Goal: Information Seeking & Learning: Learn about a topic

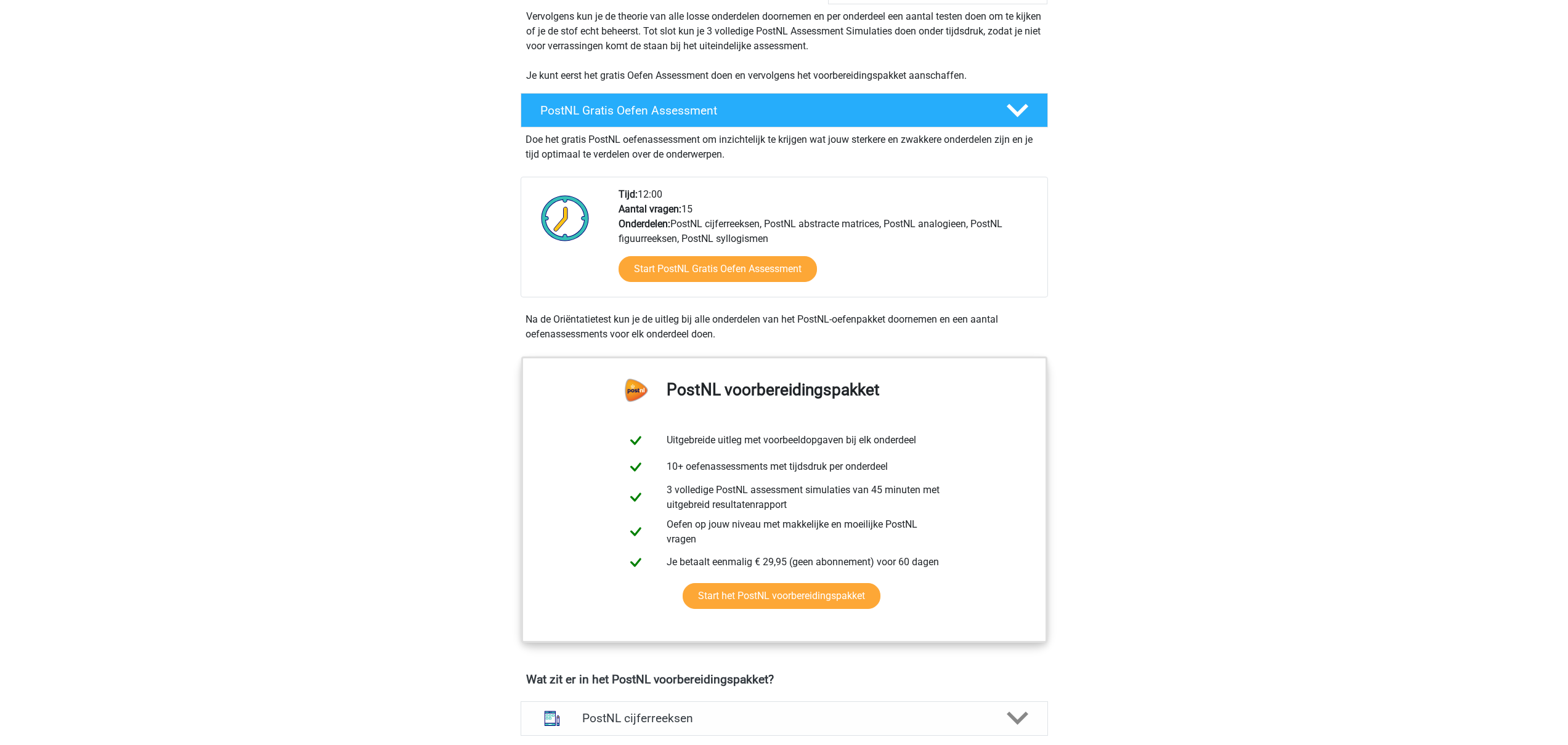
scroll to position [352, 0]
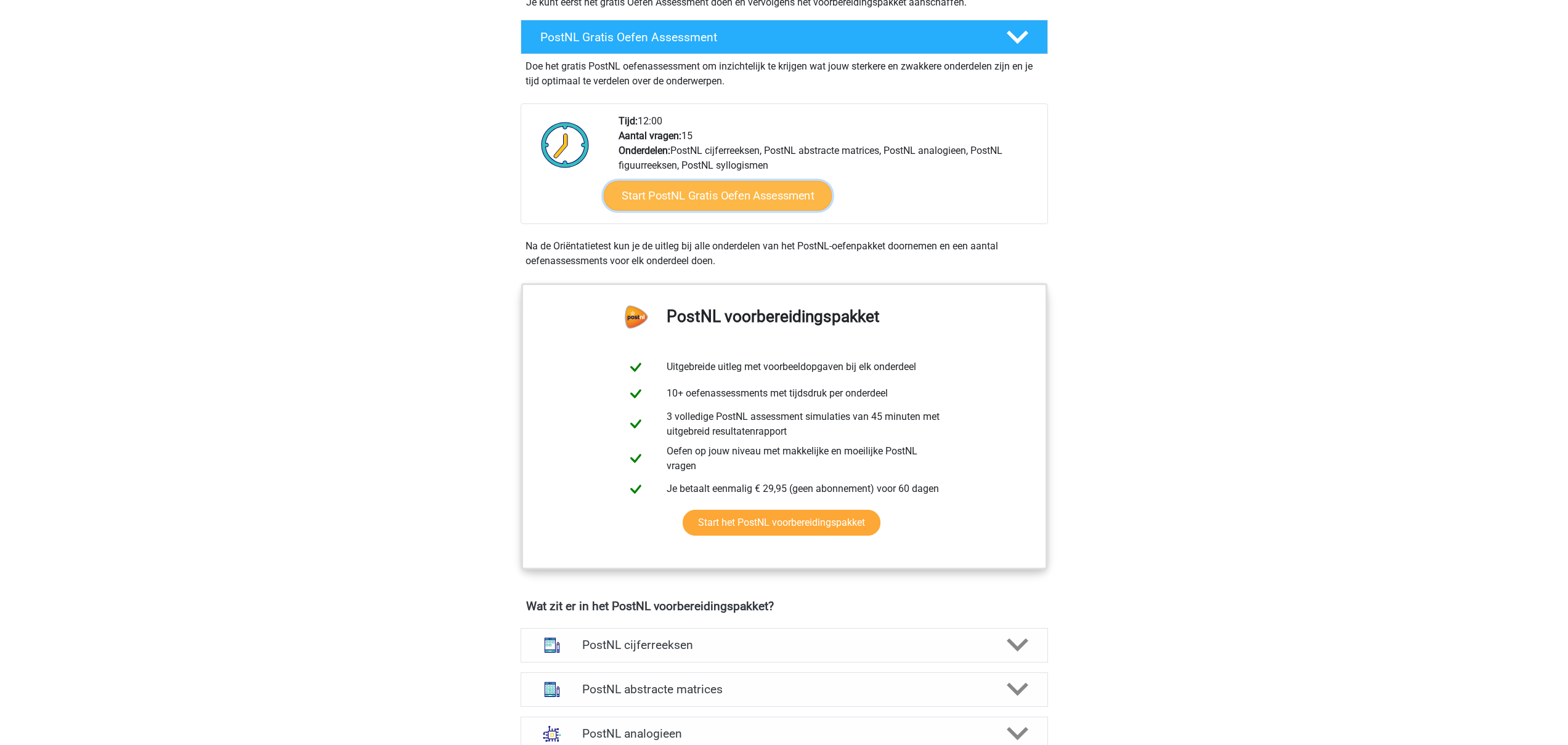
click at [736, 201] on link "Start PostNL Gratis Oefen Assessment" at bounding box center [717, 195] width 228 height 30
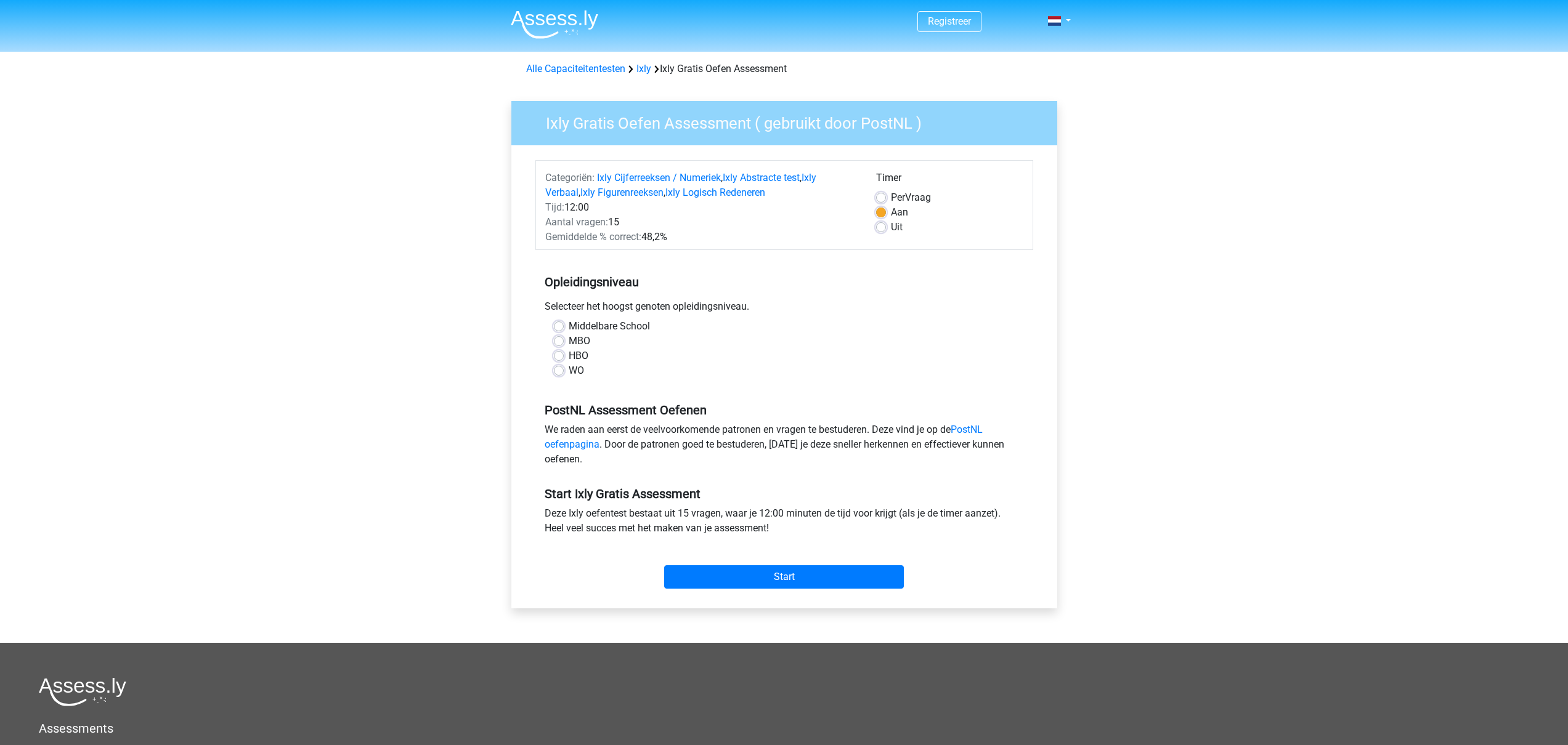
click at [569, 372] on label "WO" at bounding box center [577, 371] width 15 height 15
click at [557, 372] on input "WO" at bounding box center [558, 370] width 10 height 13
radio input "true"
click at [800, 576] on input "Start" at bounding box center [784, 578] width 240 height 23
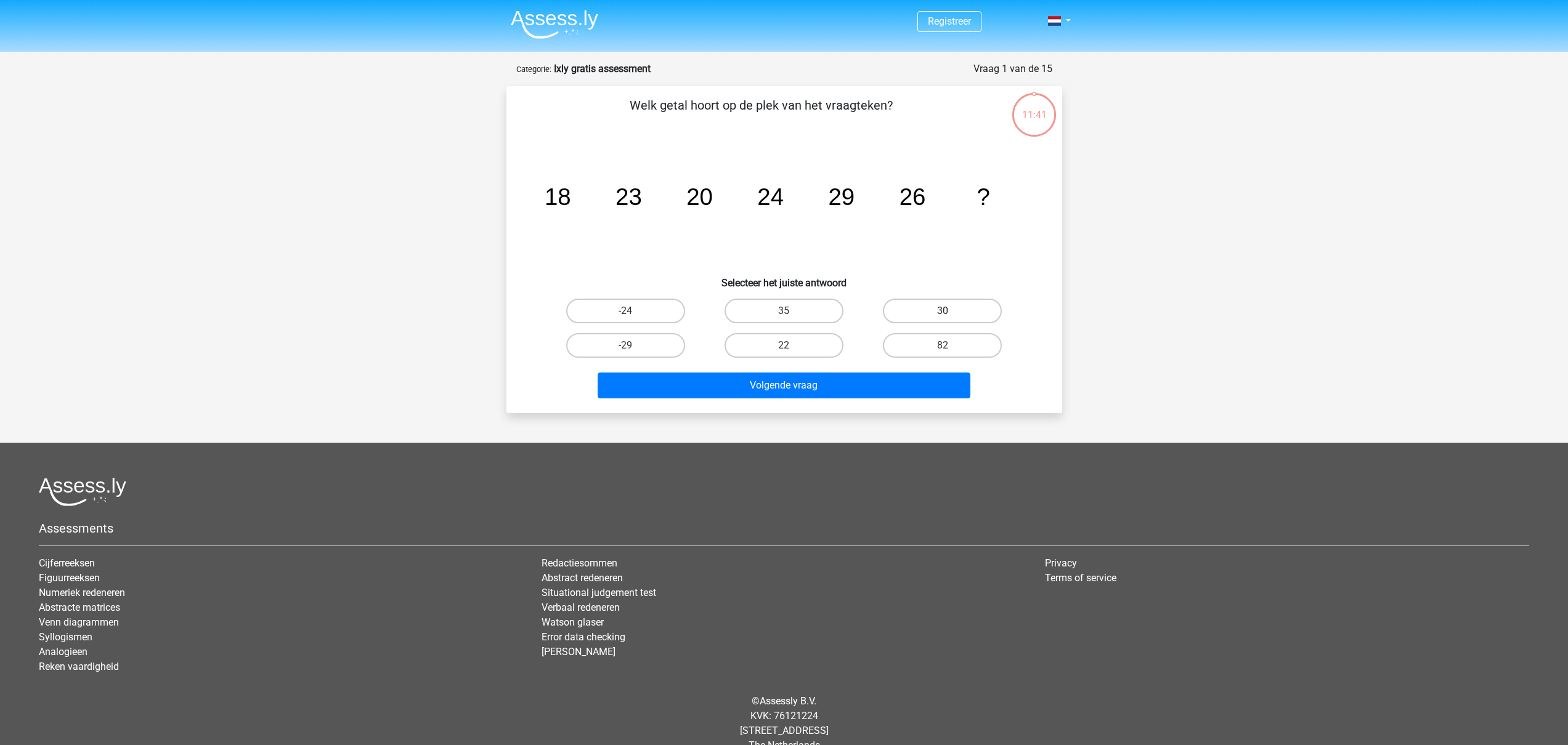
click at [971, 315] on label "30" at bounding box center [942, 311] width 119 height 24
click at [950, 315] on input "30" at bounding box center [947, 315] width 8 height 8
radio input "true"
click at [825, 388] on button "Volgende vraag" at bounding box center [784, 385] width 373 height 26
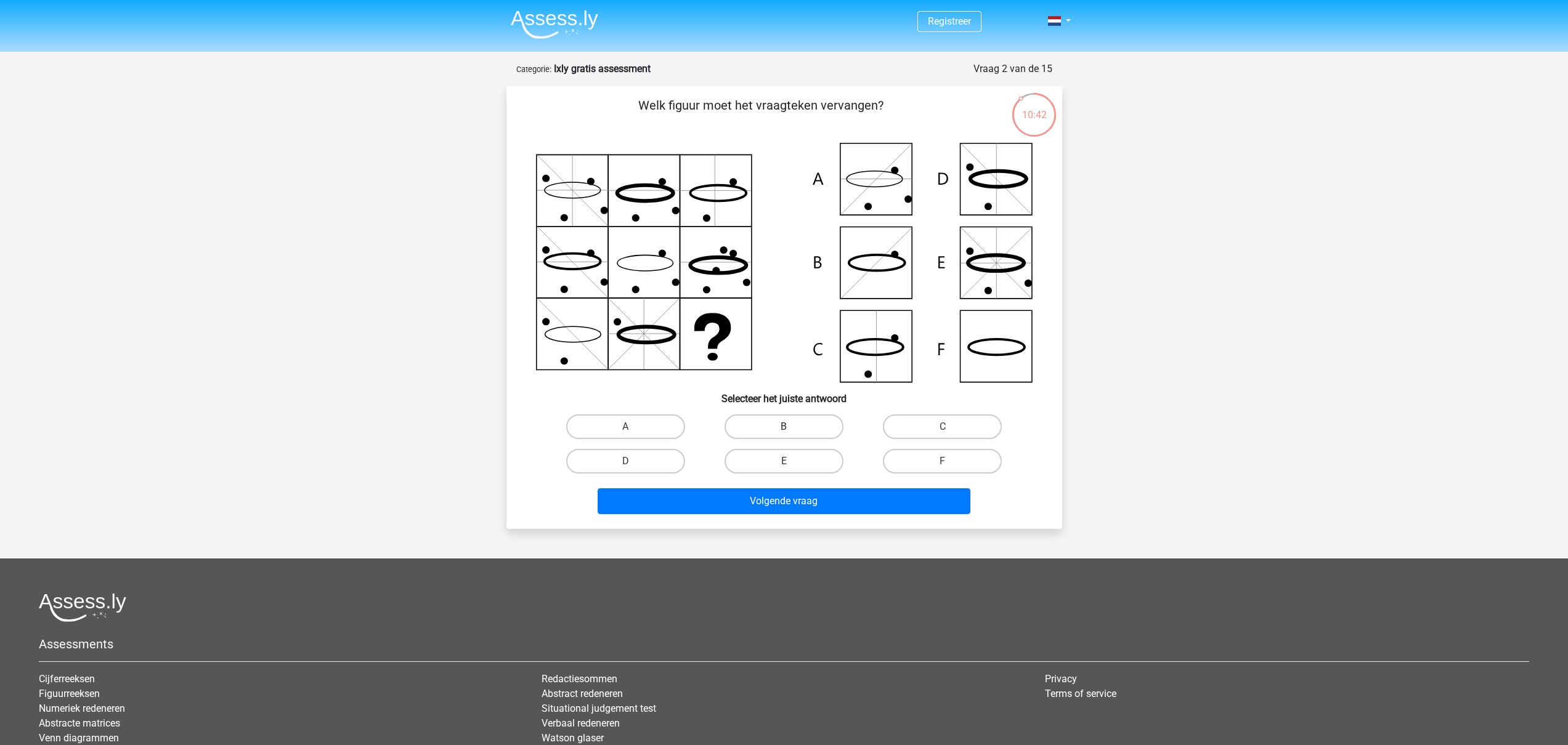
click at [814, 423] on label "B" at bounding box center [784, 427] width 119 height 24
click at [792, 427] on input "B" at bounding box center [788, 431] width 8 height 8
radio input "true"
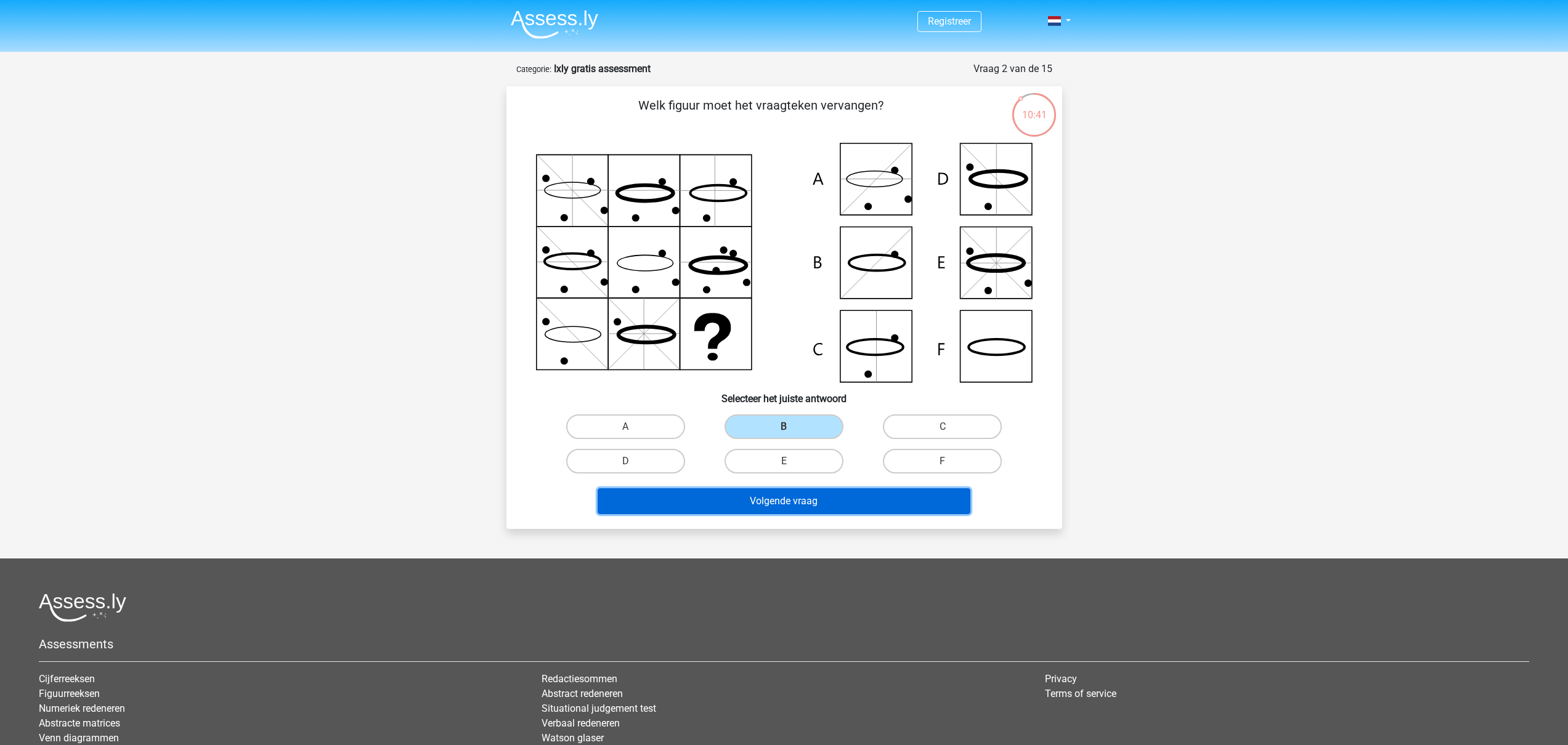
click at [765, 506] on button "Volgende vraag" at bounding box center [784, 501] width 373 height 26
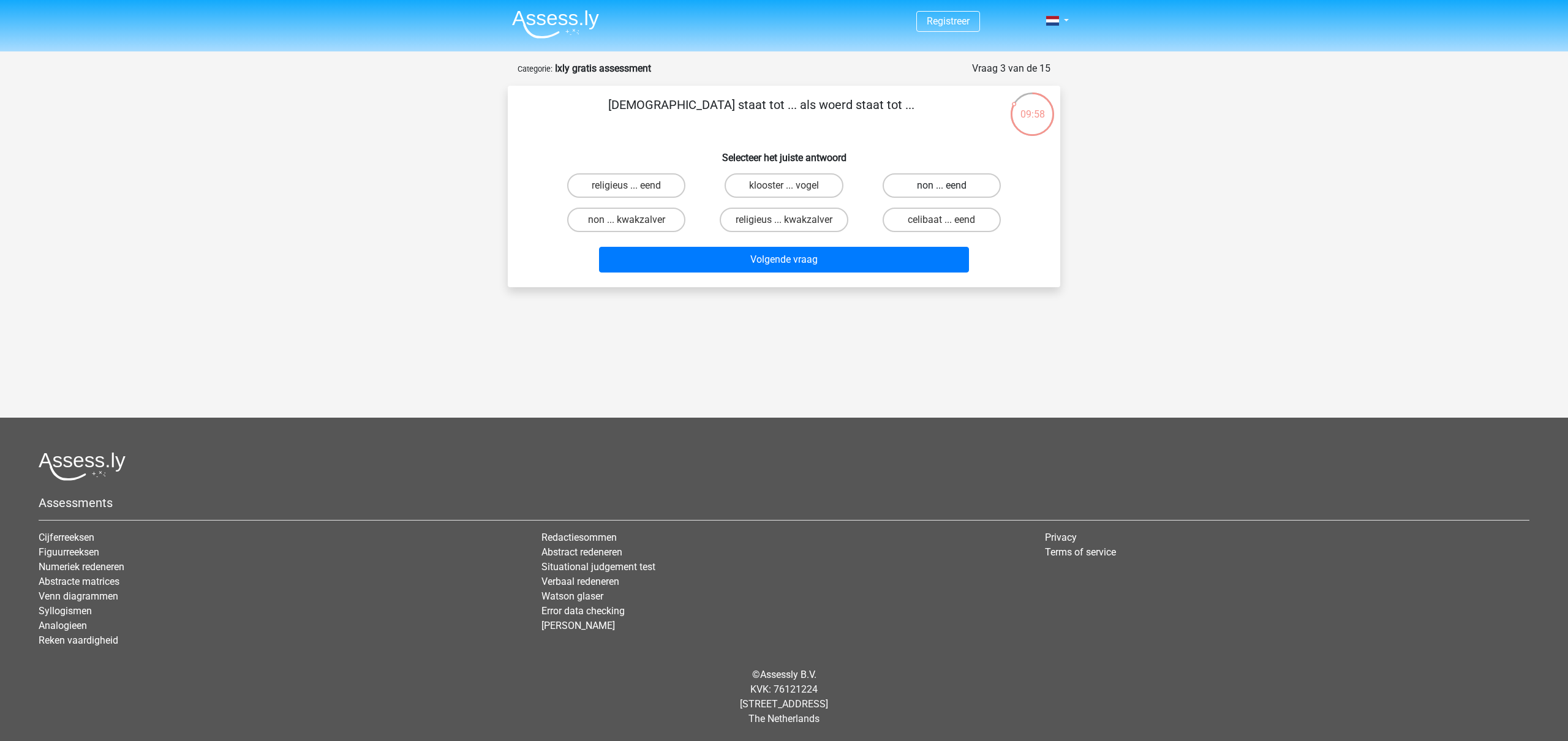
click at [901, 181] on label "non ... eend" at bounding box center [942, 185] width 118 height 24
click at [942, 186] on input "non ... eend" at bounding box center [946, 190] width 8 height 8
radio input "true"
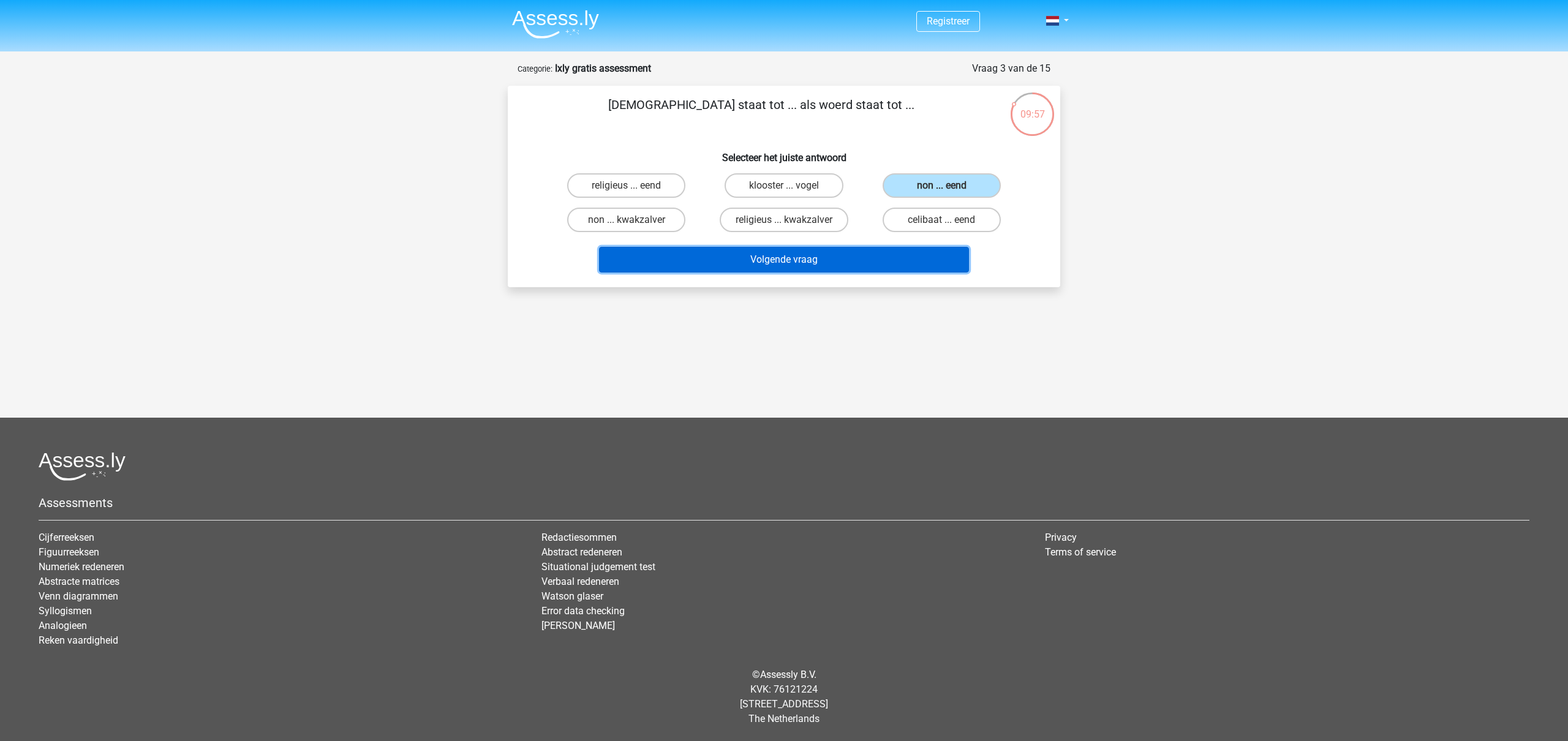
click at [863, 263] on button "Volgende vraag" at bounding box center [784, 260] width 370 height 26
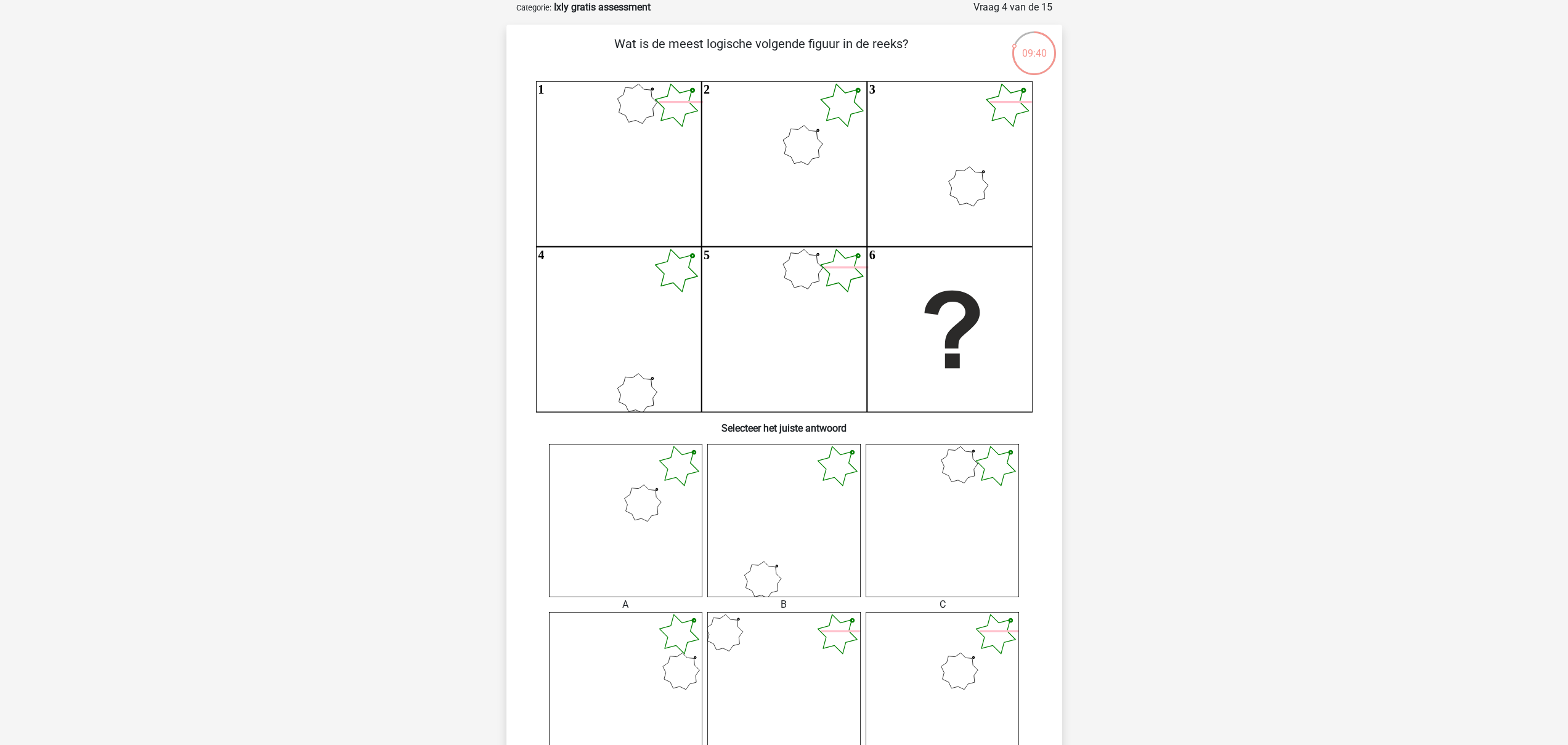
scroll to position [64, 0]
click at [648, 538] on icon at bounding box center [625, 519] width 154 height 154
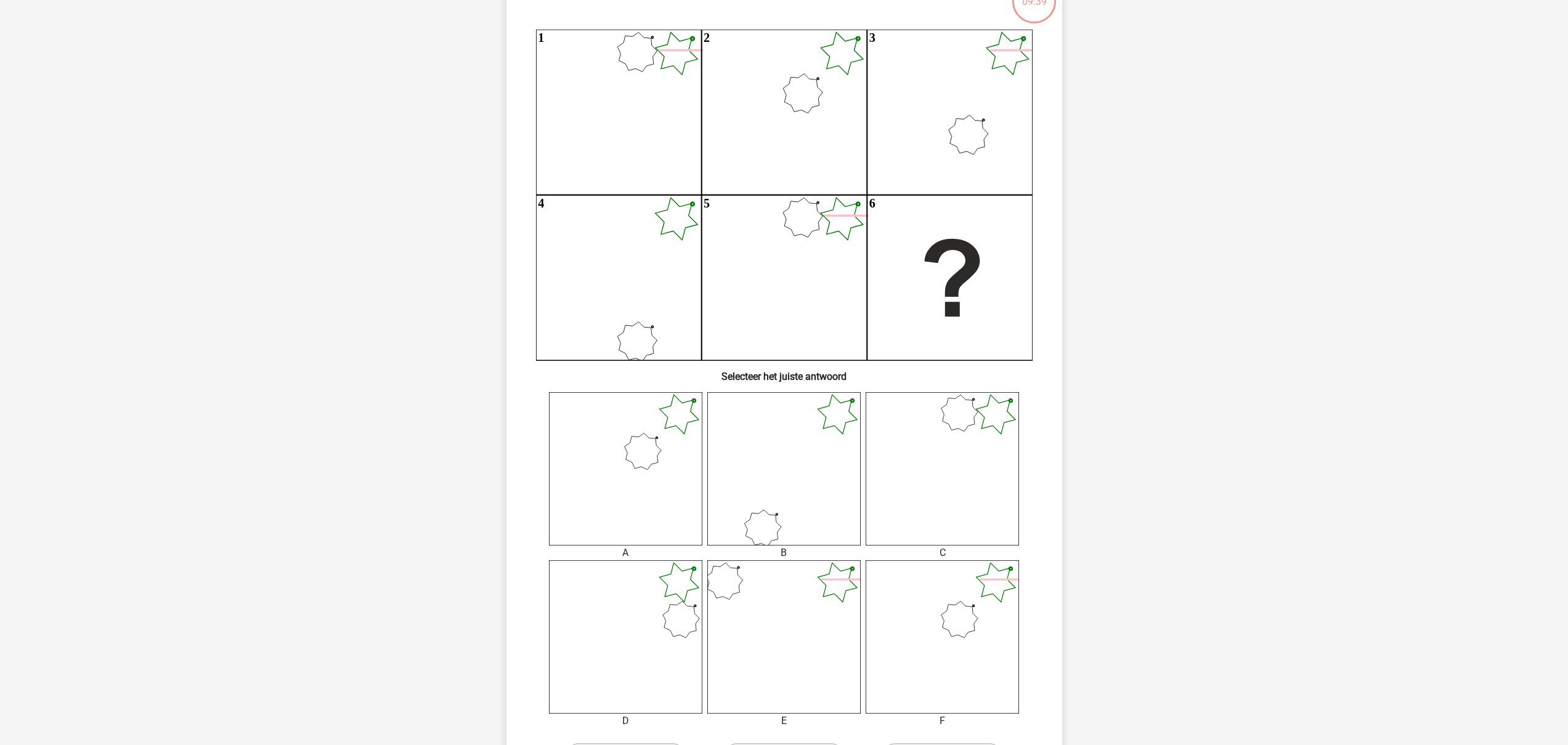
scroll to position [294, 0]
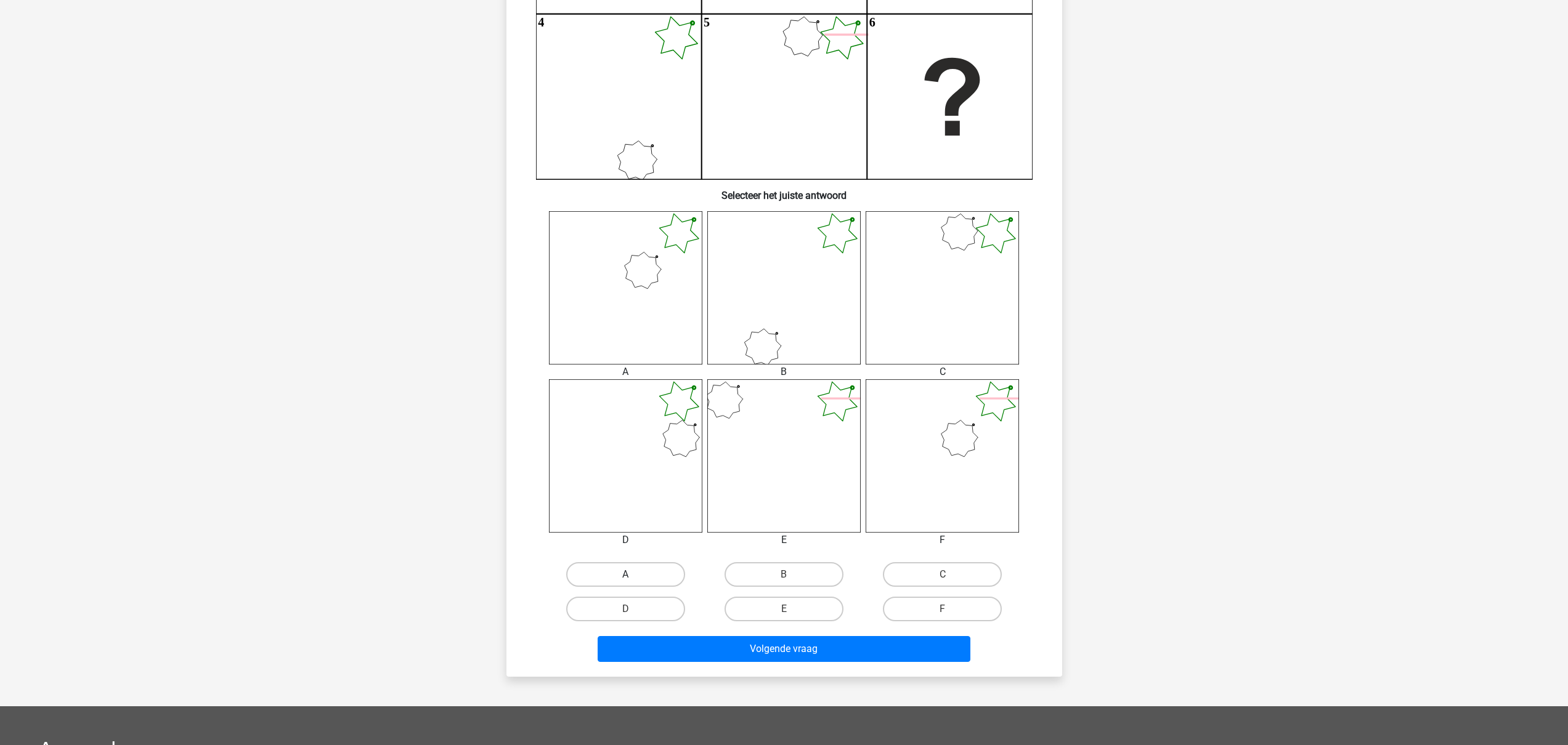
click at [632, 571] on label "A" at bounding box center [625, 574] width 119 height 24
click at [632, 575] on input "A" at bounding box center [629, 579] width 8 height 8
radio input "true"
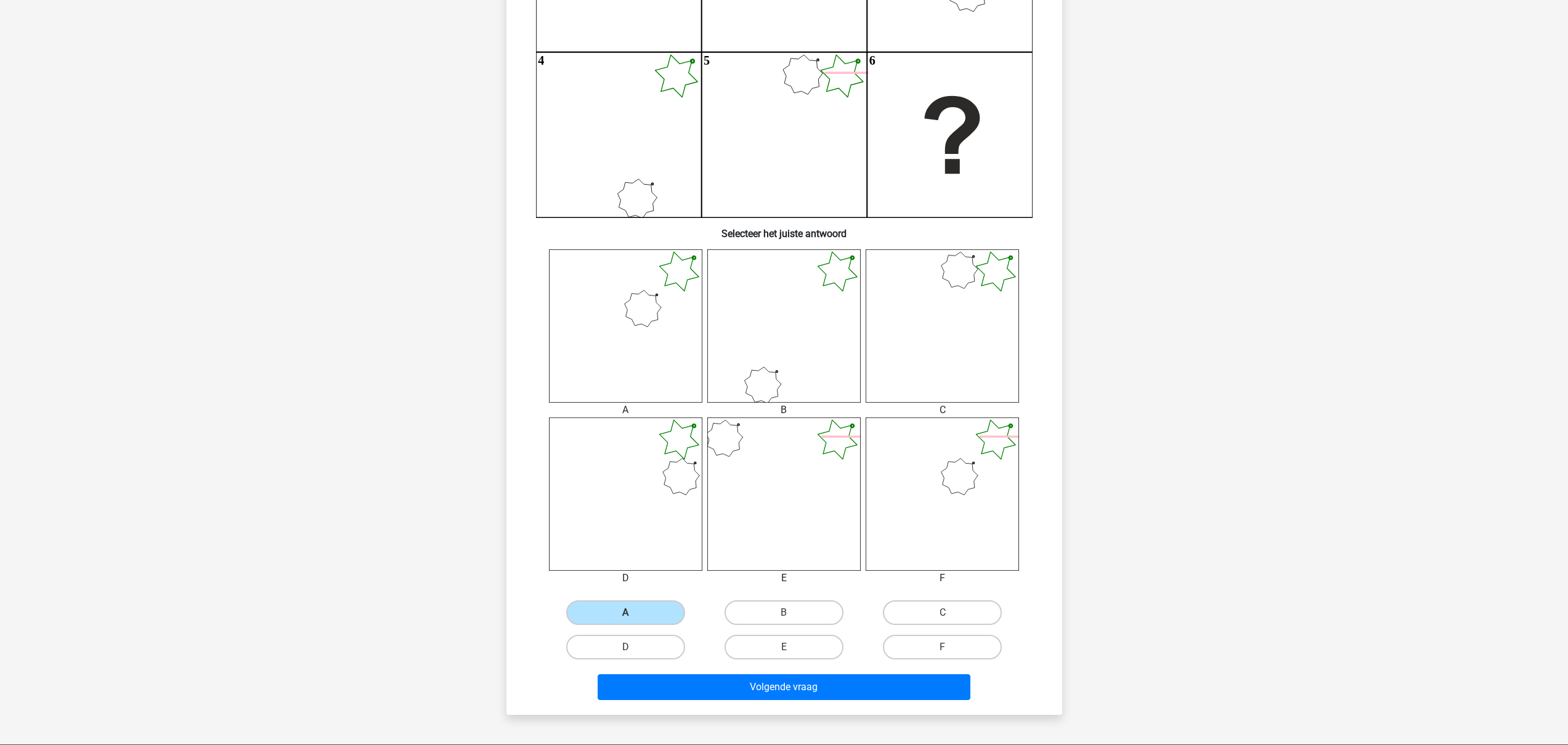
scroll to position [495, 0]
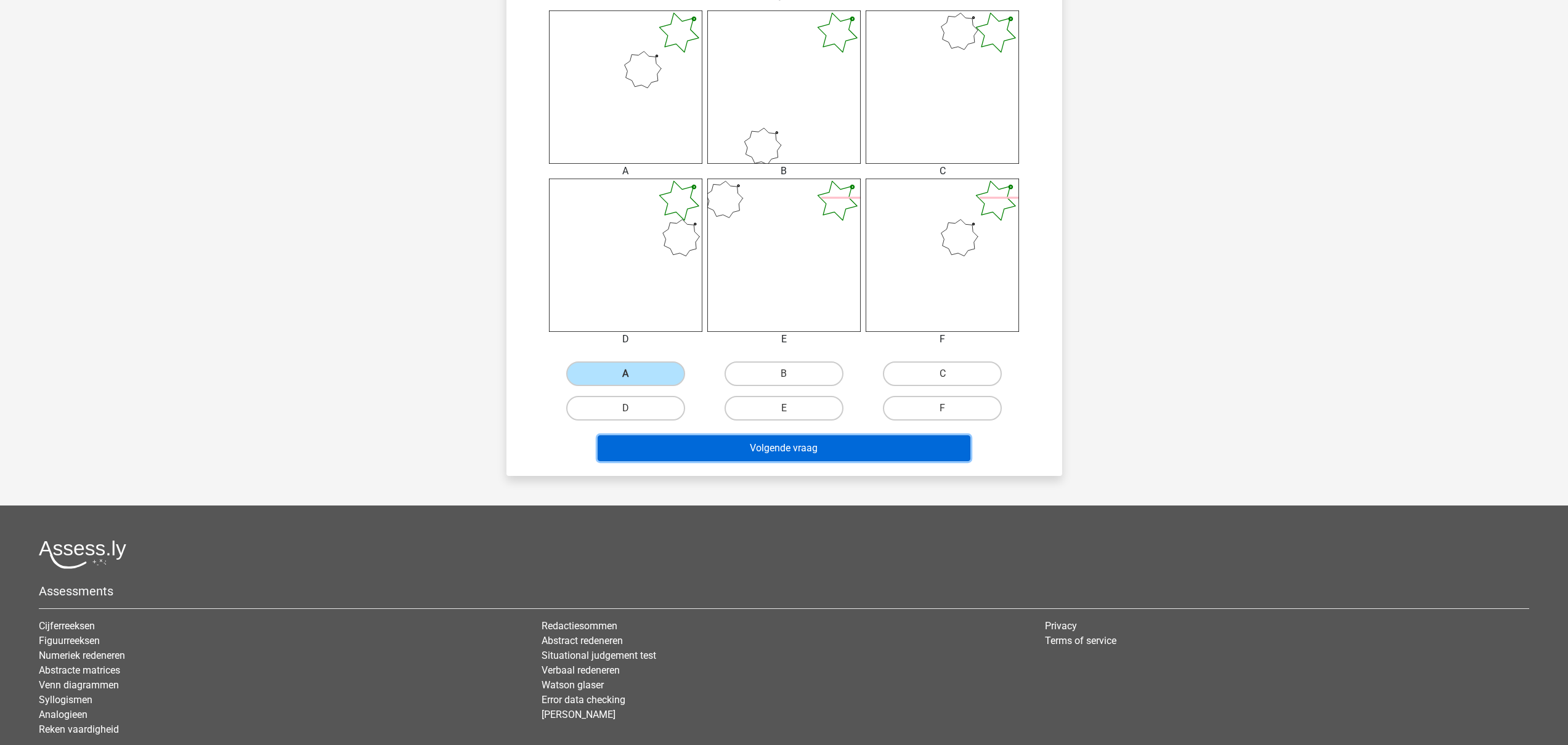
drag, startPoint x: 780, startPoint y: 452, endPoint x: 790, endPoint y: 450, distance: 10.2
click at [780, 452] on button "Volgende vraag" at bounding box center [784, 448] width 373 height 26
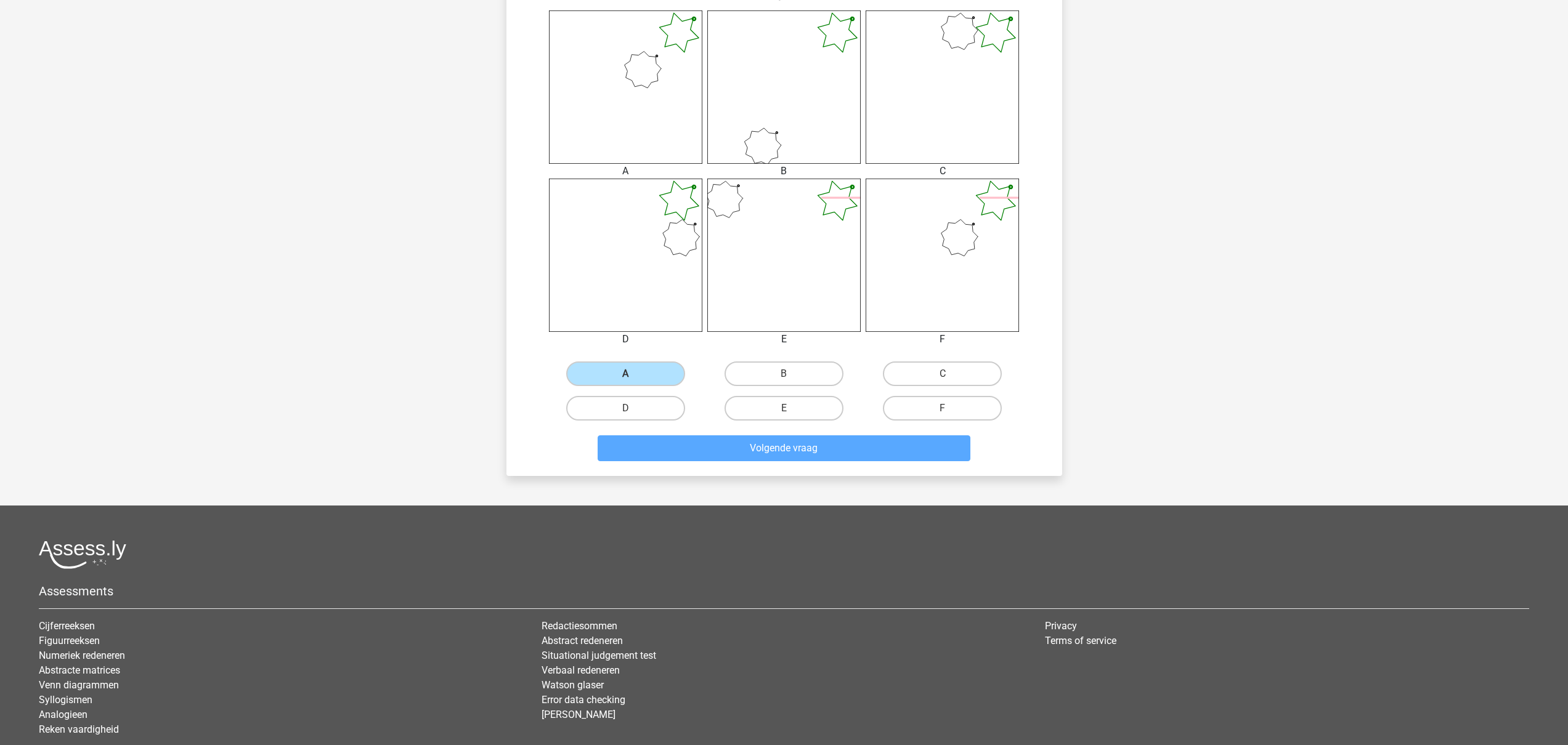
scroll to position [16, 0]
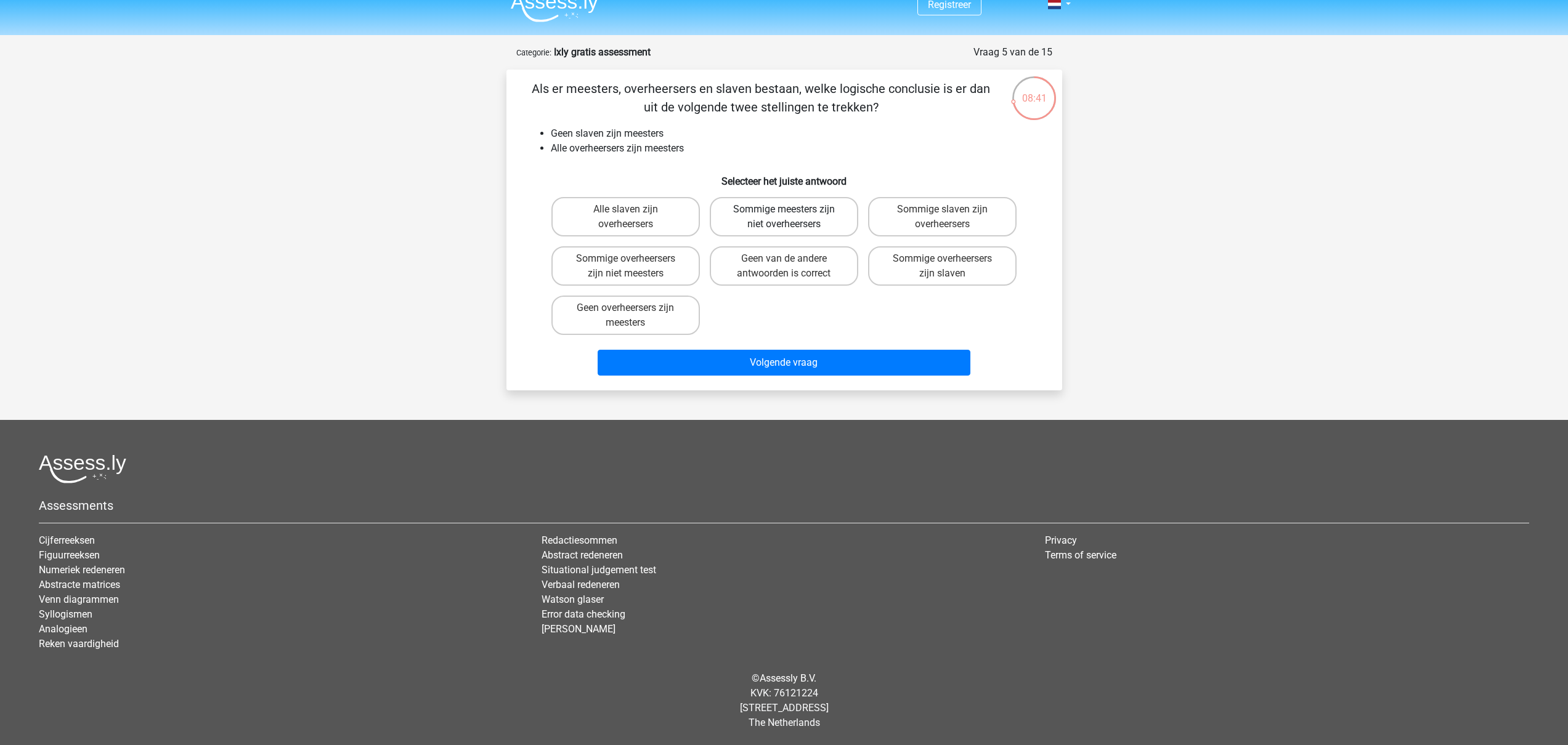
click at [778, 208] on label "Sommige meesters zijn niet overheersers" at bounding box center [784, 217] width 148 height 40
click at [784, 209] on input "Sommige meesters zijn niet overheersers" at bounding box center [788, 213] width 8 height 8
radio input "true"
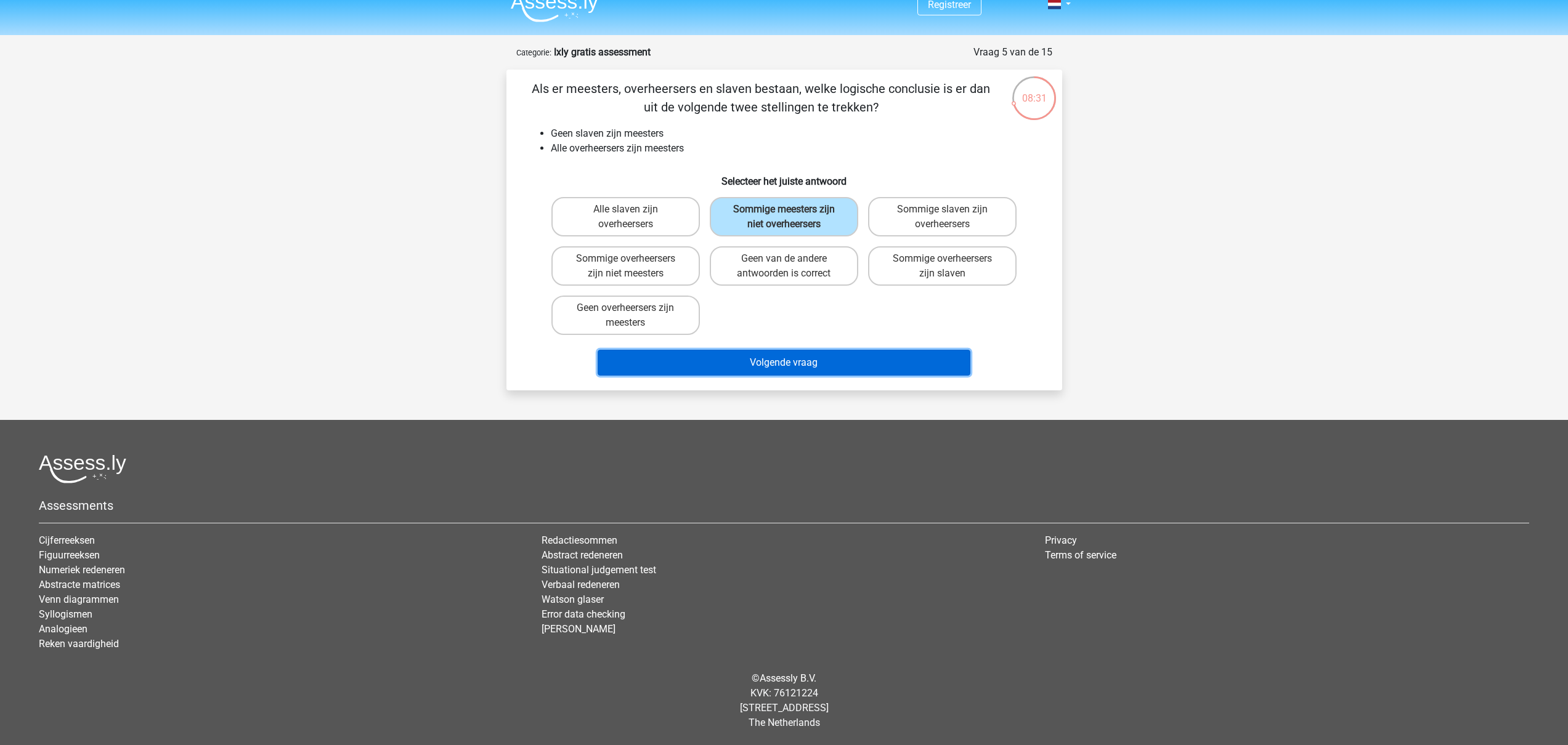
click at [812, 357] on button "Volgende vraag" at bounding box center [784, 363] width 373 height 26
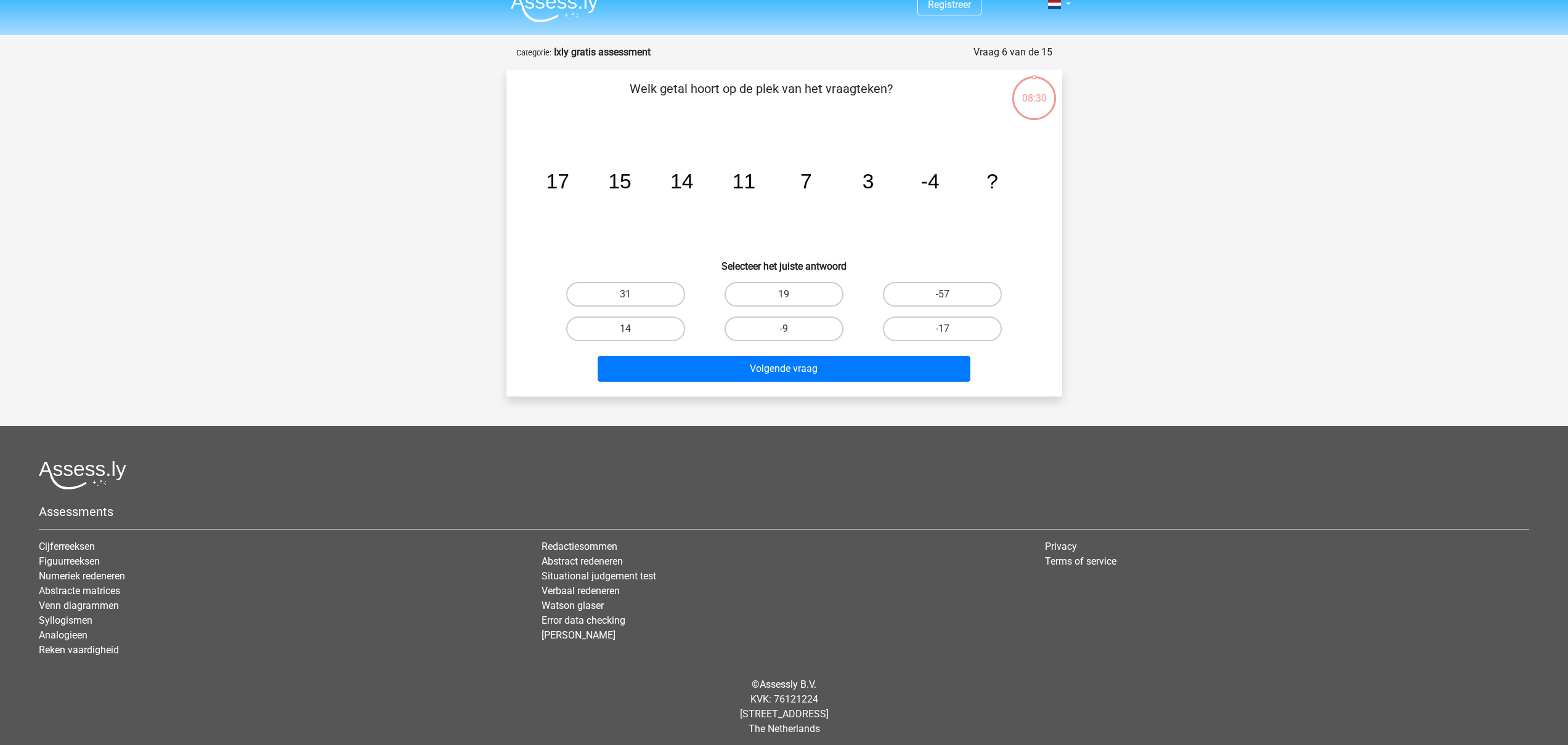
scroll to position [23, 0]
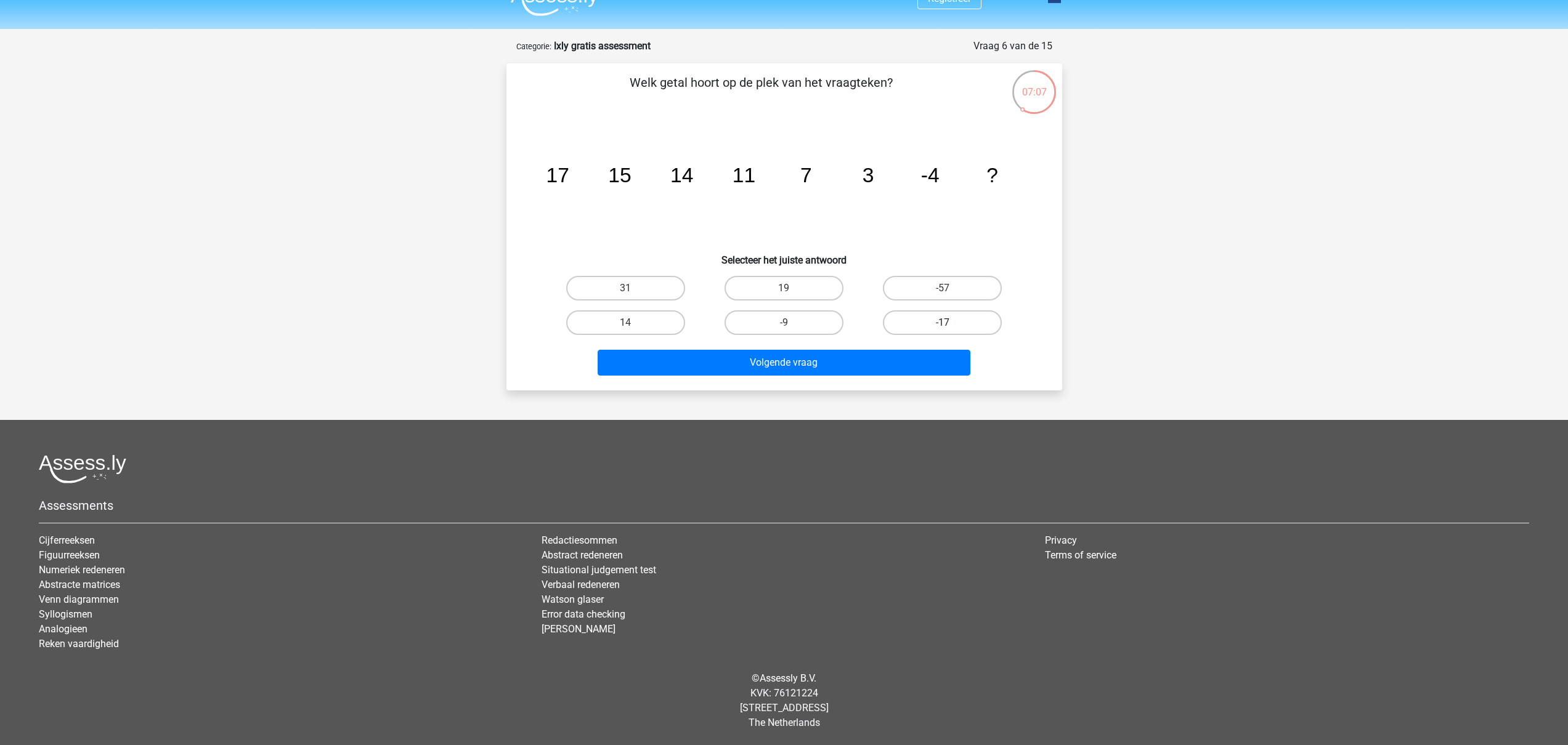
click at [995, 312] on label "-17" at bounding box center [942, 322] width 119 height 24
click at [950, 323] on input "-17" at bounding box center [947, 327] width 8 height 8
radio input "true"
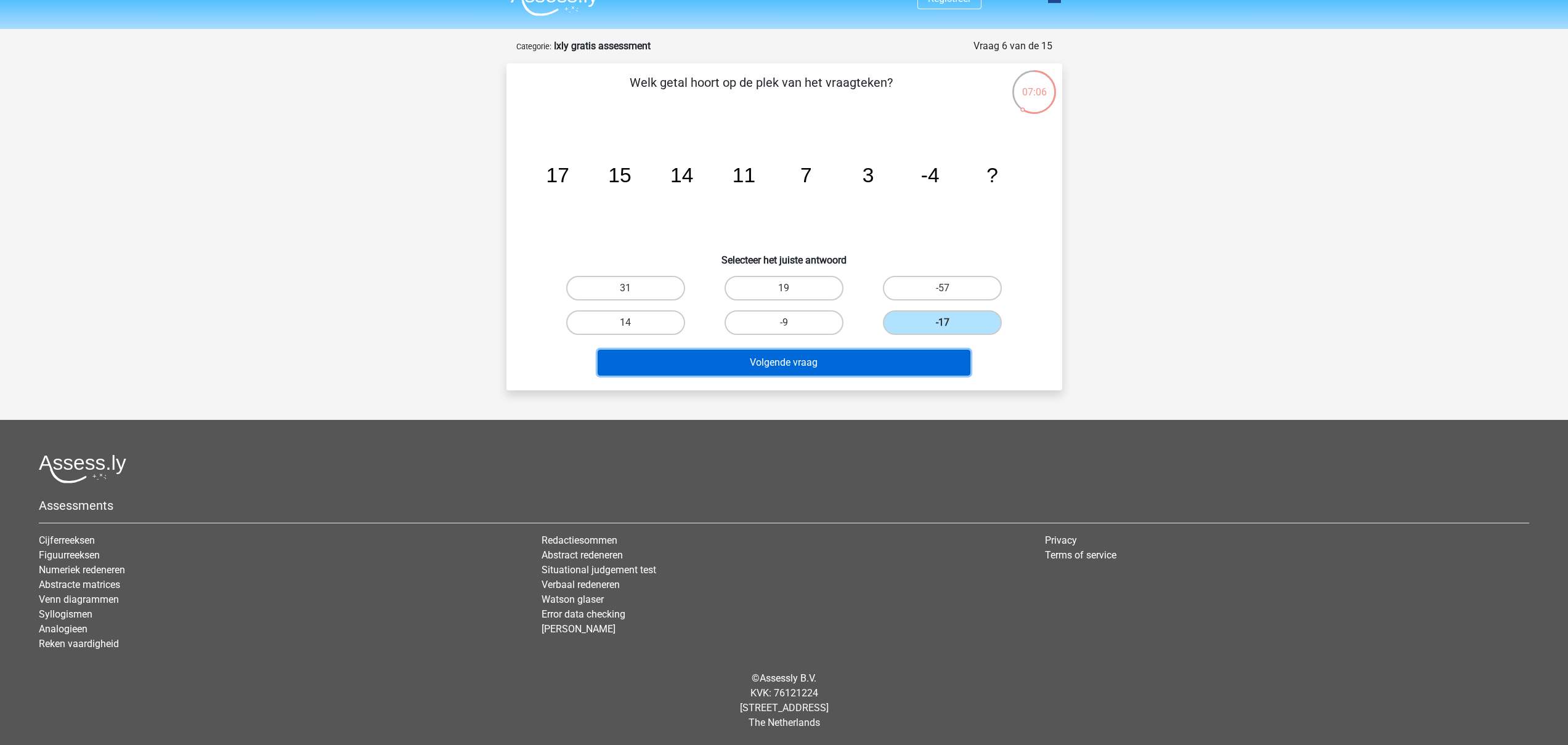
click at [867, 372] on button "Volgende vraag" at bounding box center [784, 363] width 373 height 26
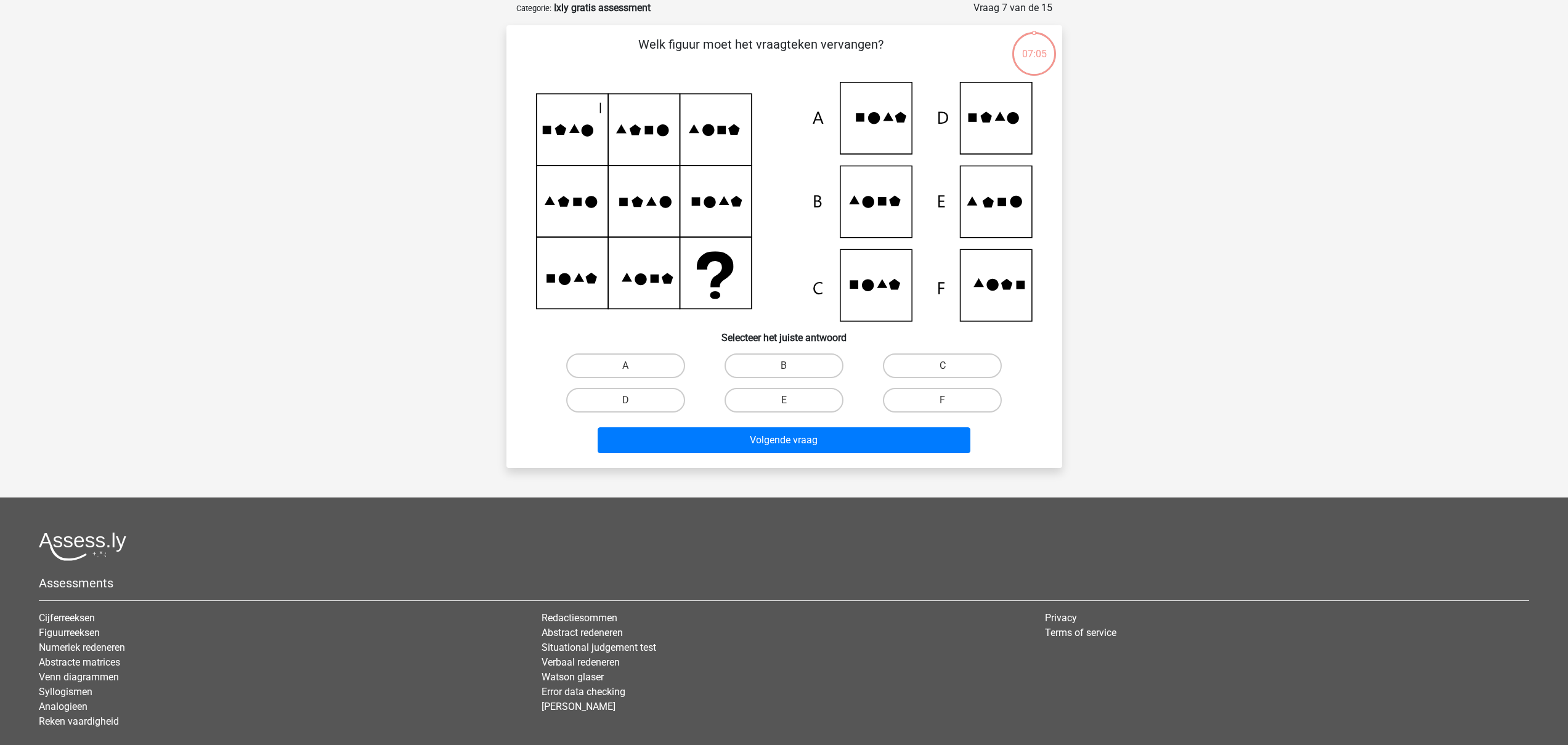
scroll to position [62, 0]
click at [993, 211] on icon at bounding box center [784, 201] width 497 height 240
click at [742, 400] on label "E" at bounding box center [784, 400] width 119 height 24
click at [784, 400] on input "E" at bounding box center [788, 403] width 8 height 8
radio input "true"
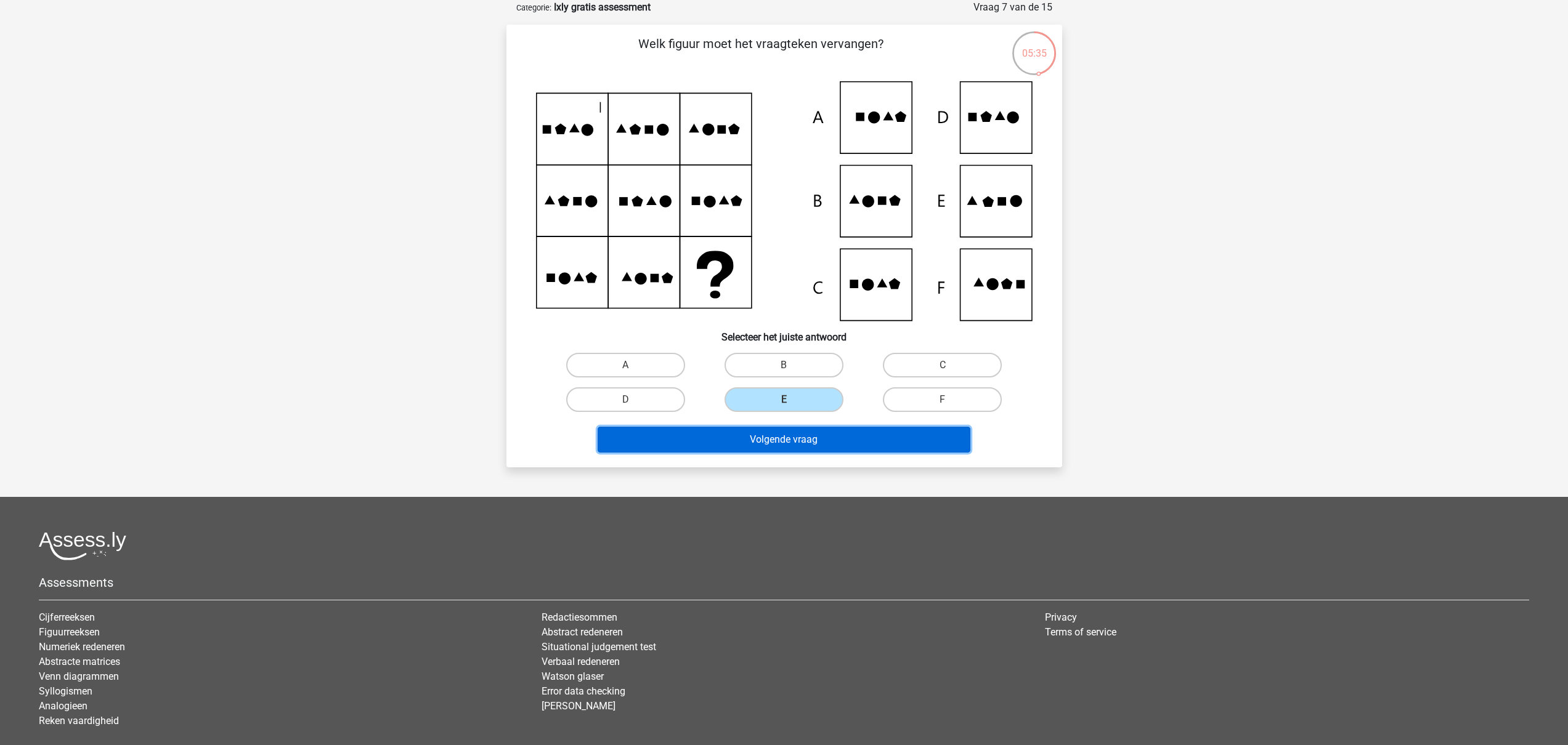
click at [736, 429] on button "Volgende vraag" at bounding box center [784, 439] width 373 height 26
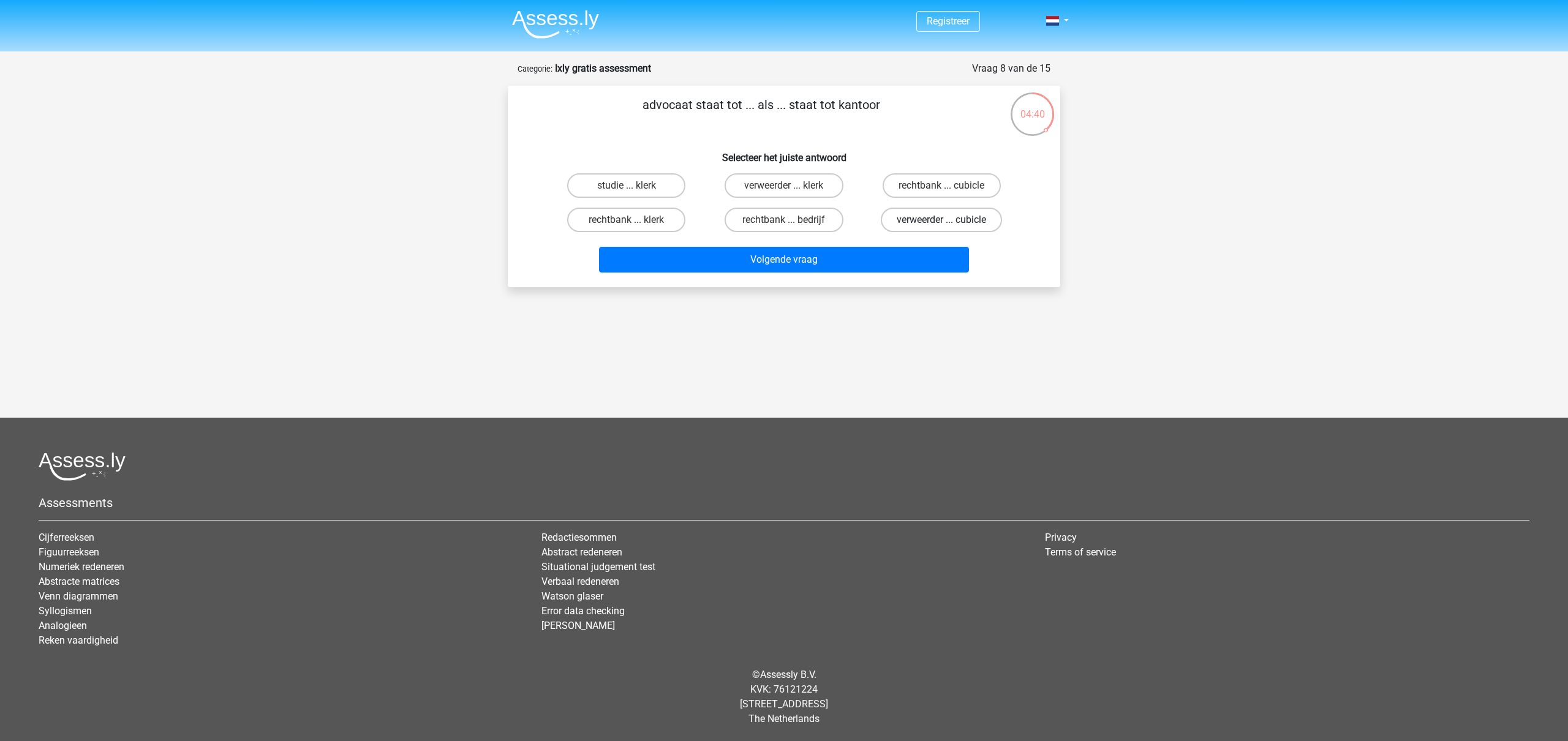
click at [949, 223] on label "verweerder ... cubicle" at bounding box center [942, 219] width 121 height 24
click at [949, 223] on input "verweerder ... cubicle" at bounding box center [946, 224] width 8 height 8
radio input "true"
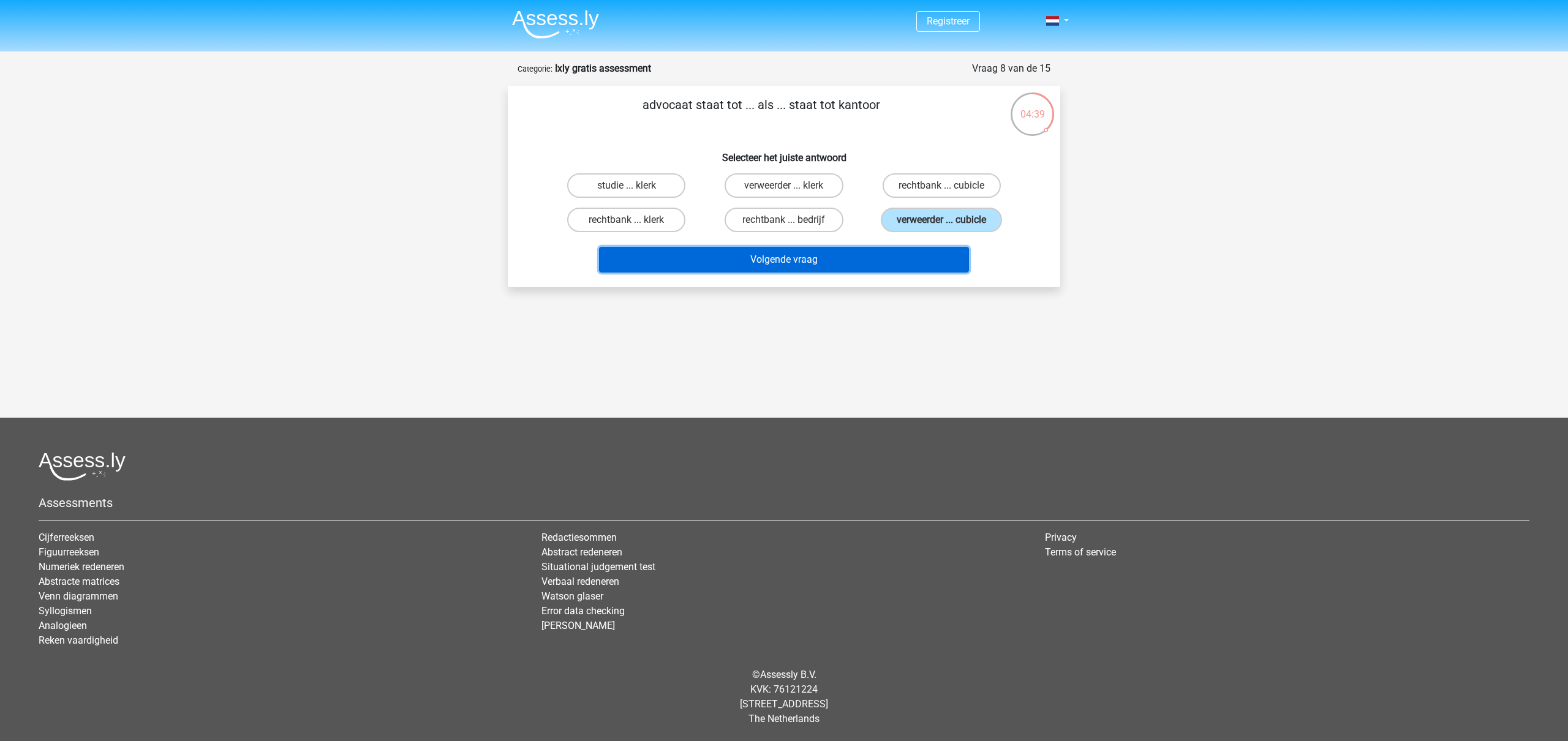
click at [855, 264] on button "Volgende vraag" at bounding box center [784, 260] width 370 height 26
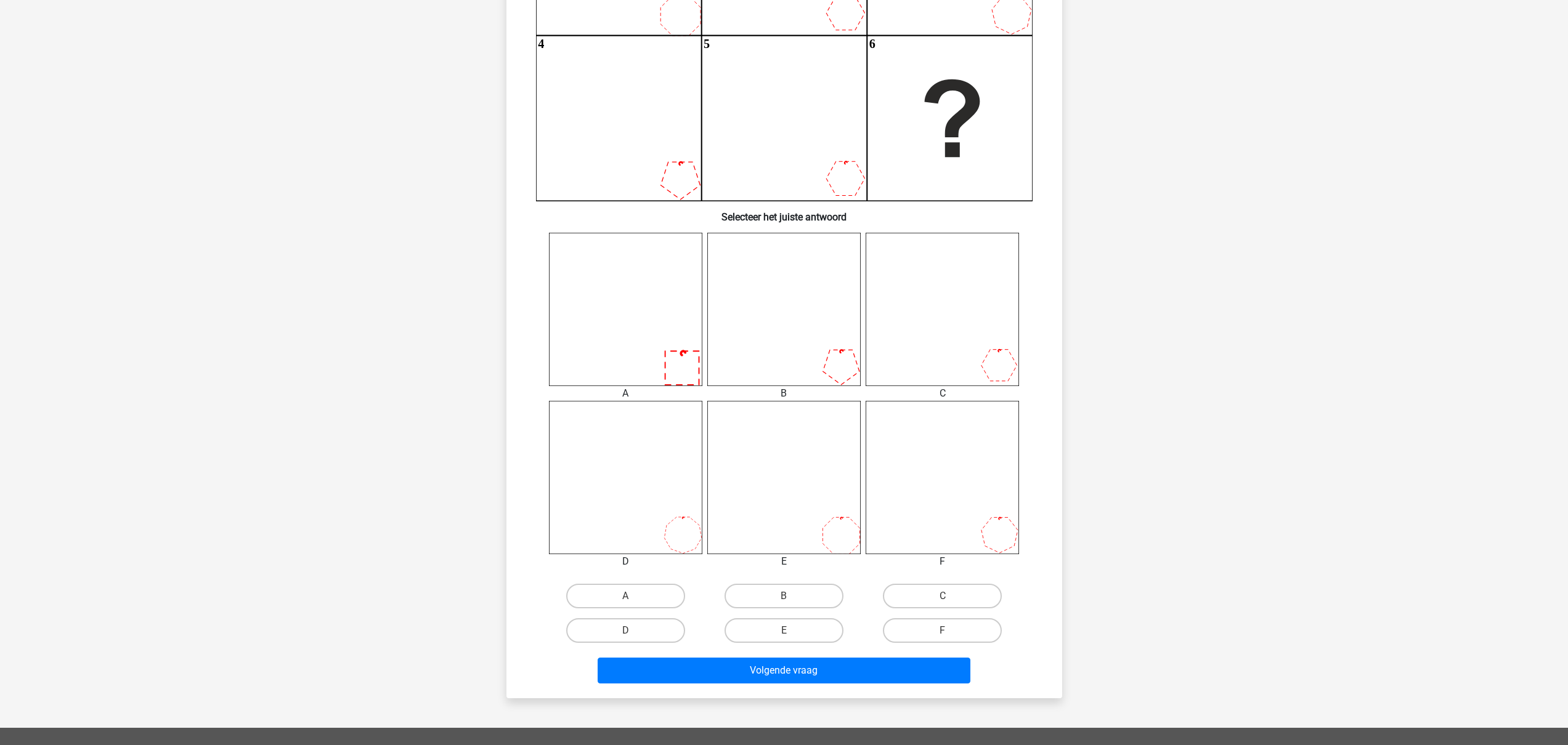
scroll to position [483, 0]
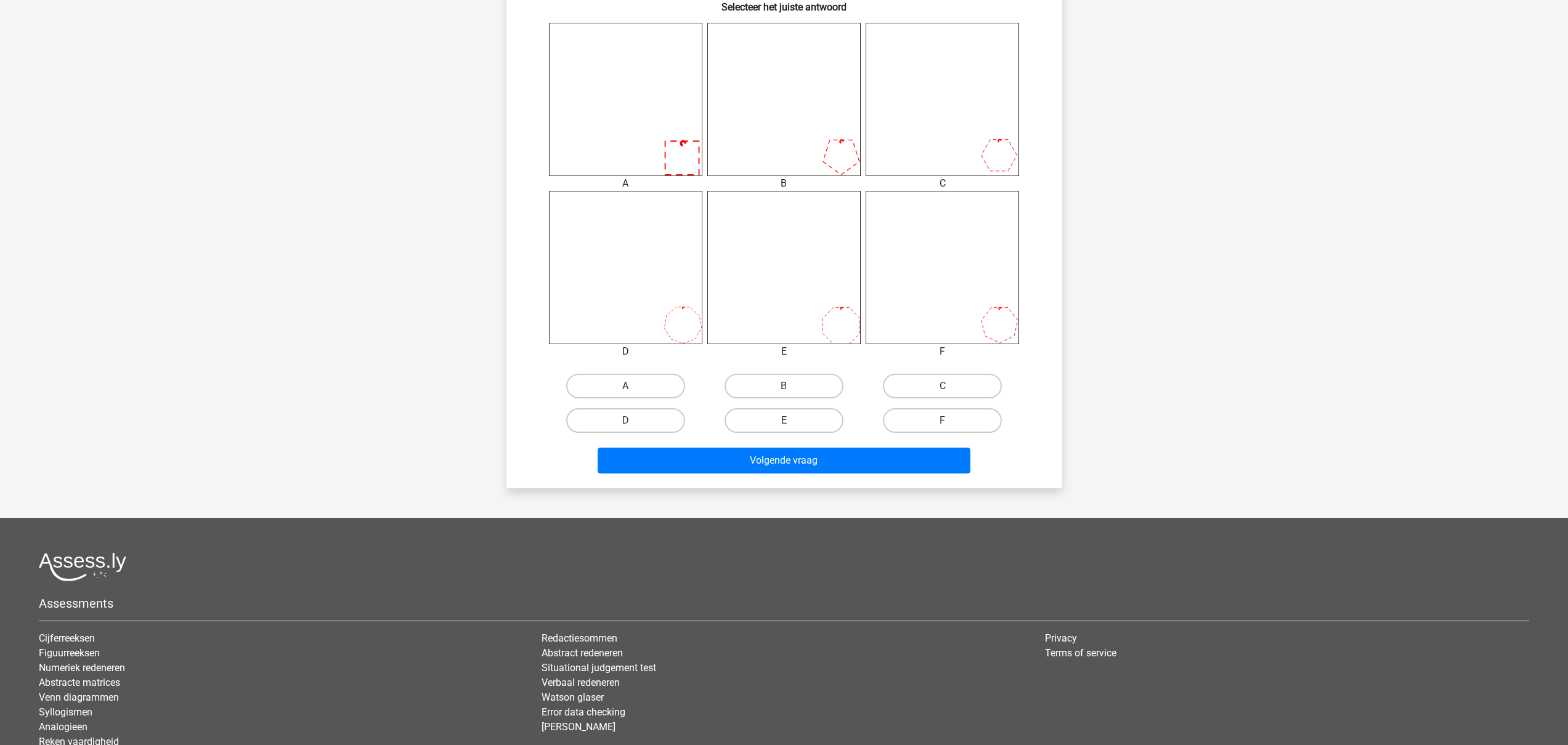
click at [603, 373] on div "A" at bounding box center [626, 386] width 159 height 35
click at [626, 391] on input "A" at bounding box center [629, 390] width 8 height 8
radio input "true"
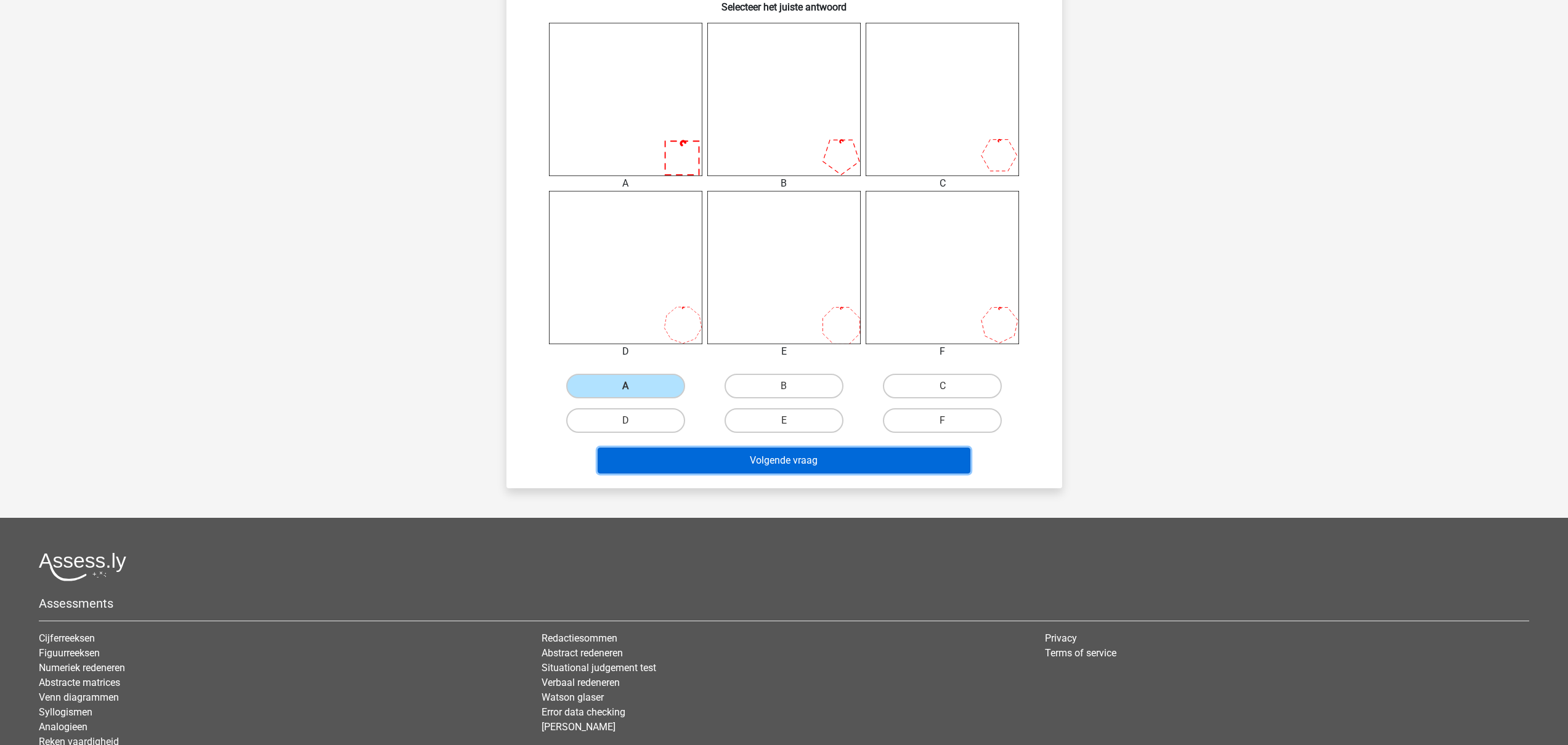
click at [768, 469] on button "Volgende vraag" at bounding box center [784, 461] width 373 height 26
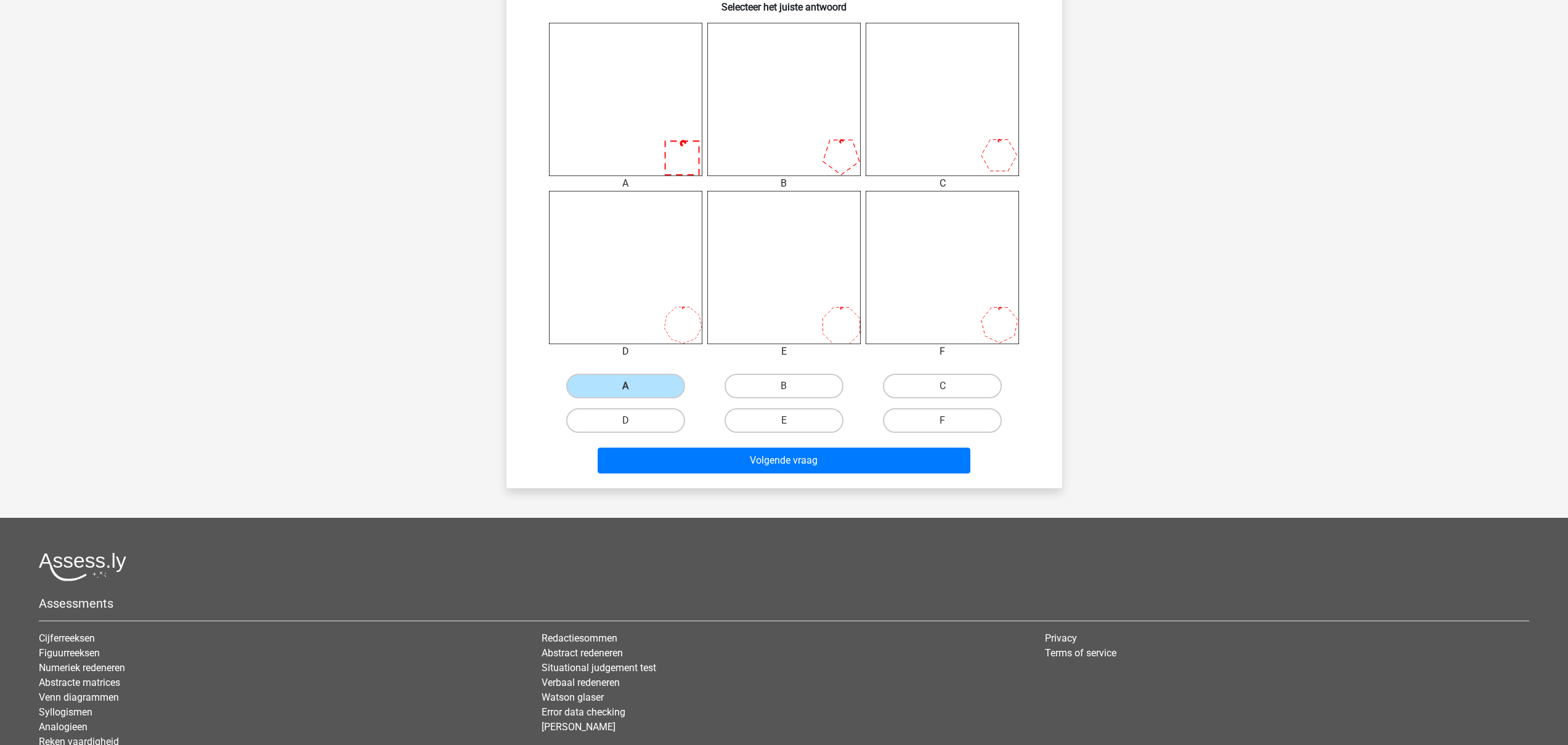
scroll to position [2, 0]
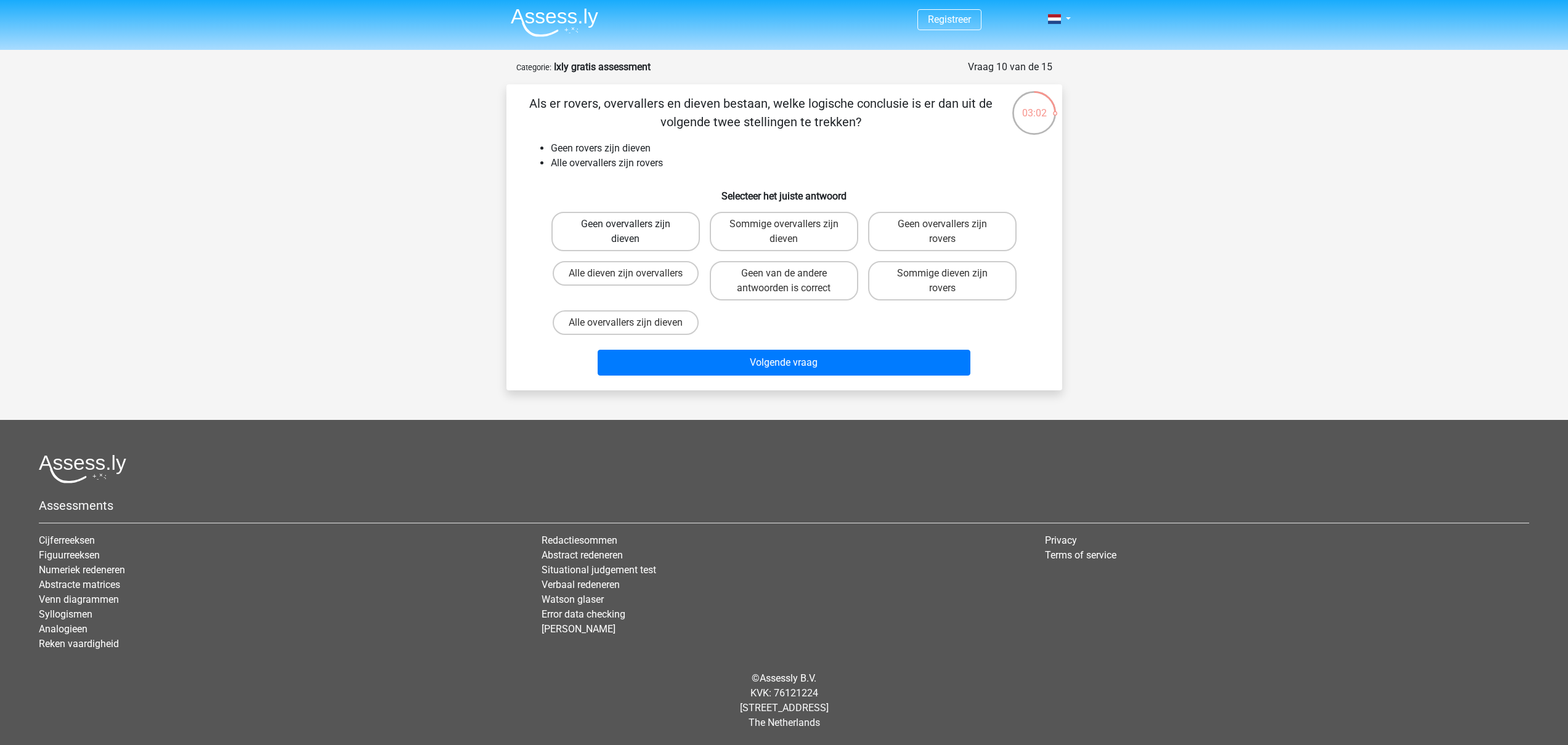
click at [644, 251] on label "Geen overvallers zijn dieven" at bounding box center [625, 231] width 148 height 40
click at [634, 232] on input "Geen overvallers zijn dieven" at bounding box center [629, 228] width 8 height 8
radio input "true"
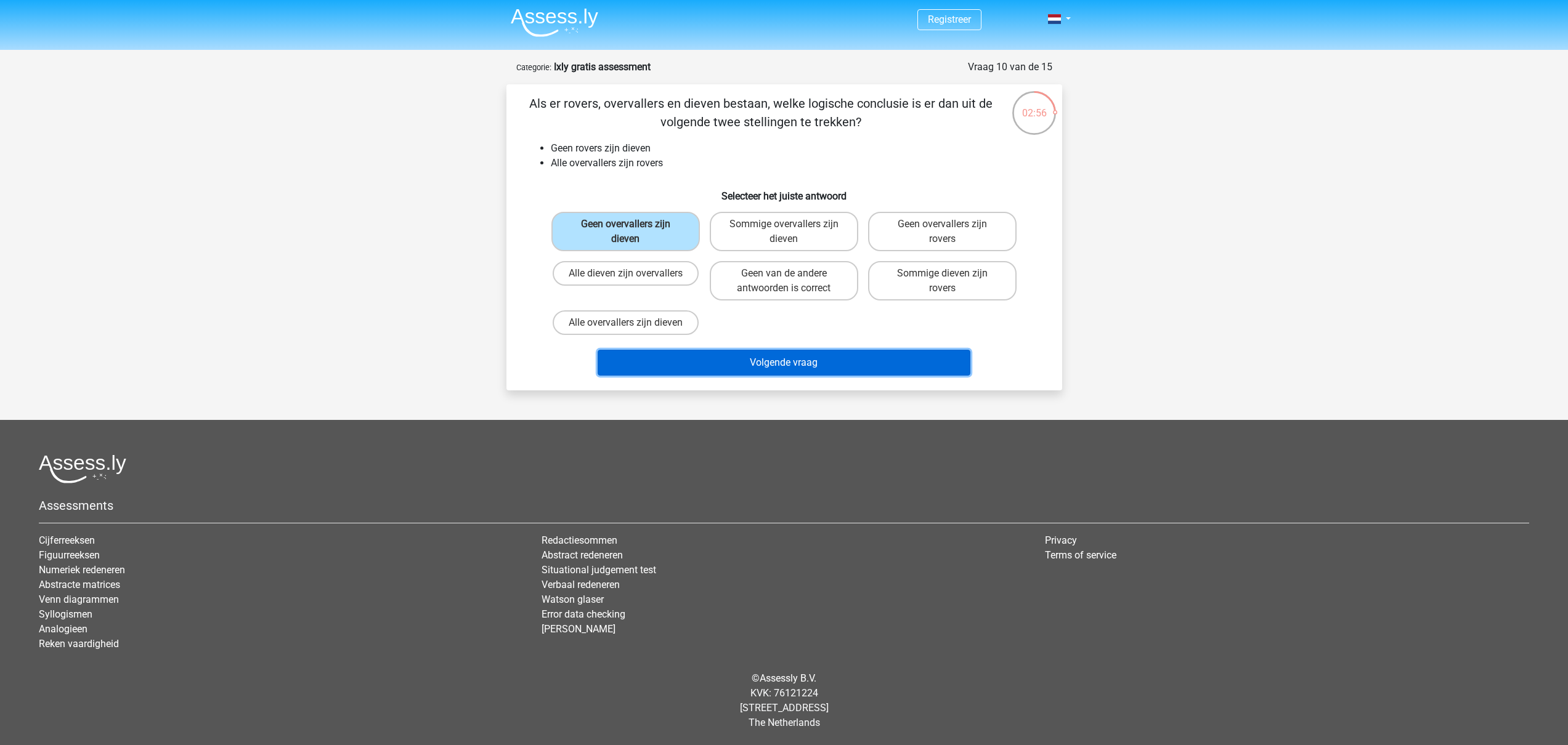
click at [795, 363] on button "Volgende vraag" at bounding box center [784, 363] width 373 height 26
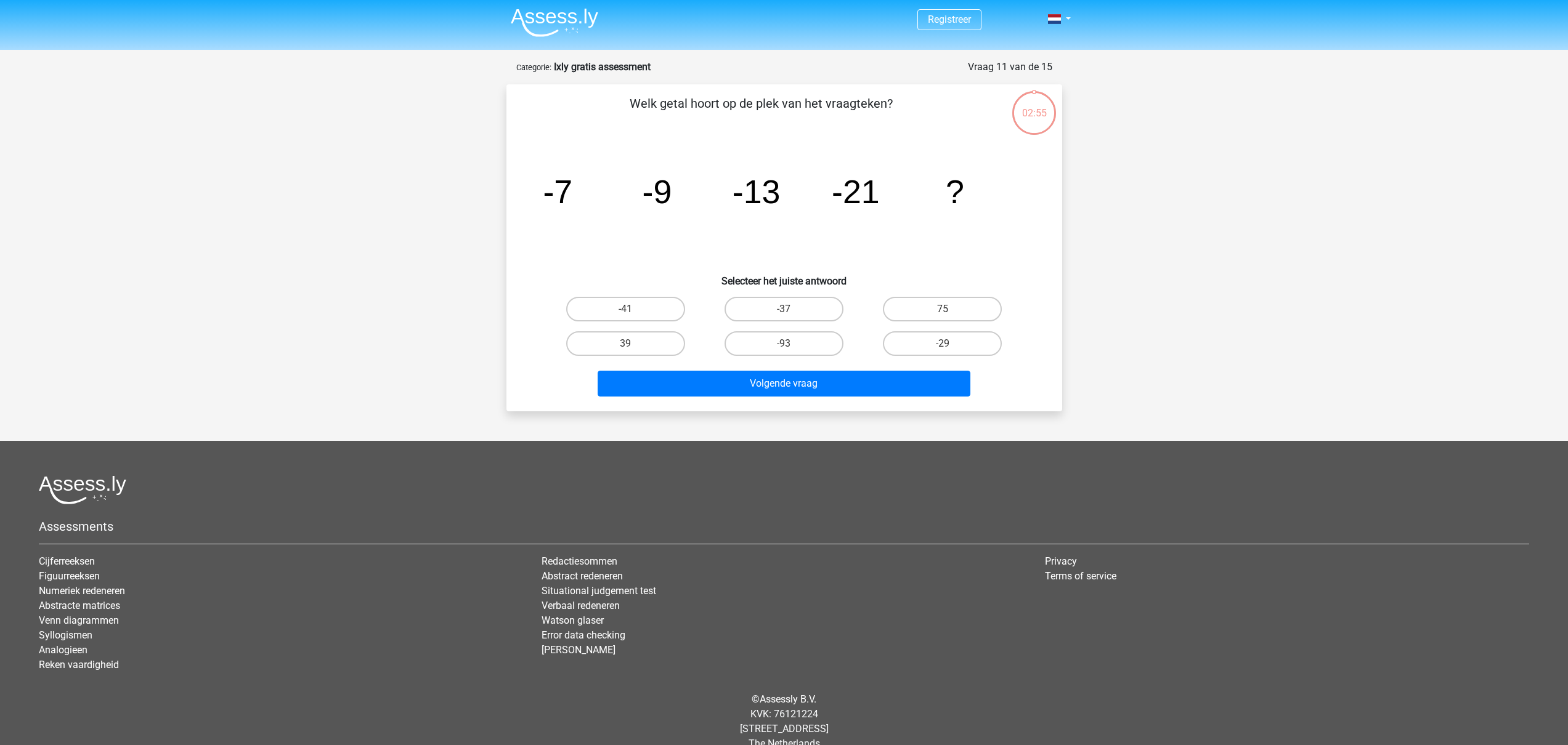
scroll to position [23, 0]
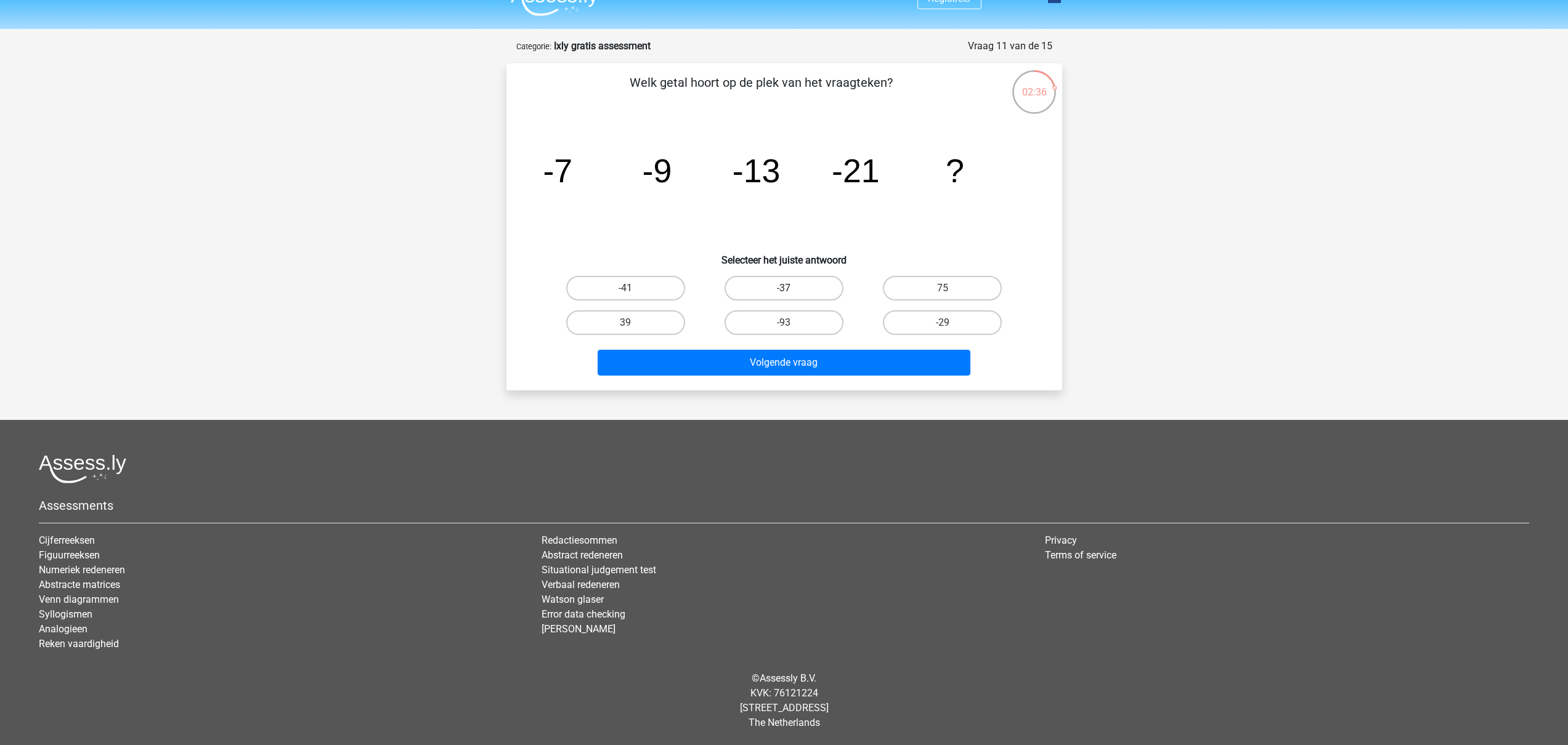
click at [810, 285] on label "-37" at bounding box center [784, 287] width 119 height 24
click at [792, 288] on input "-37" at bounding box center [788, 292] width 8 height 8
radio input "true"
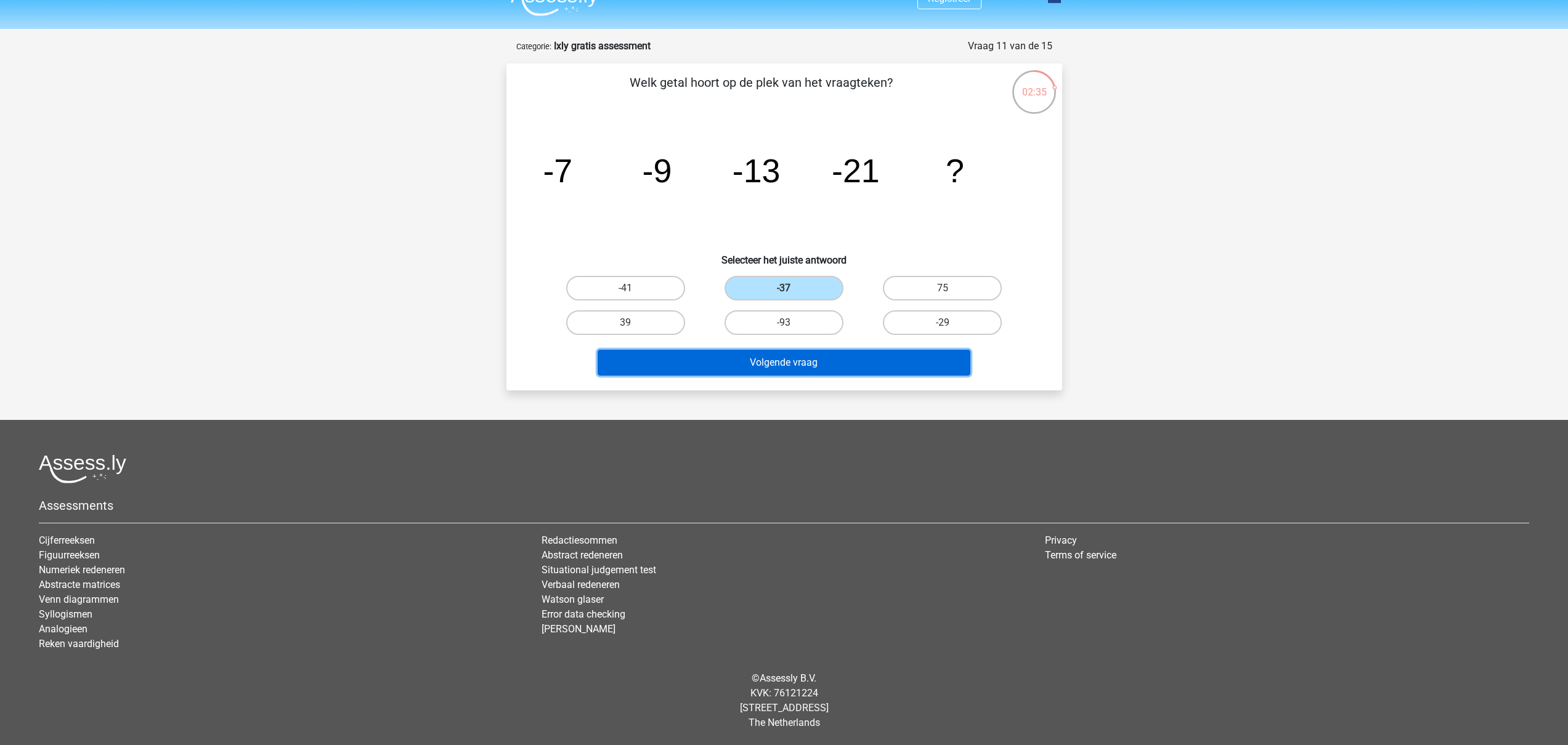
click at [801, 369] on button "Volgende vraag" at bounding box center [784, 363] width 373 height 26
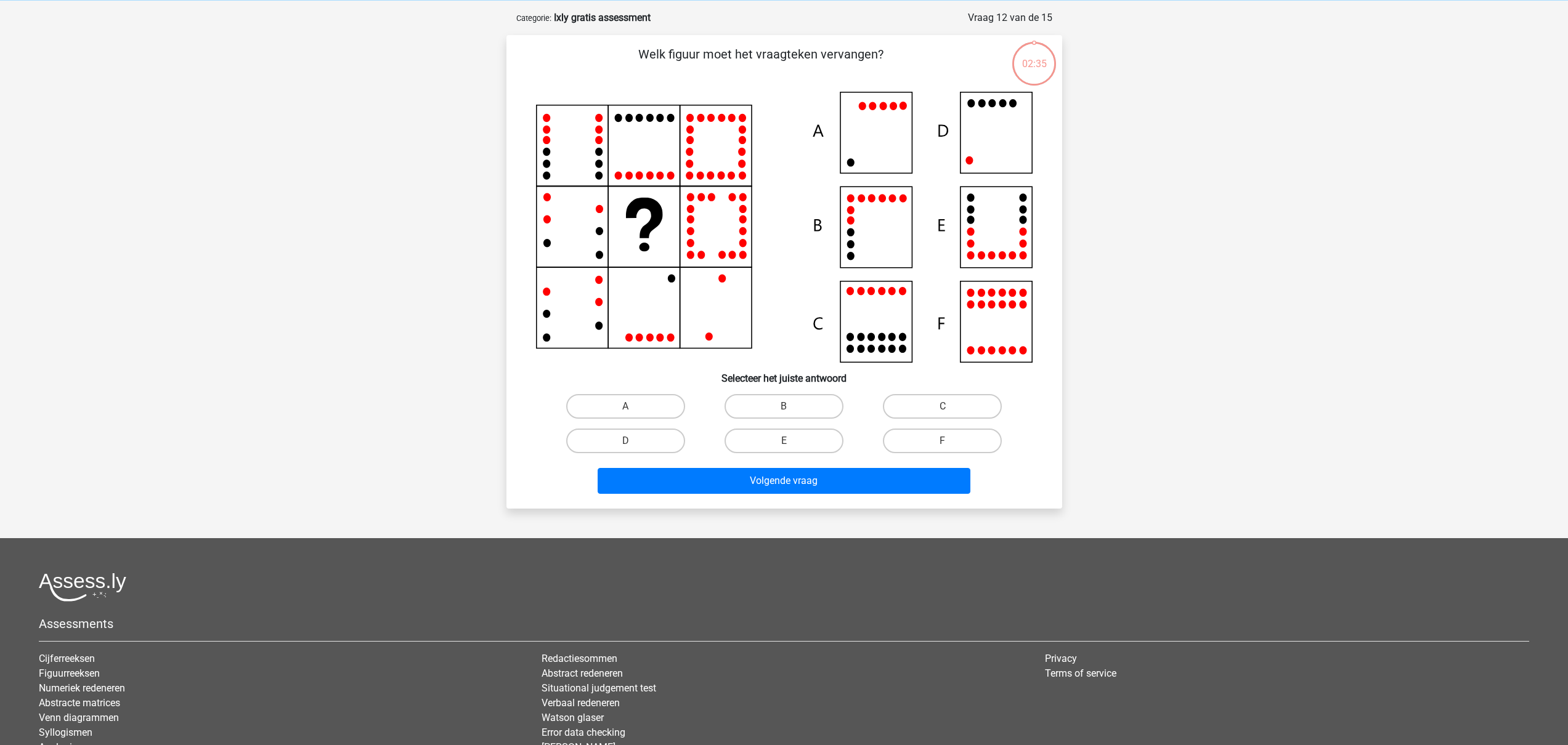
scroll to position [62, 0]
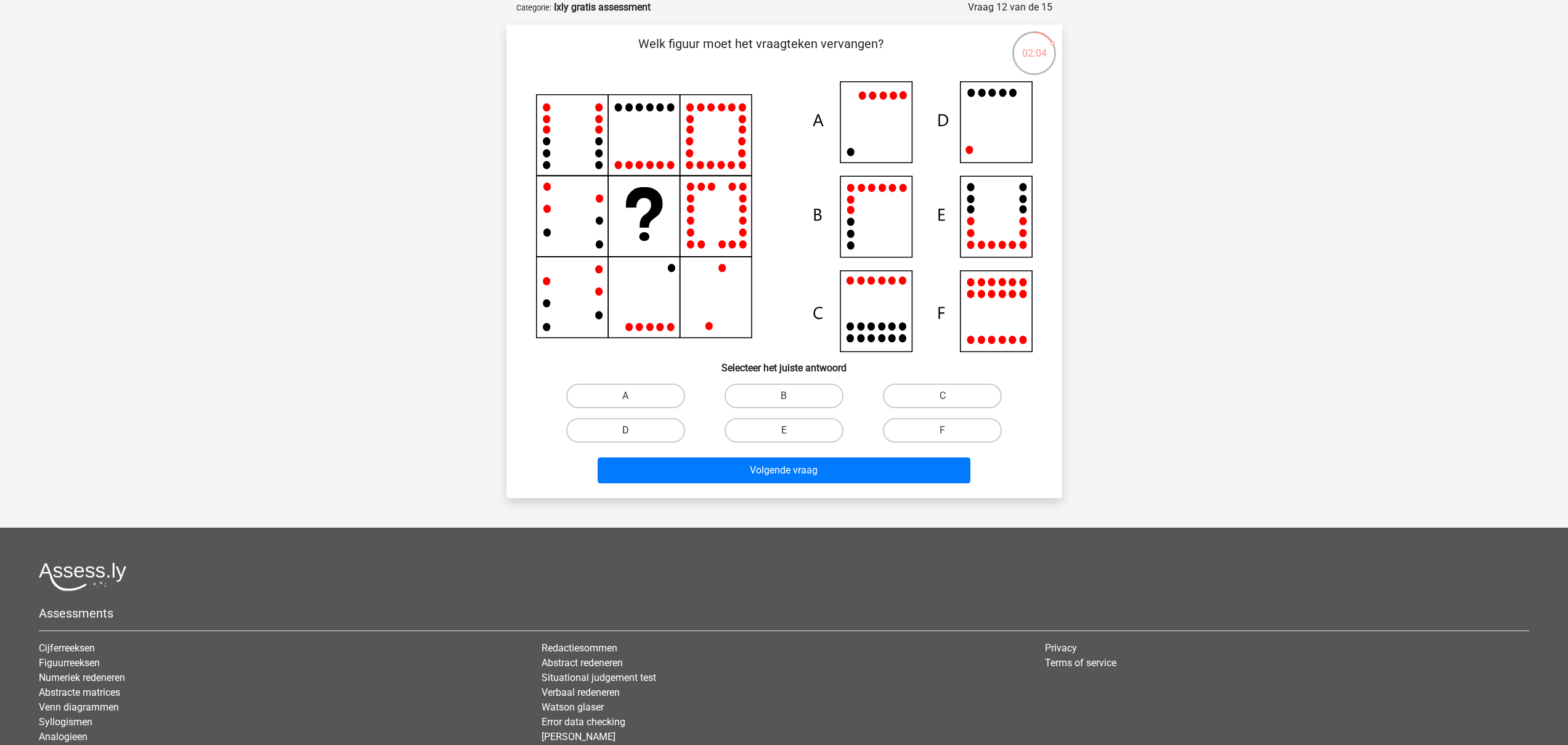
click at [658, 433] on label "D" at bounding box center [625, 430] width 119 height 24
click at [634, 433] on input "D" at bounding box center [629, 434] width 8 height 8
radio input "true"
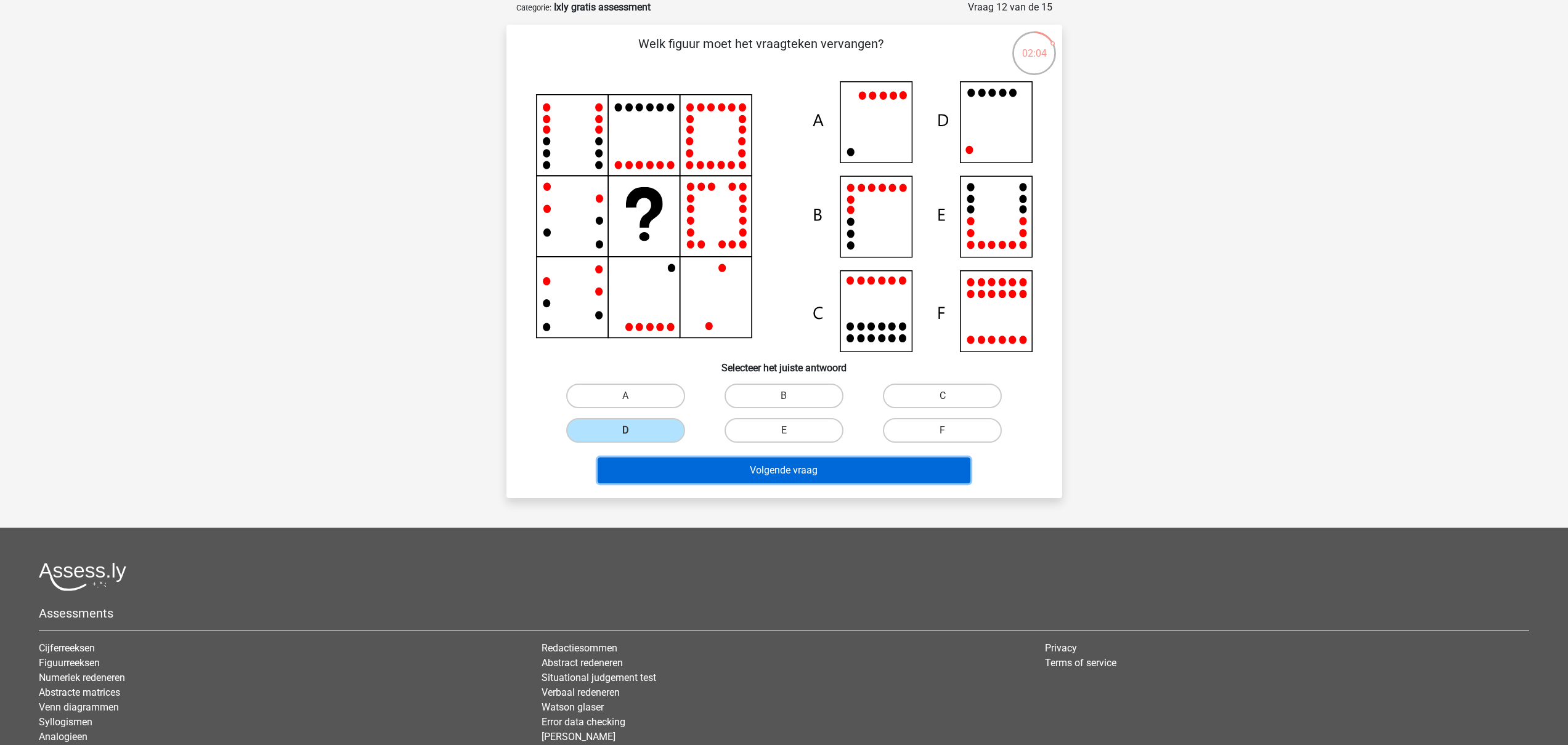
click at [732, 467] on button "Volgende vraag" at bounding box center [784, 470] width 373 height 26
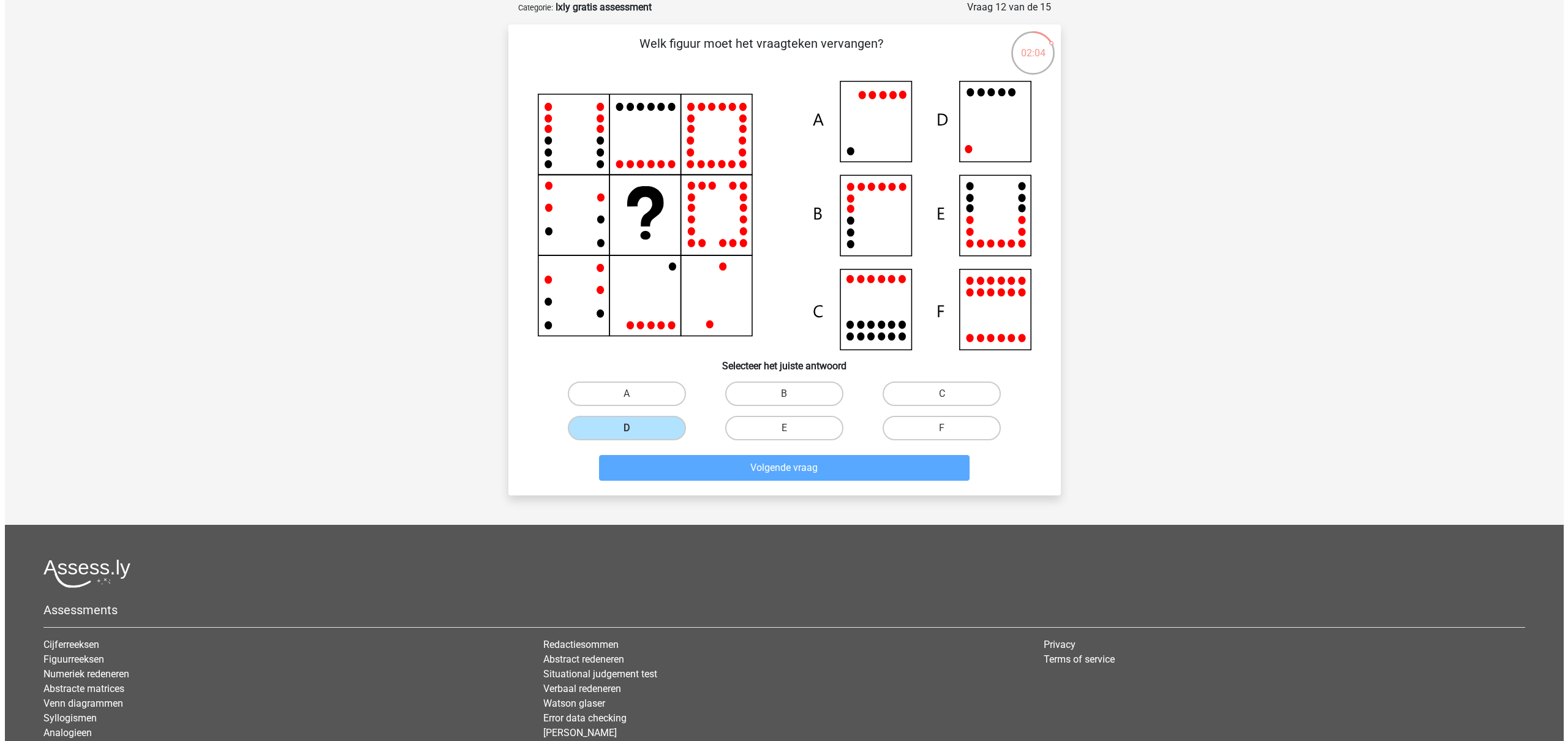
scroll to position [0, 0]
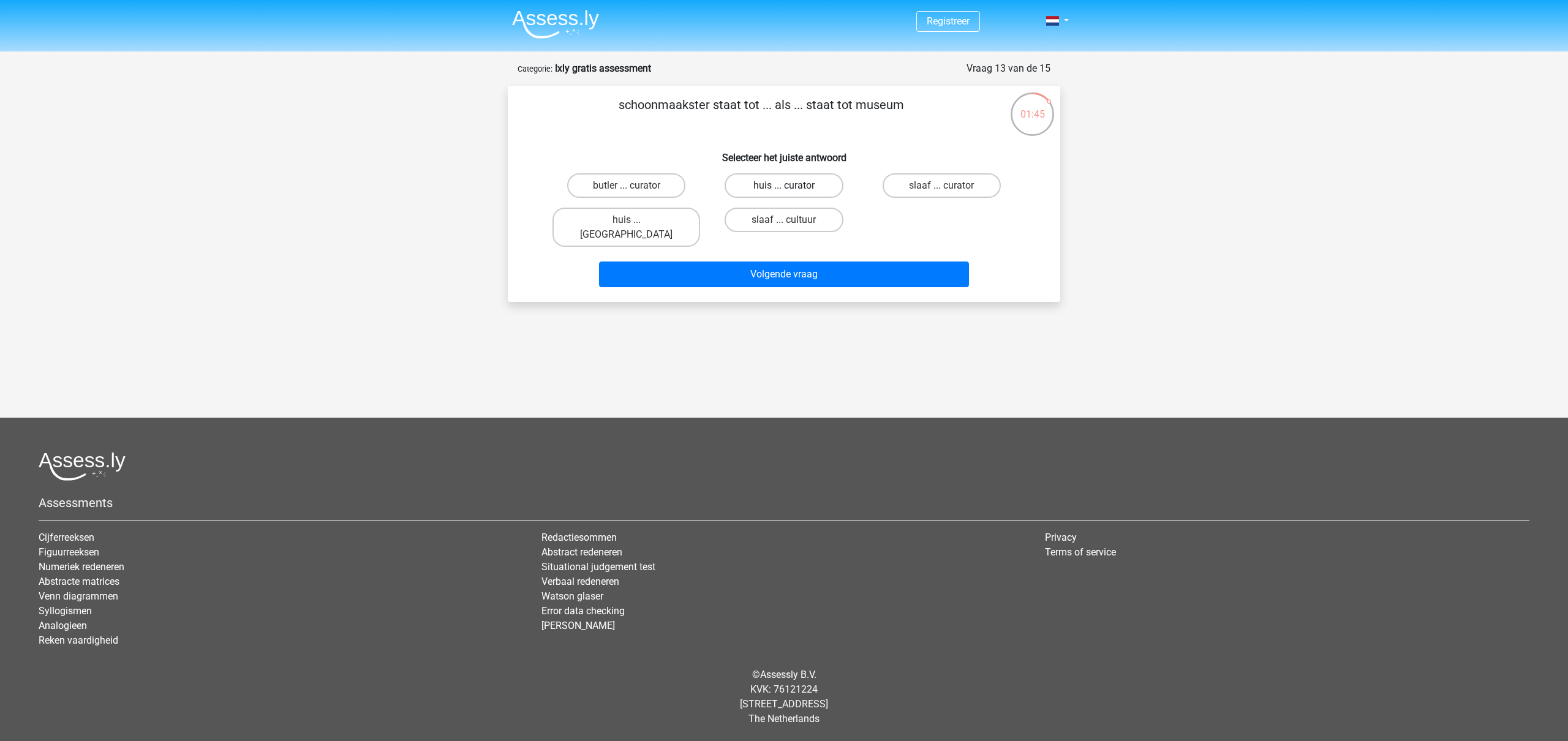
click at [797, 183] on label "huis ... curator" at bounding box center [783, 185] width 118 height 24
click at [792, 186] on input "huis ... curator" at bounding box center [788, 190] width 8 height 8
radio input "true"
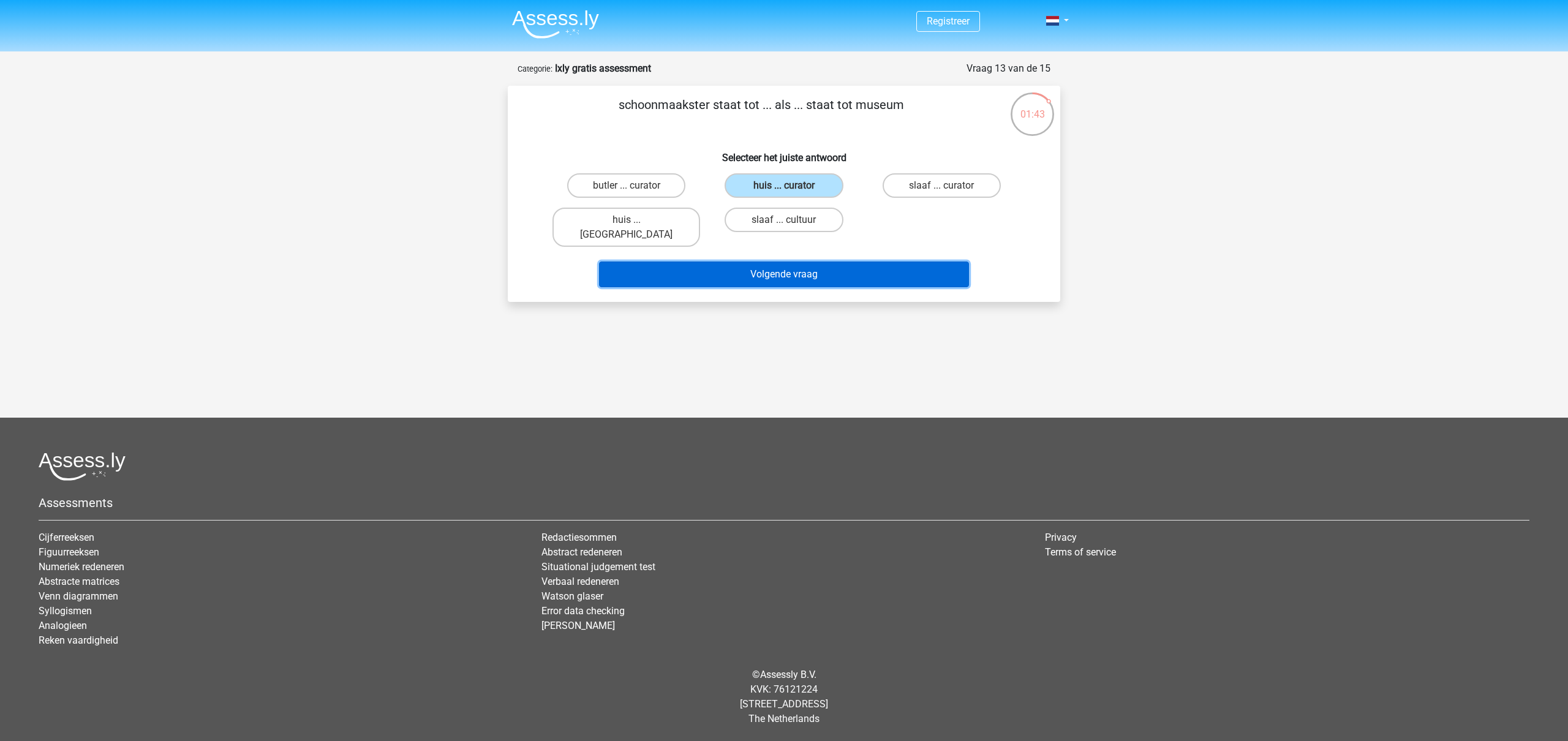
click at [826, 262] on button "Volgende vraag" at bounding box center [784, 274] width 370 height 26
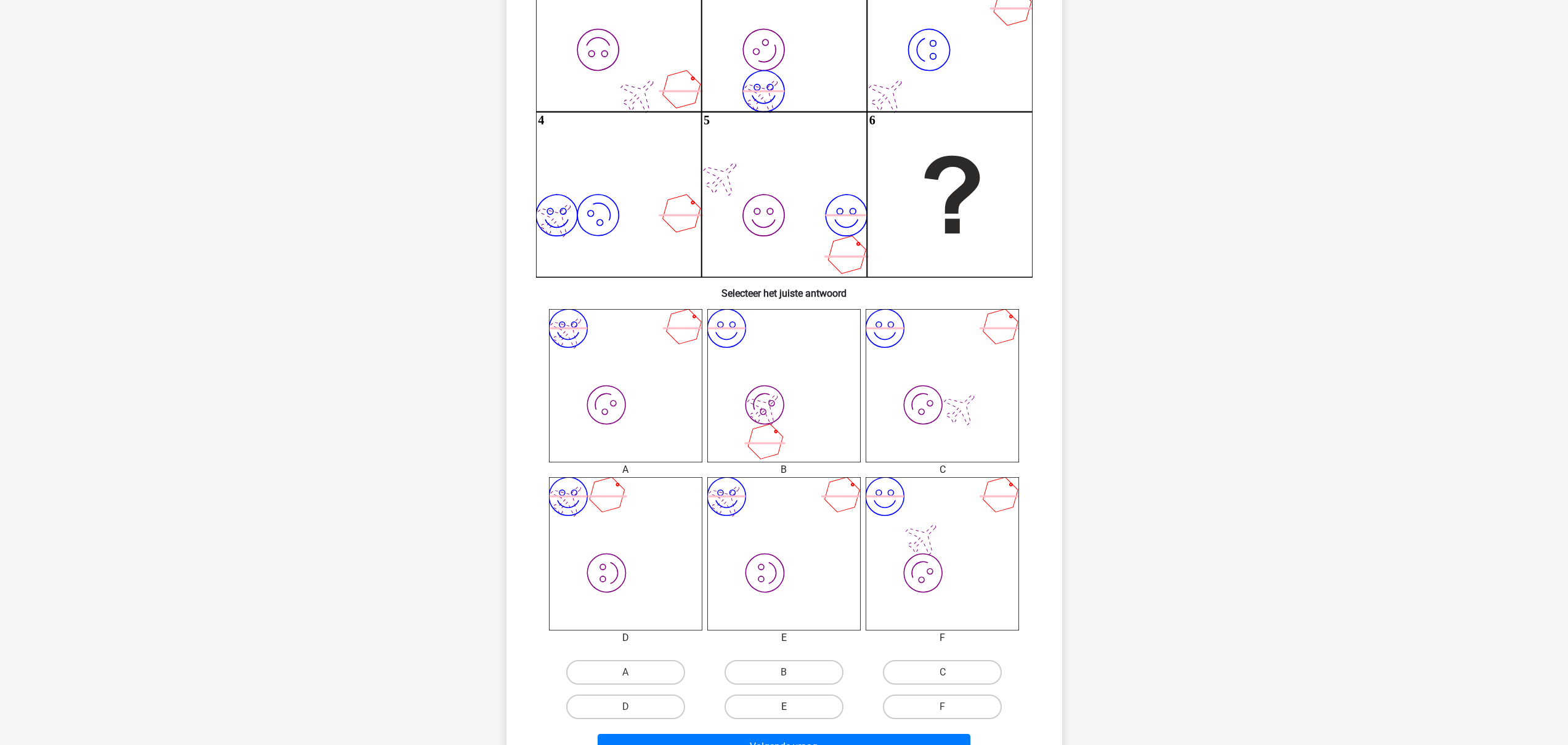
scroll to position [285, 0]
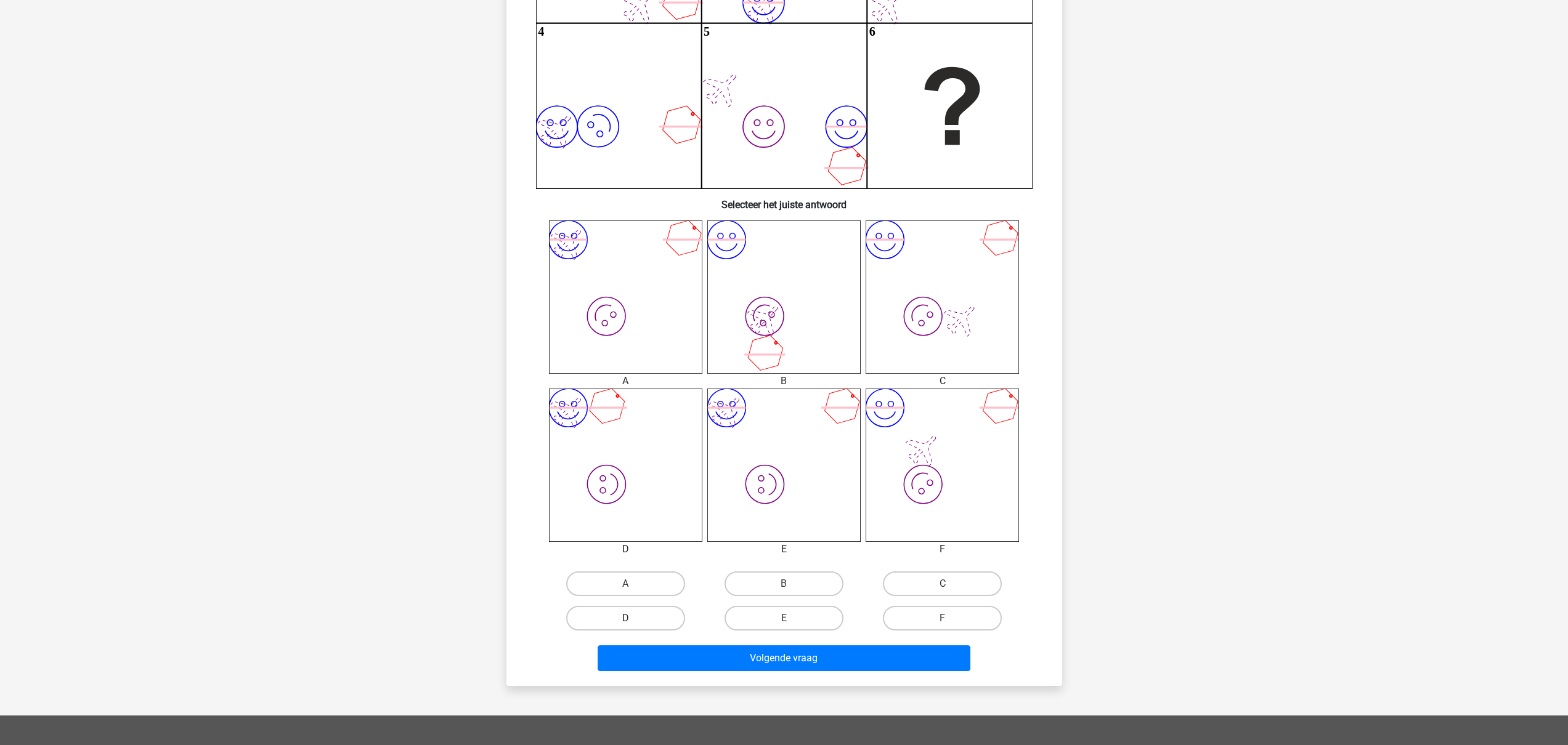
click at [598, 613] on label "D" at bounding box center [625, 618] width 119 height 24
click at [625, 618] on input "D" at bounding box center [629, 622] width 8 height 8
radio input "true"
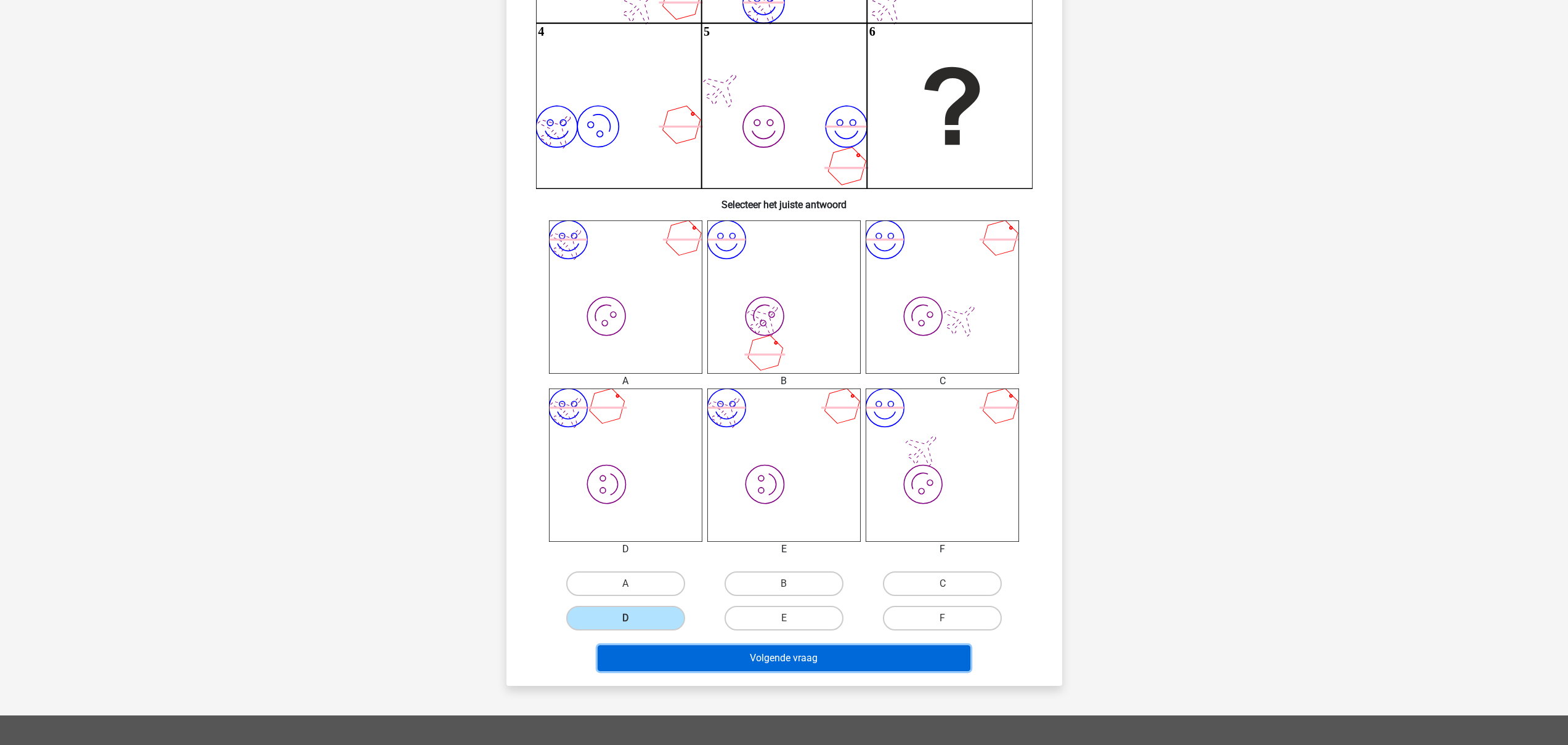
click at [672, 662] on button "Volgende vraag" at bounding box center [784, 658] width 373 height 26
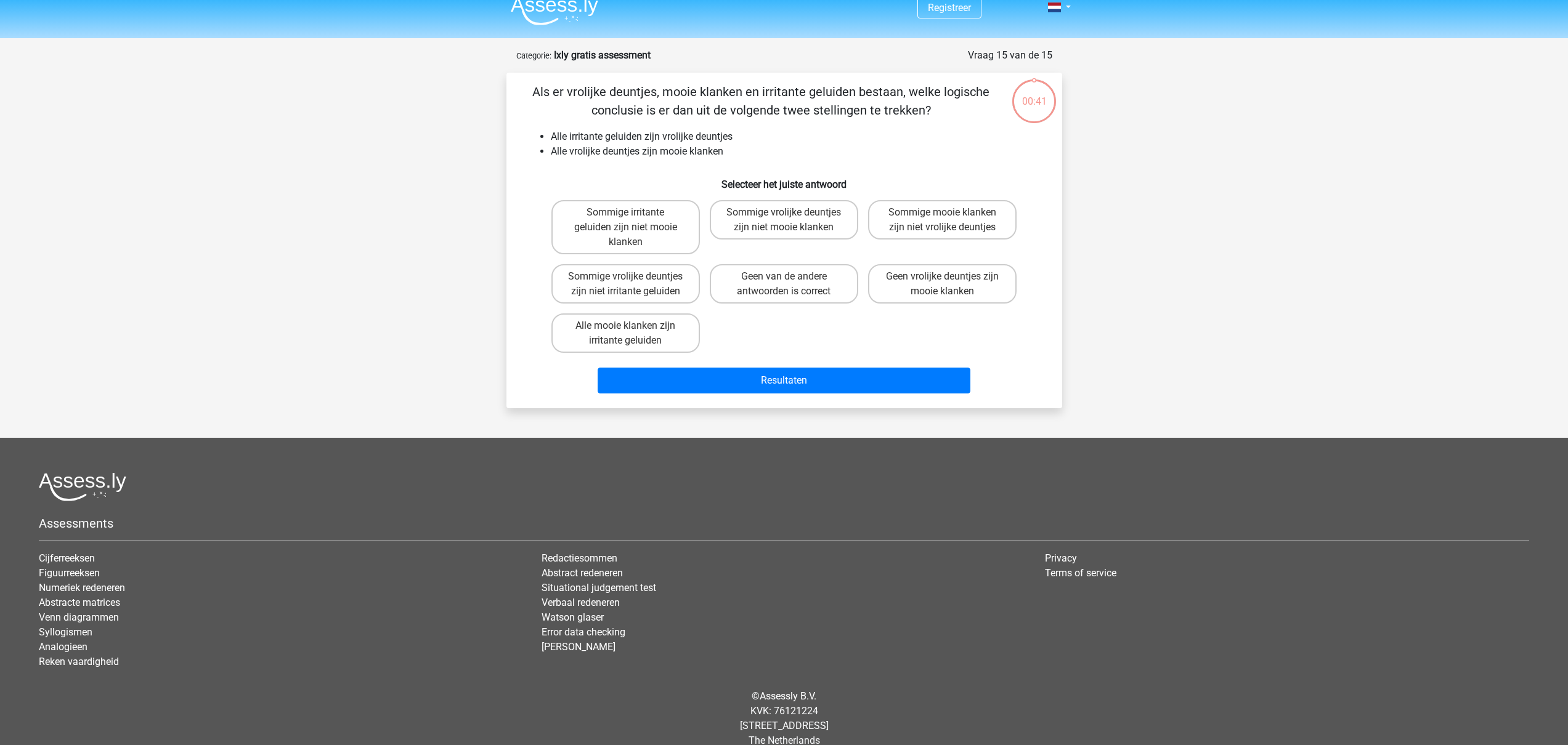
scroll to position [7, 0]
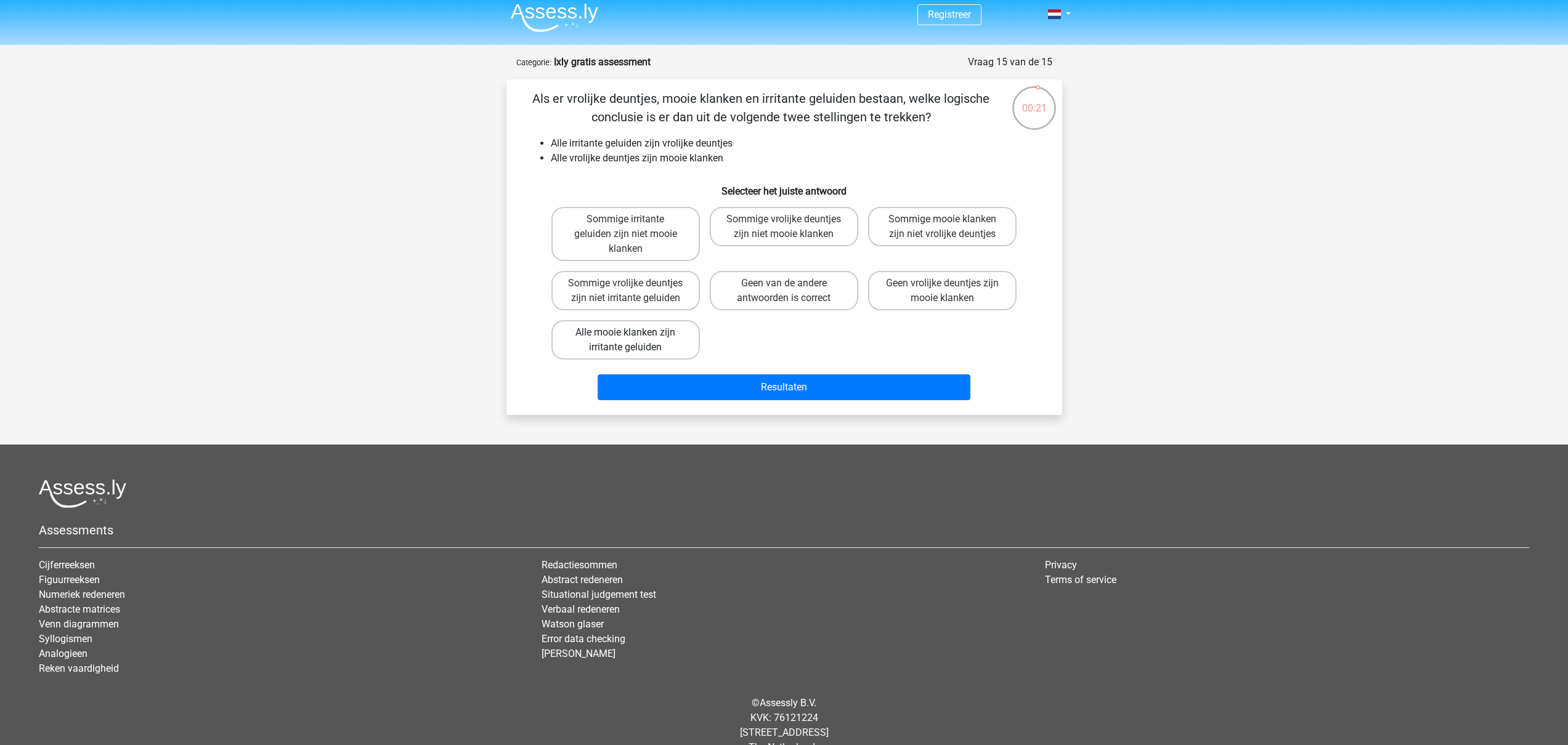
click at [680, 343] on label "Alle mooie klanken zijn irritante geluiden" at bounding box center [625, 340] width 148 height 40
click at [634, 341] on input "Alle mooie klanken zijn irritante geluiden" at bounding box center [629, 337] width 8 height 8
radio input "true"
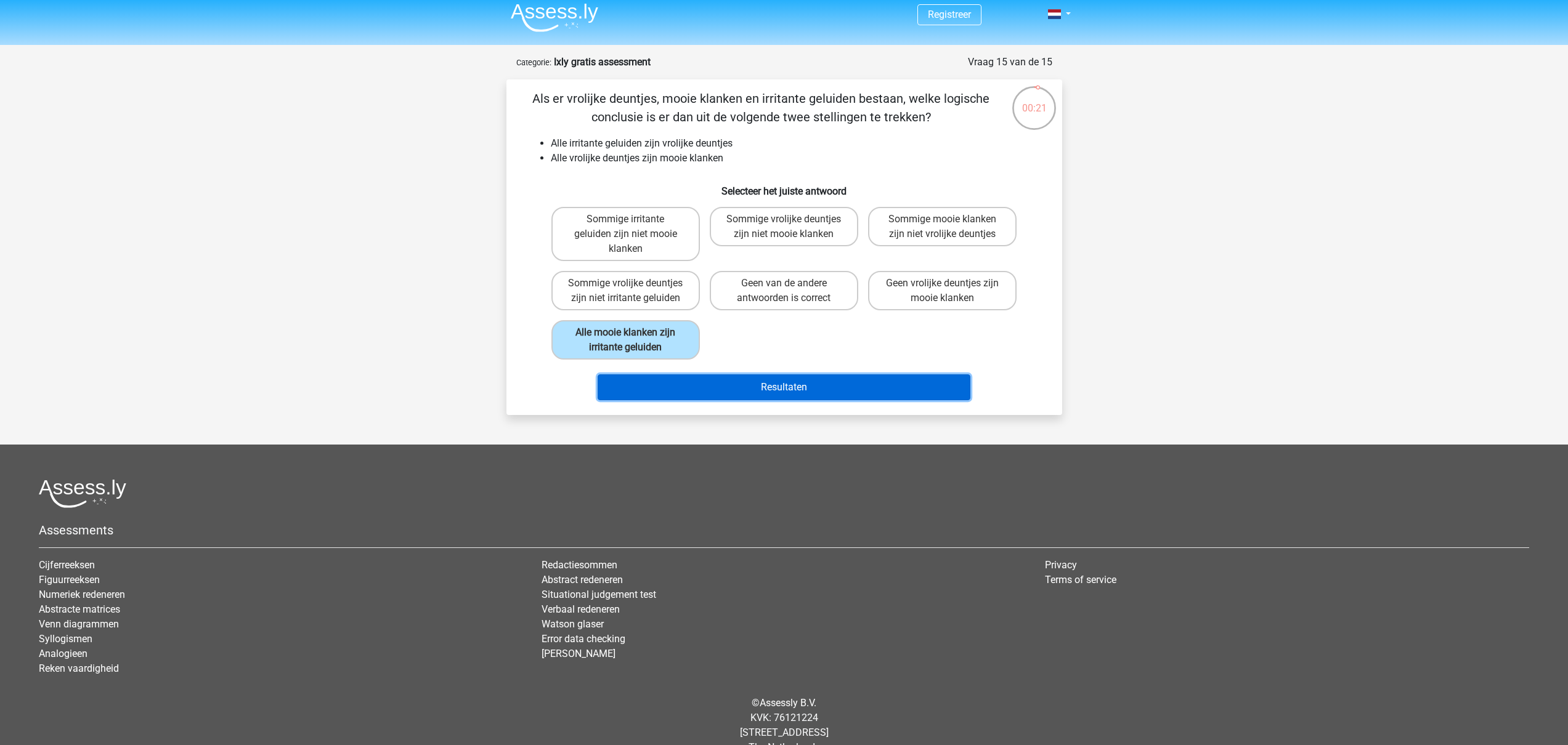
click at [715, 379] on button "Resultaten" at bounding box center [784, 387] width 373 height 26
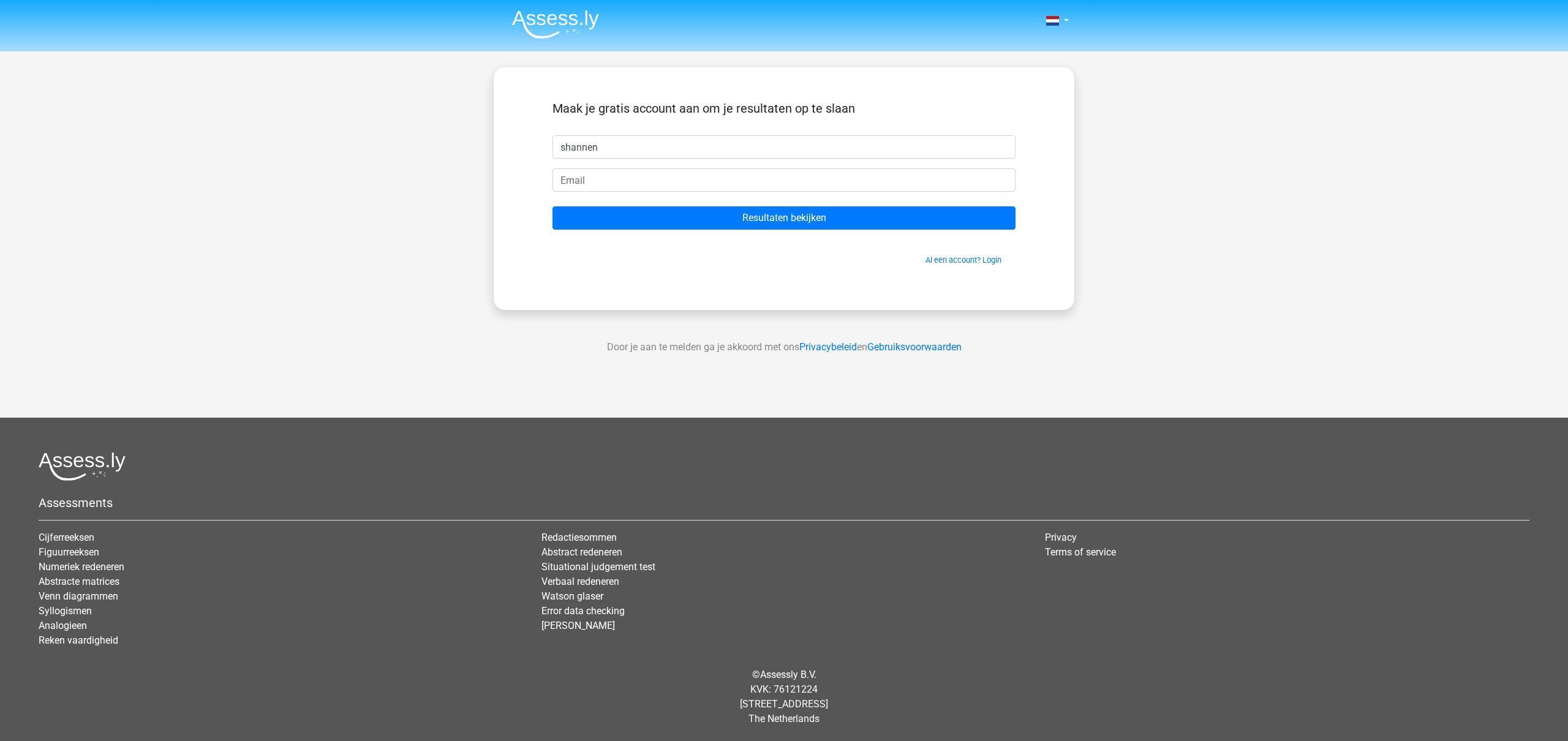
type input "shannen"
type input "[EMAIL_ADDRESS][DOMAIN_NAME]"
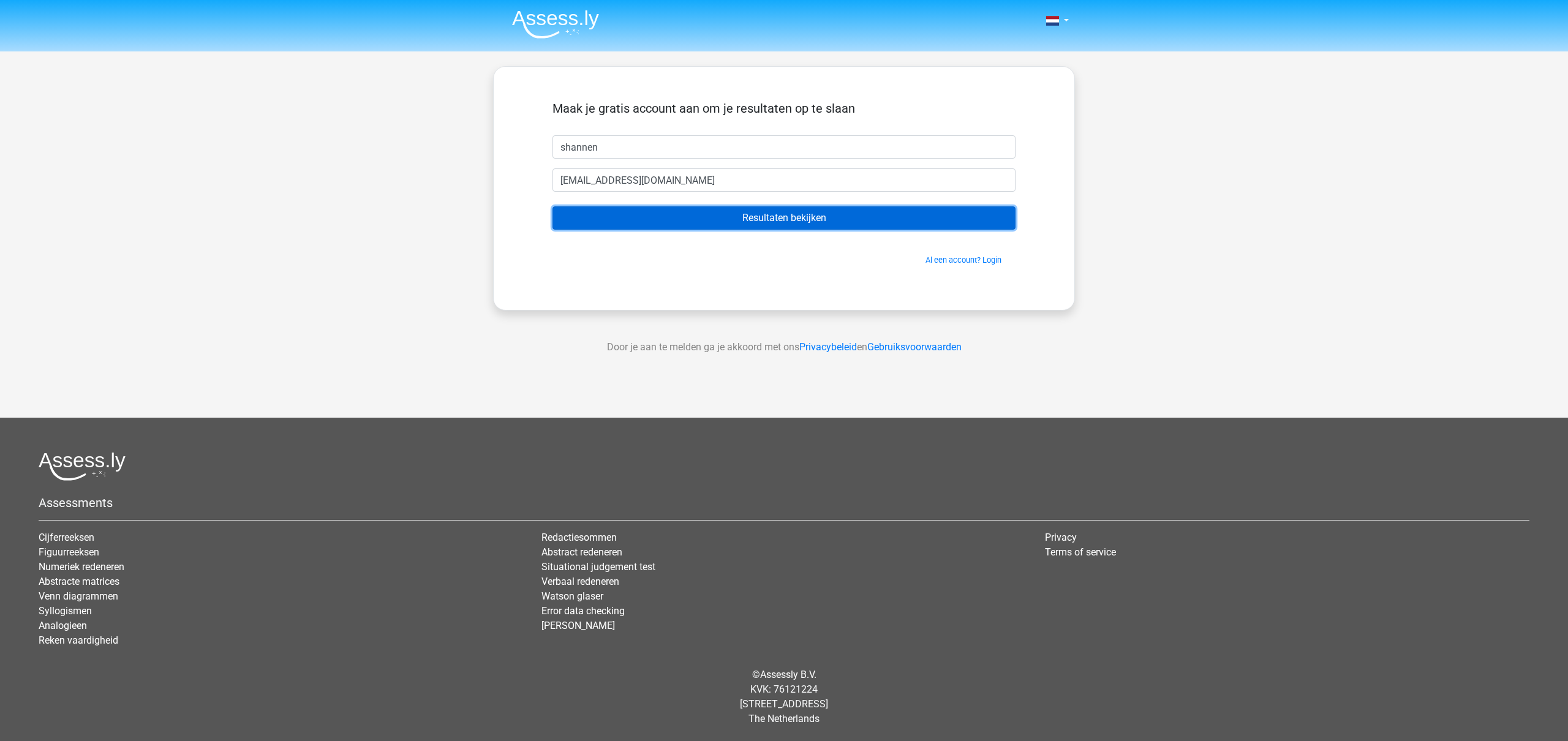
click at [730, 221] on input "Resultaten bekijken" at bounding box center [783, 218] width 463 height 23
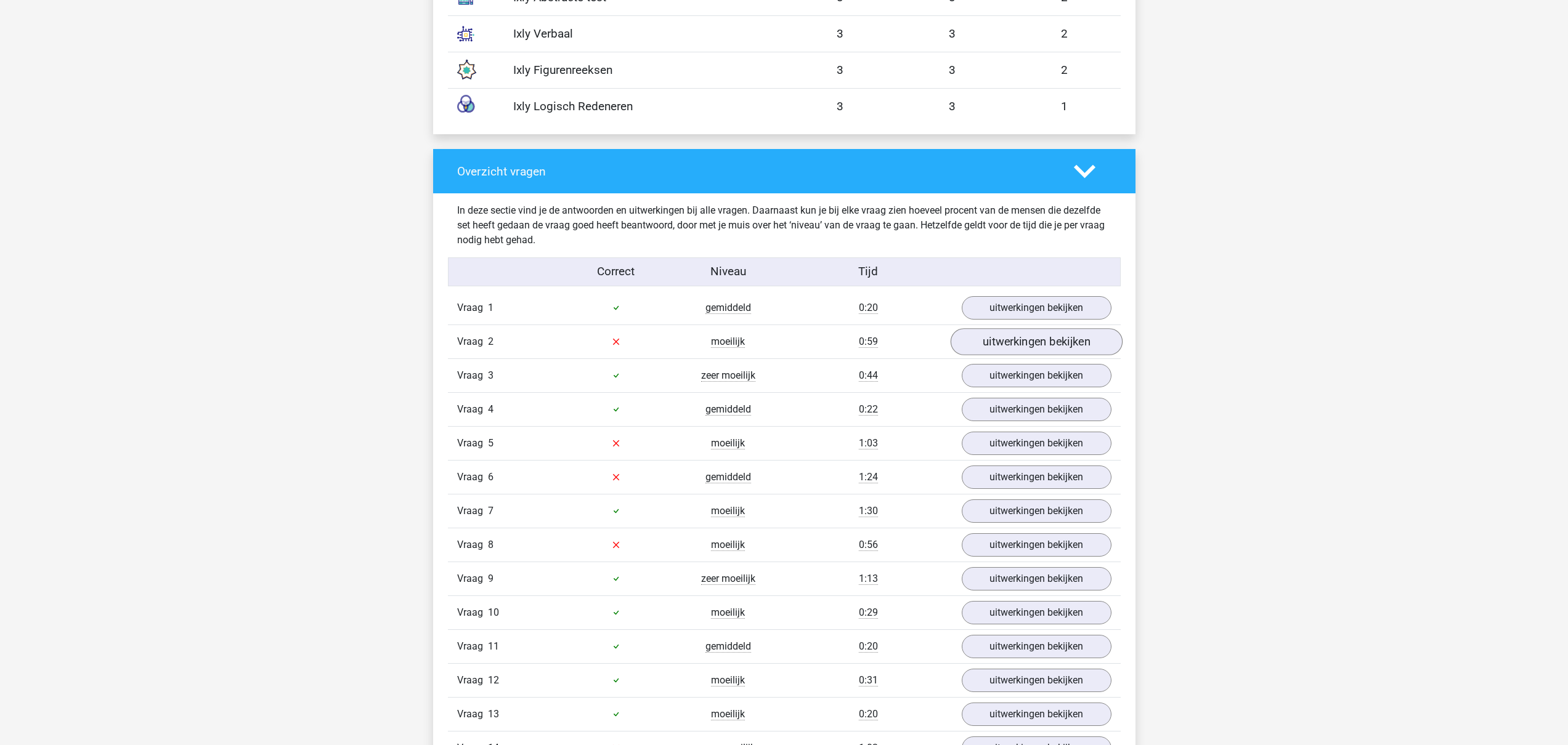
scroll to position [1164, 0]
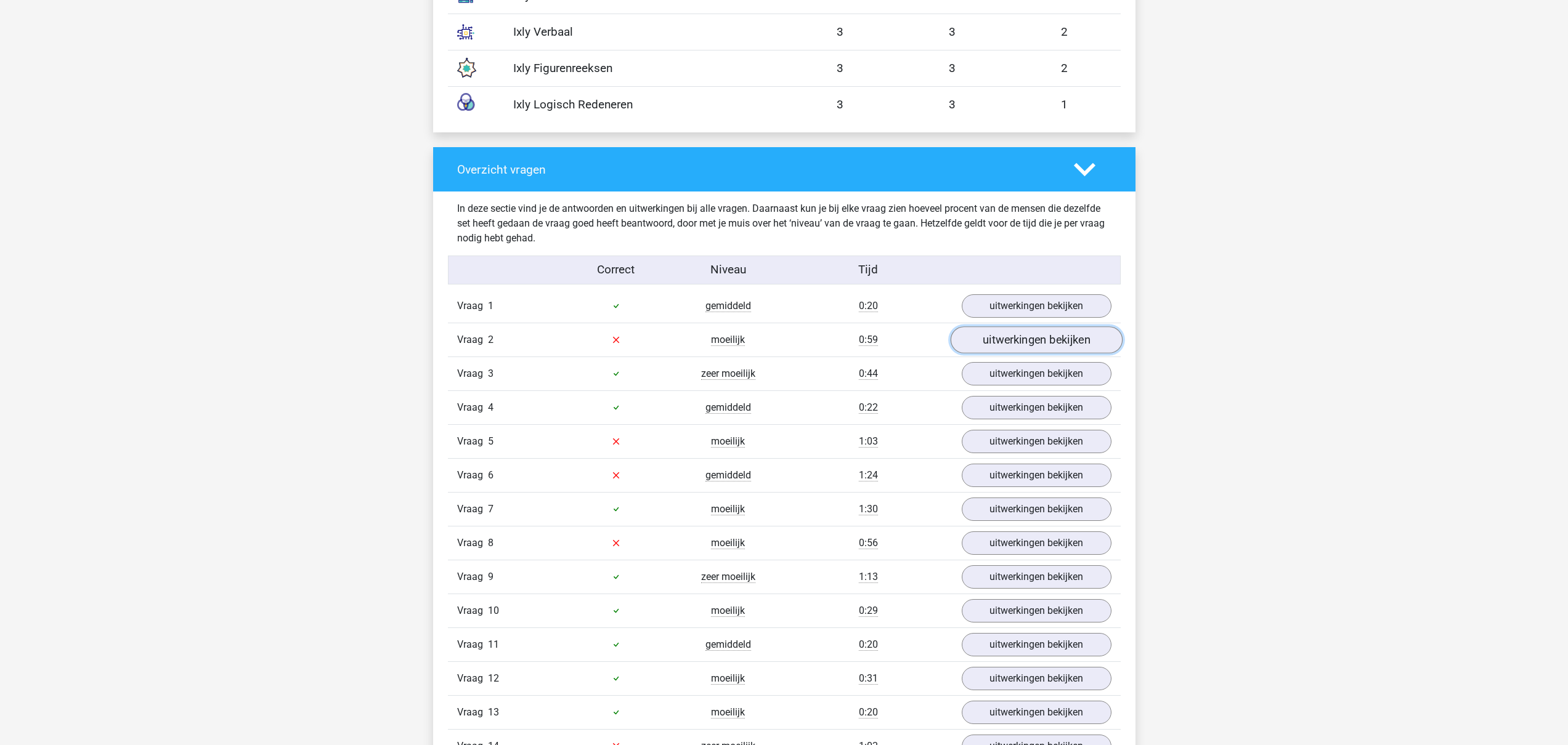
click at [1035, 337] on link "uitwerkingen bekijken" at bounding box center [1037, 340] width 172 height 27
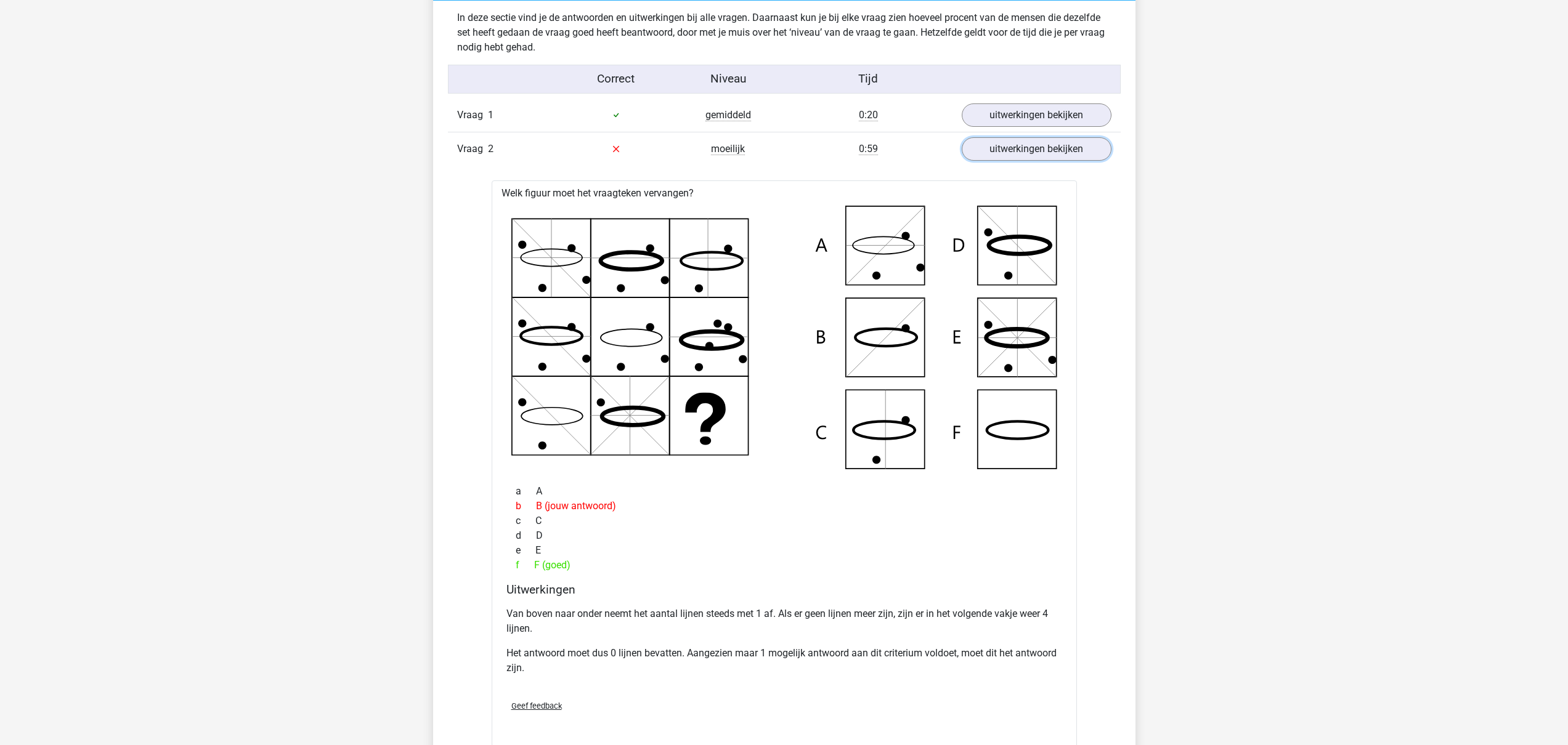
scroll to position [1355, 0]
click at [1017, 119] on link "uitwerkingen bekijken" at bounding box center [1037, 116] width 172 height 27
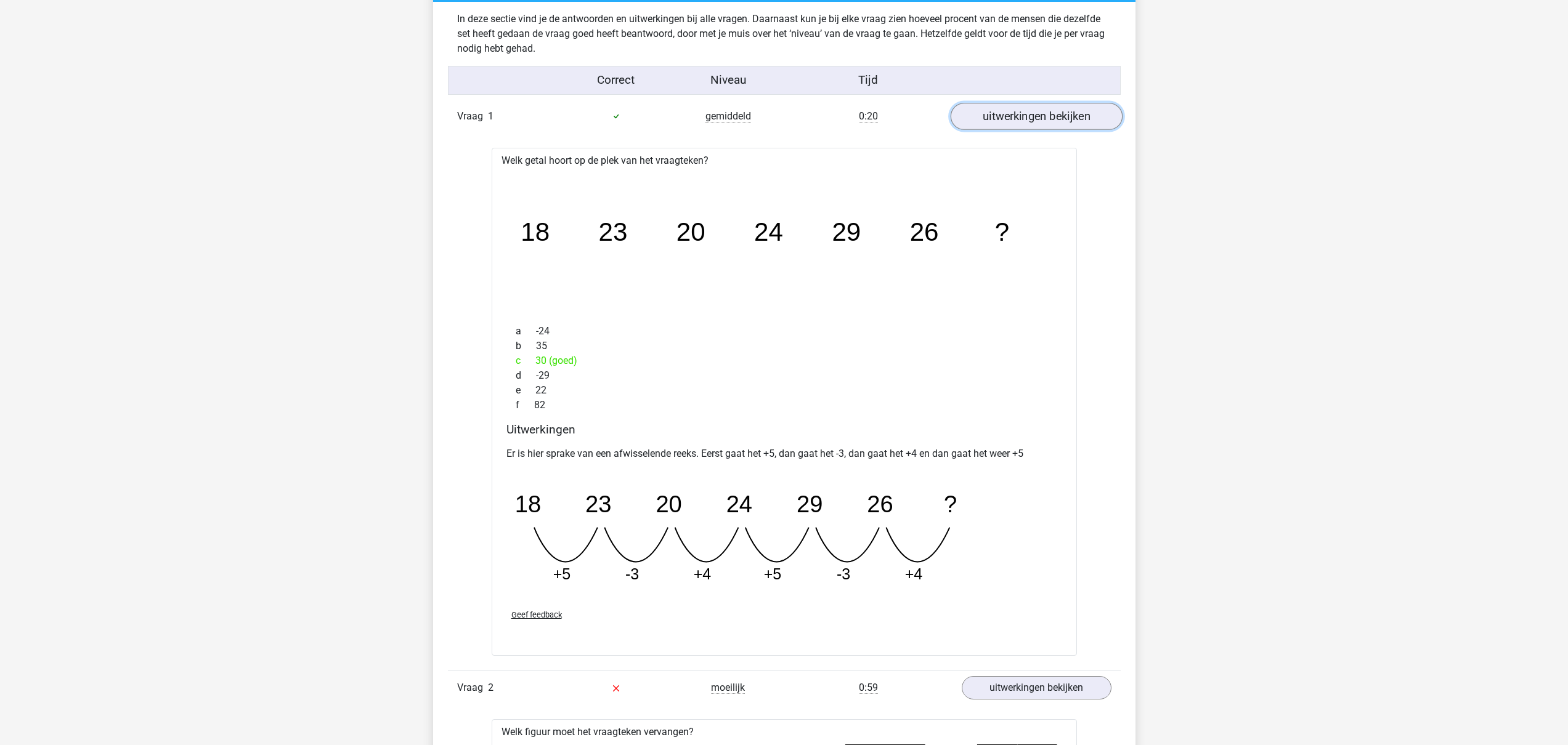
click at [1017, 119] on link "uitwerkingen bekijken" at bounding box center [1037, 116] width 172 height 27
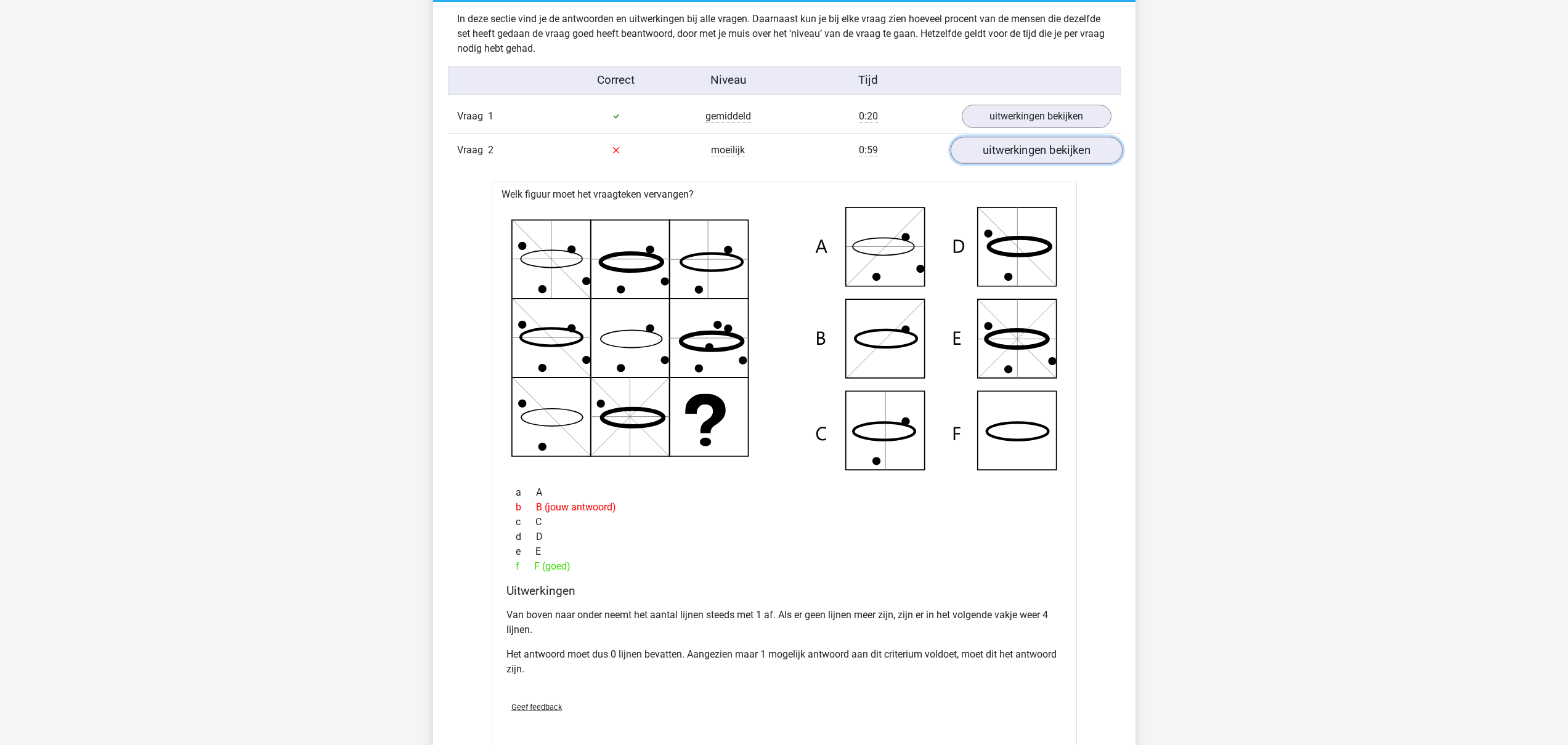
click at [1020, 148] on link "uitwerkingen bekijken" at bounding box center [1037, 150] width 172 height 27
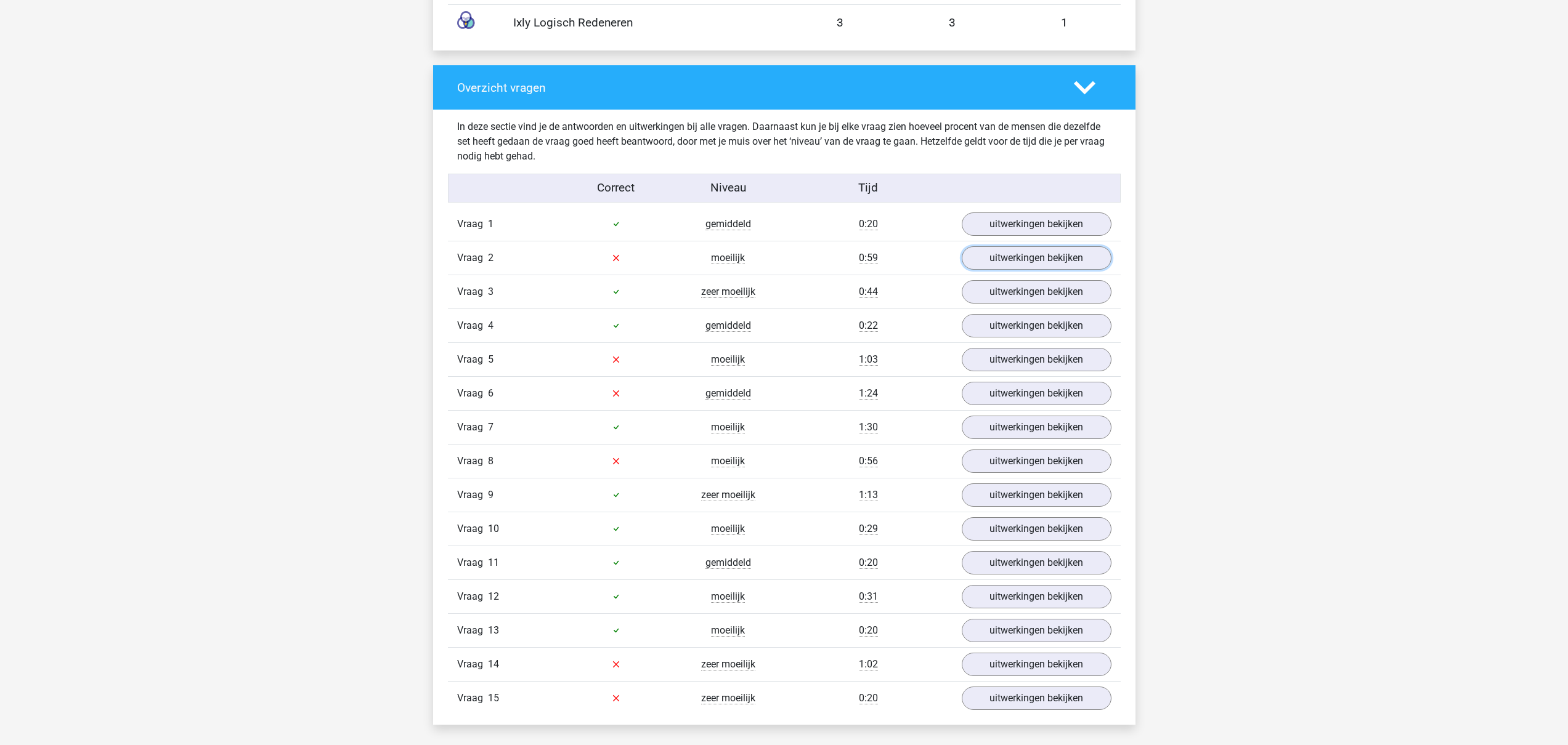
scroll to position [1275, 0]
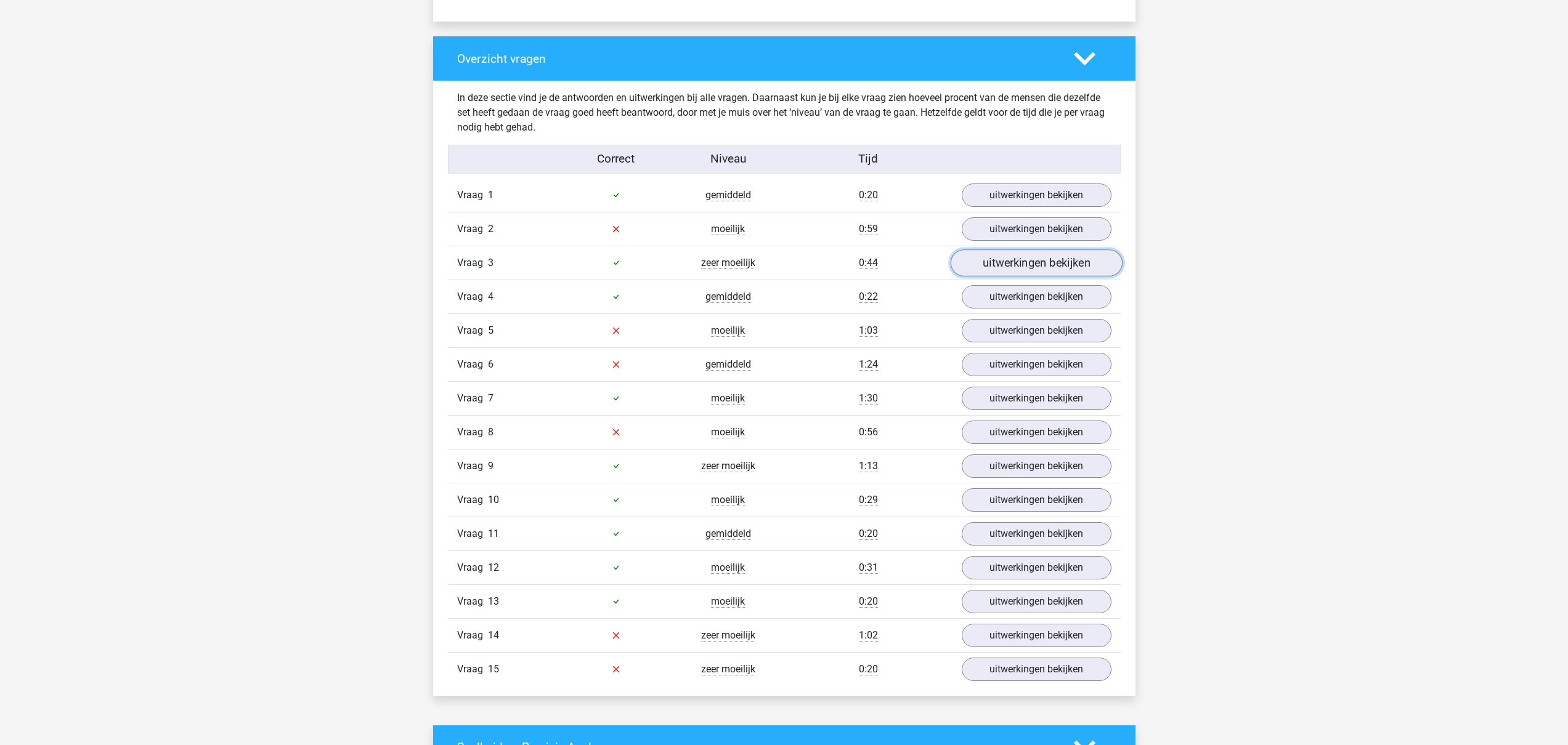
click at [1042, 267] on link "uitwerkingen bekijken" at bounding box center [1037, 263] width 172 height 27
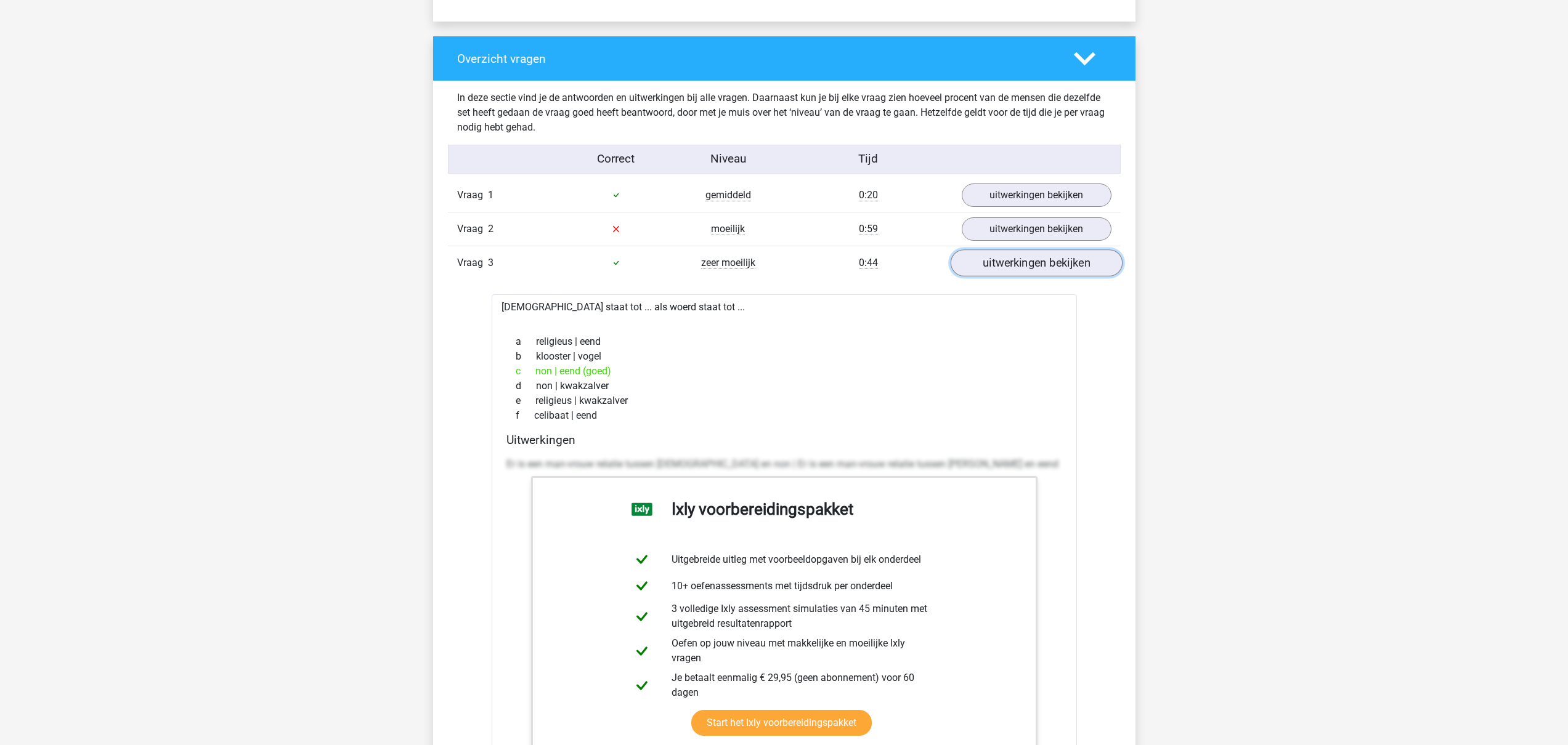
click at [1042, 267] on link "uitwerkingen bekijken" at bounding box center [1037, 263] width 172 height 27
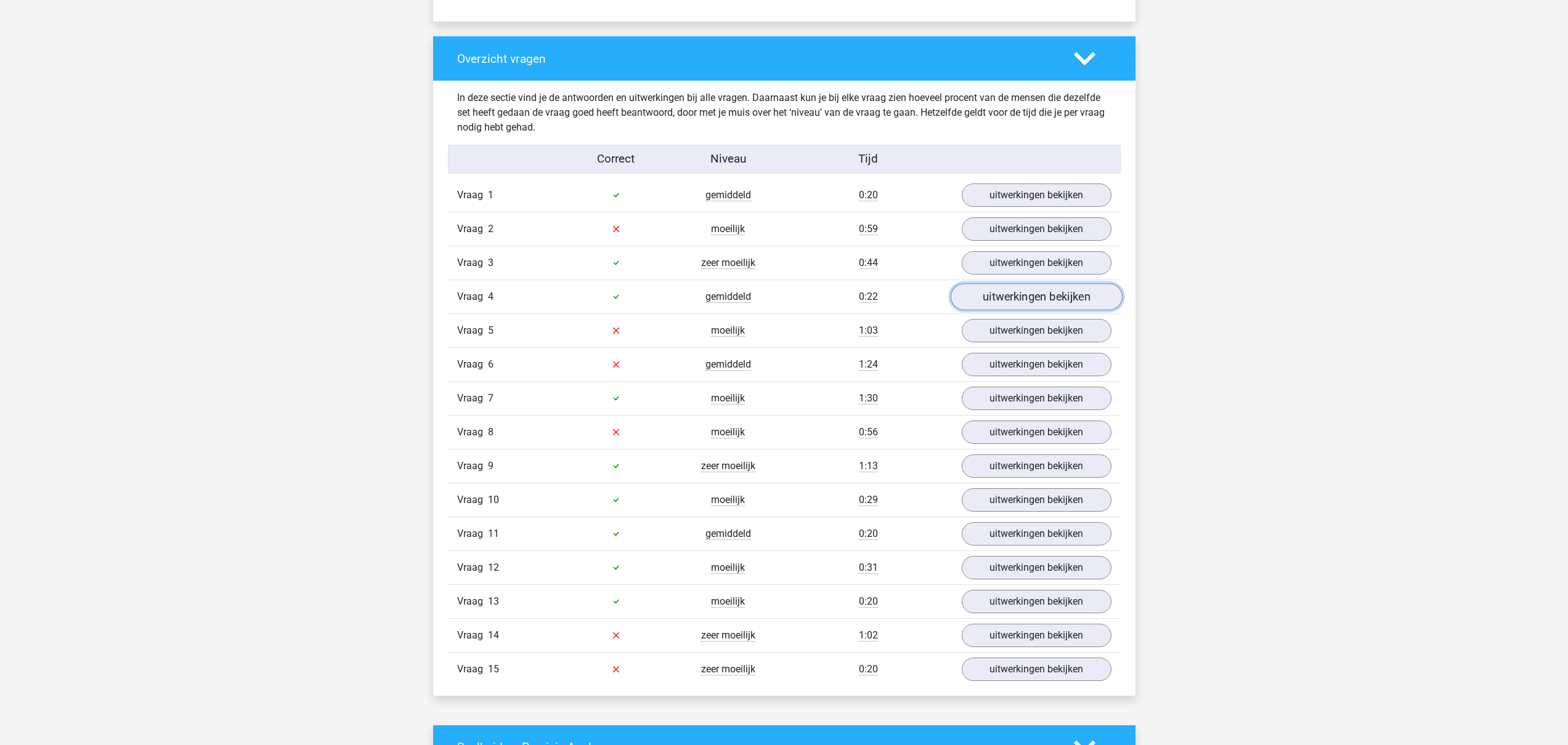
click at [1021, 294] on link "uitwerkingen bekijken" at bounding box center [1037, 297] width 172 height 27
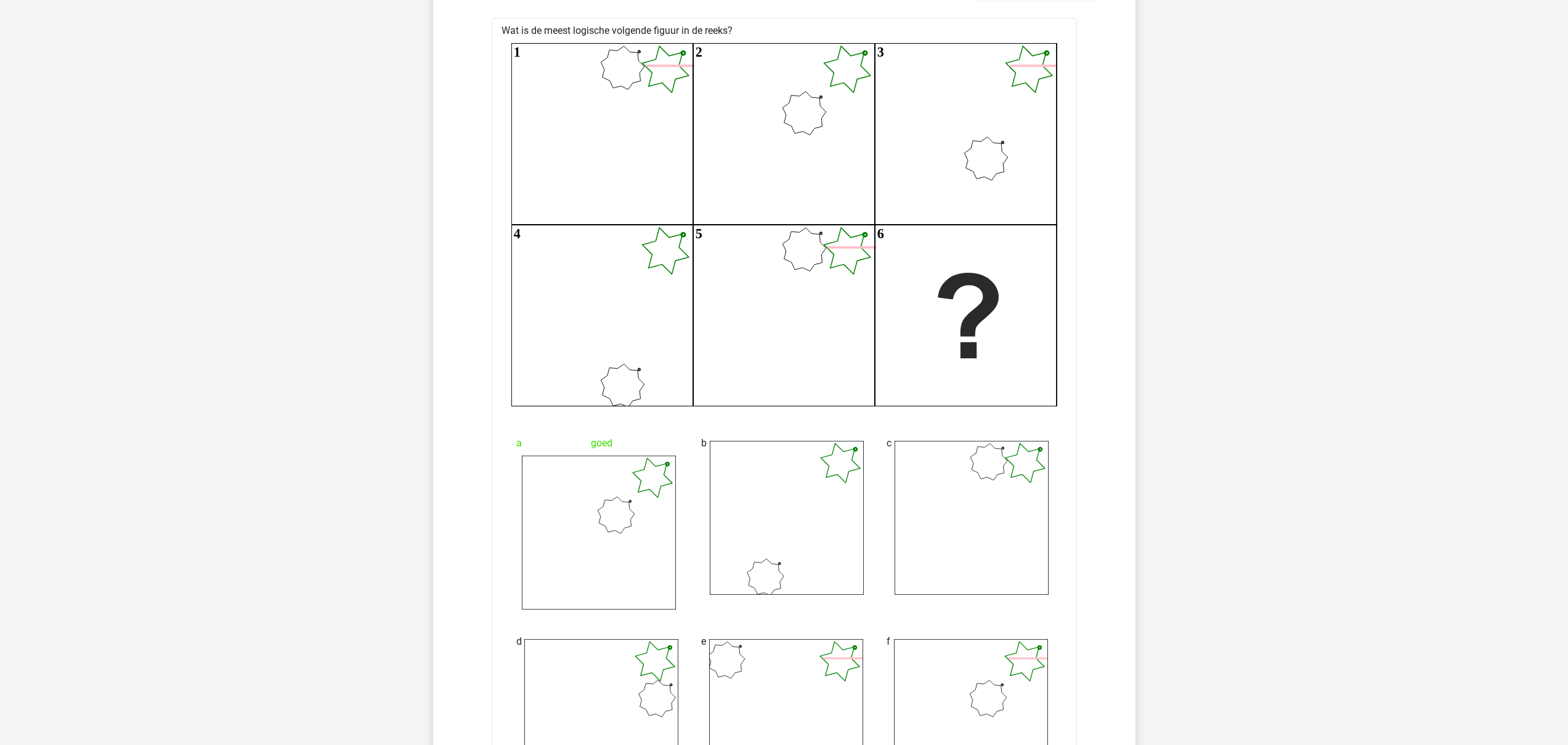
scroll to position [1395, 0]
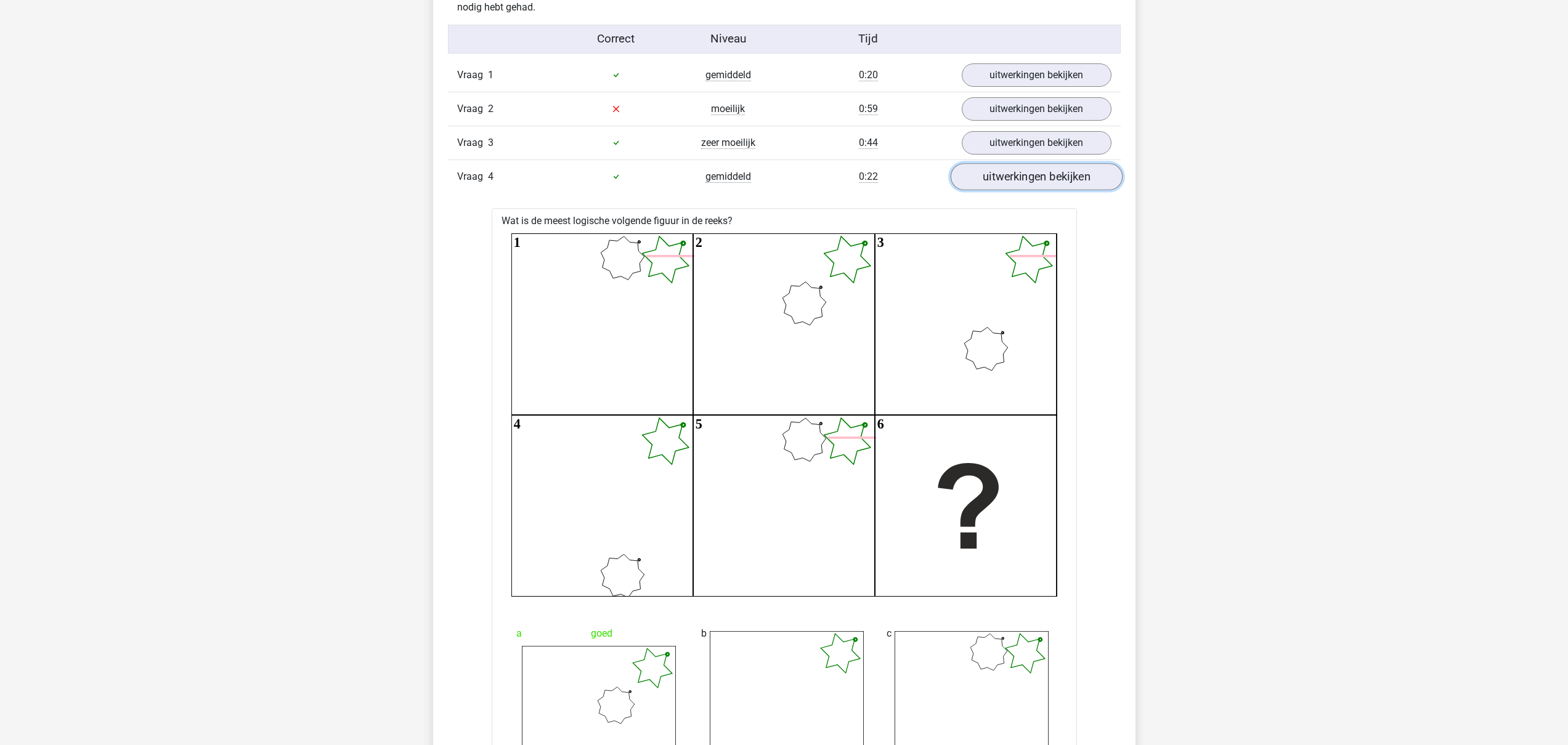
click at [1051, 168] on link "uitwerkingen bekijken" at bounding box center [1037, 177] width 172 height 27
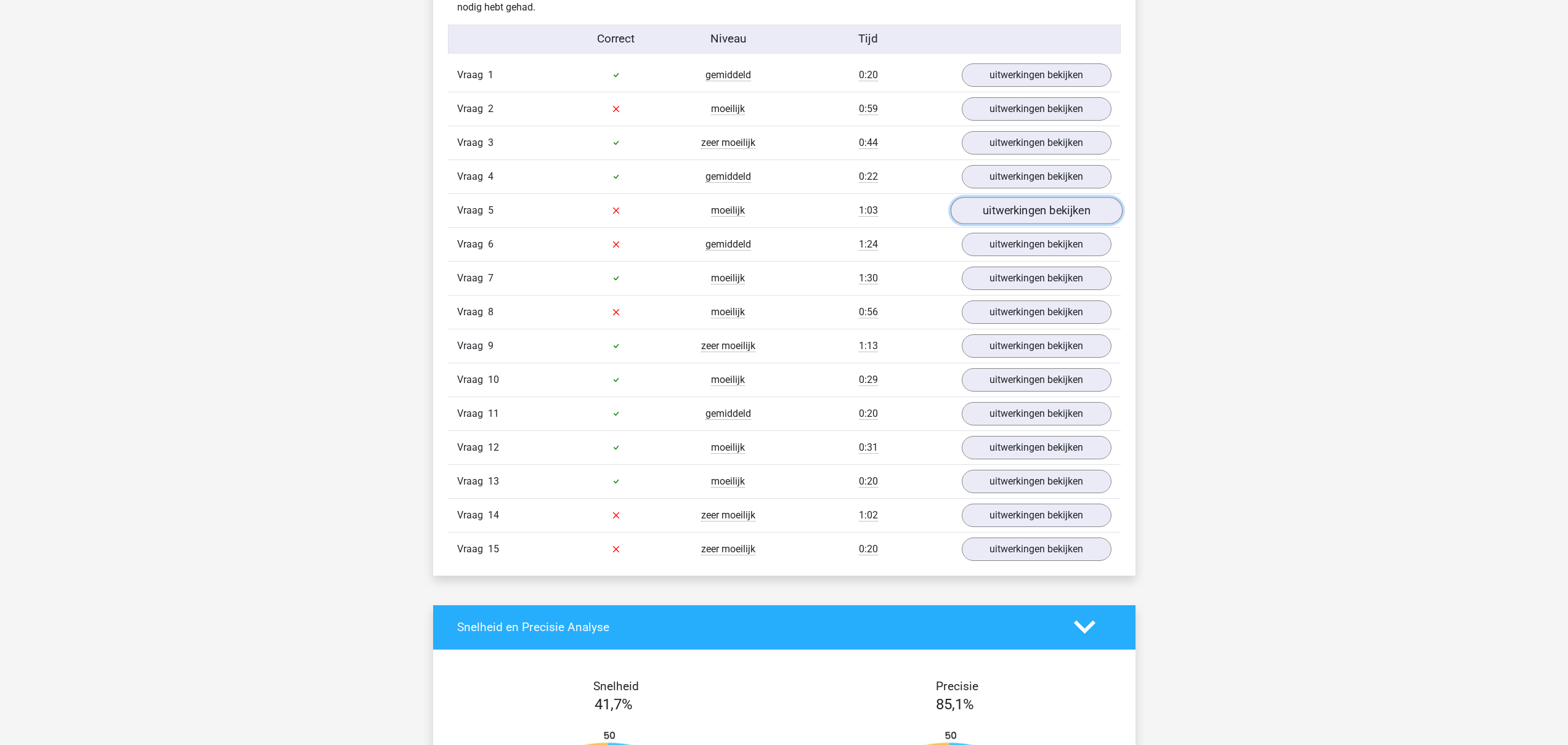
click at [1028, 216] on link "uitwerkingen bekijken" at bounding box center [1037, 211] width 172 height 27
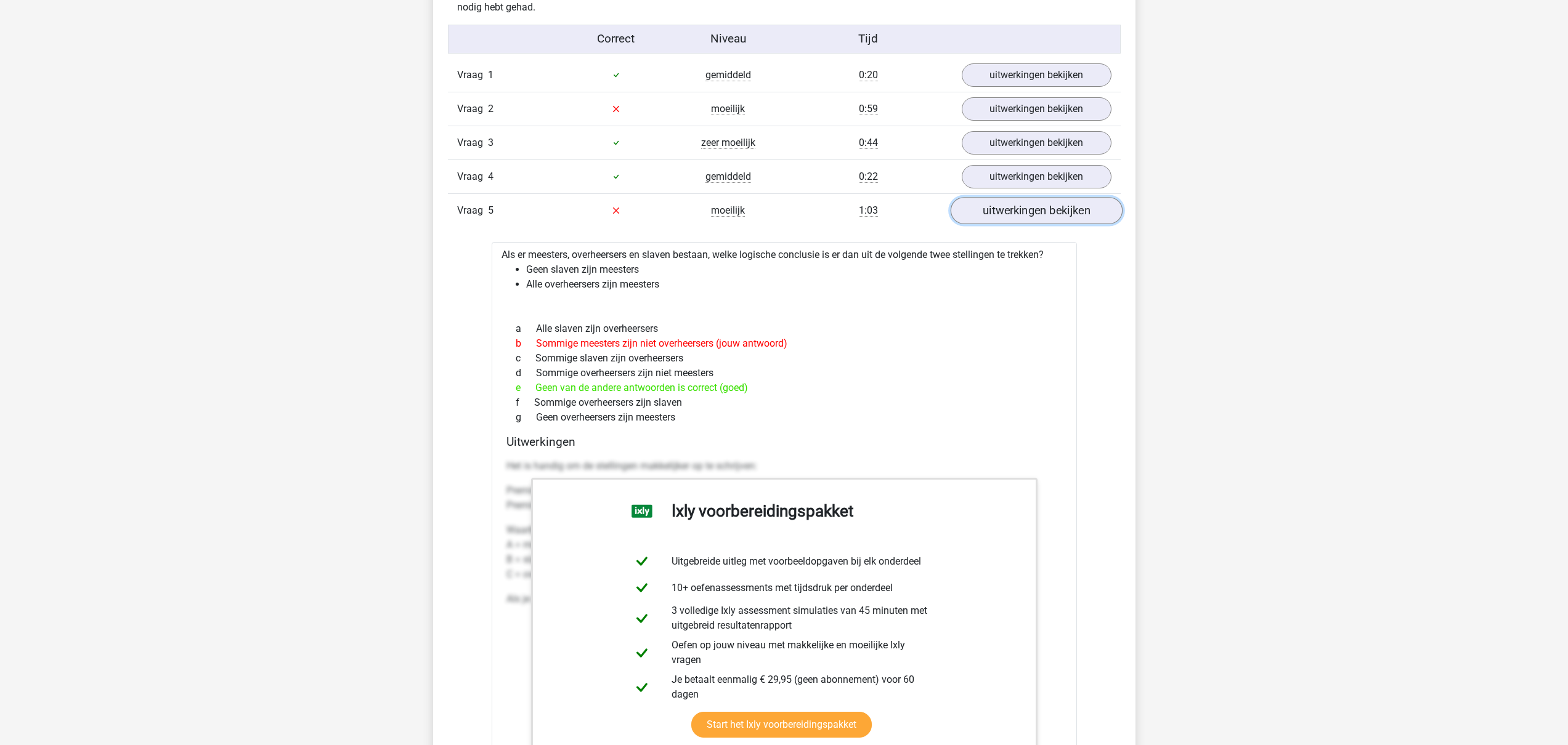
click at [1028, 216] on link "uitwerkingen bekijken" at bounding box center [1037, 211] width 172 height 27
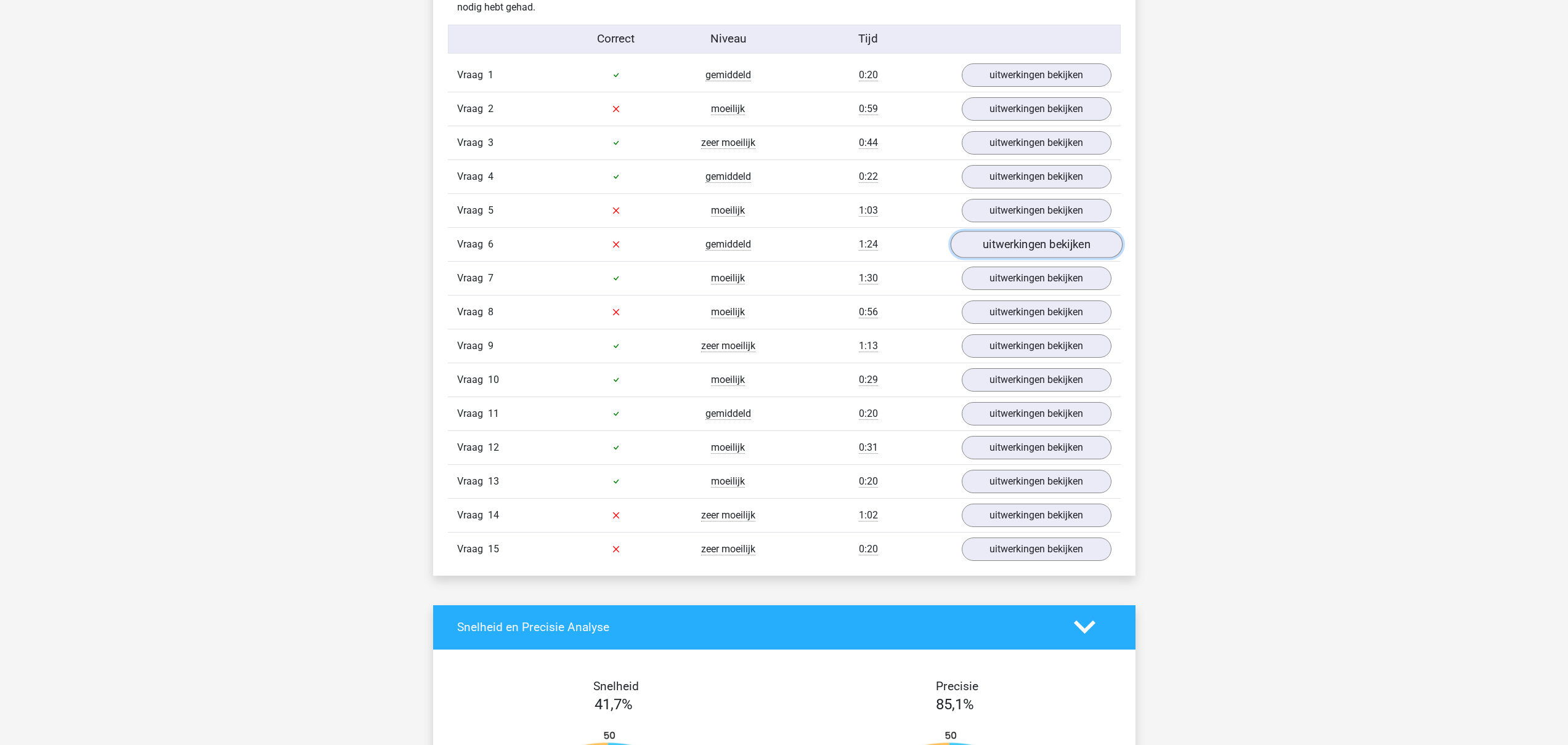
click at [1016, 243] on link "uitwerkingen bekijken" at bounding box center [1037, 245] width 172 height 27
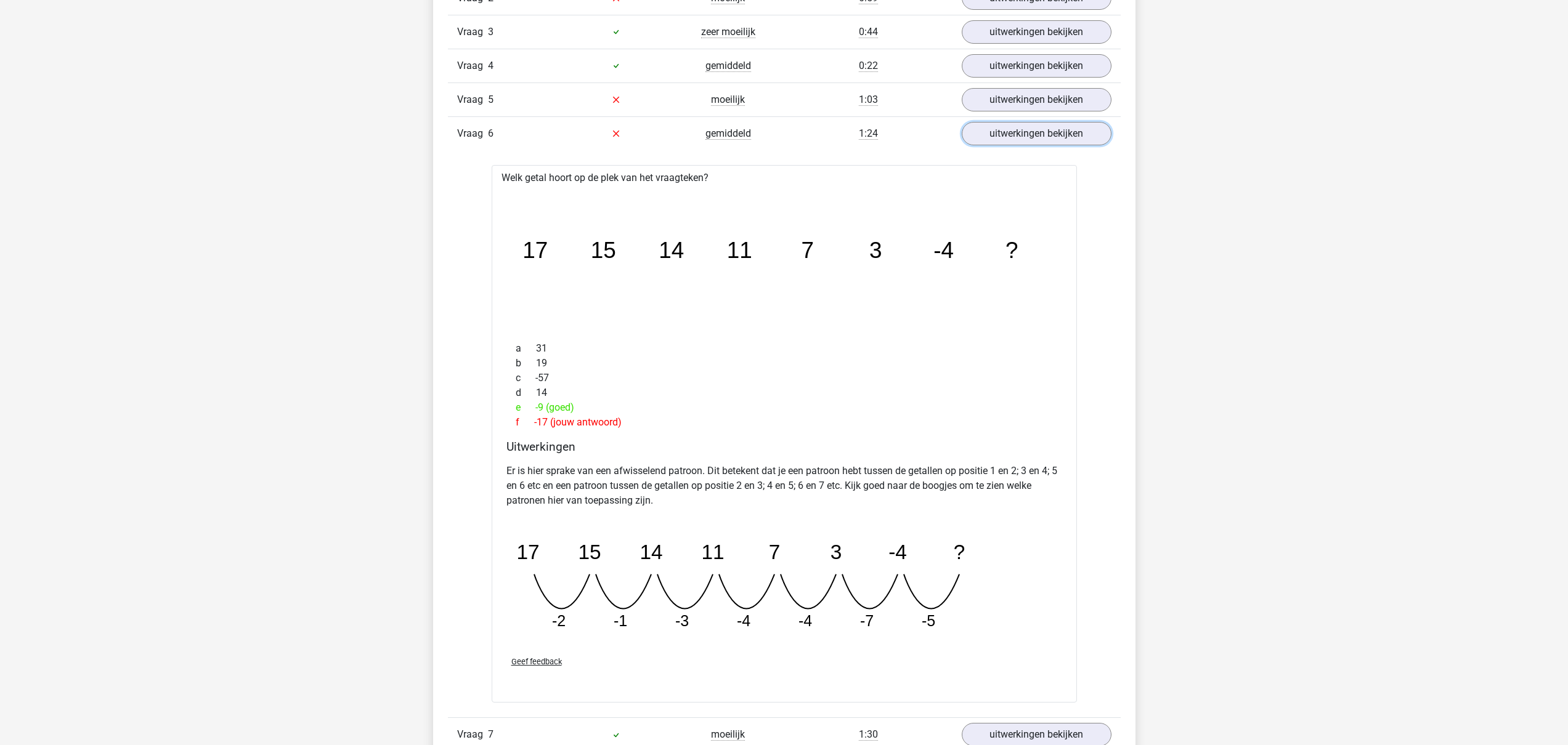
scroll to position [1432, 0]
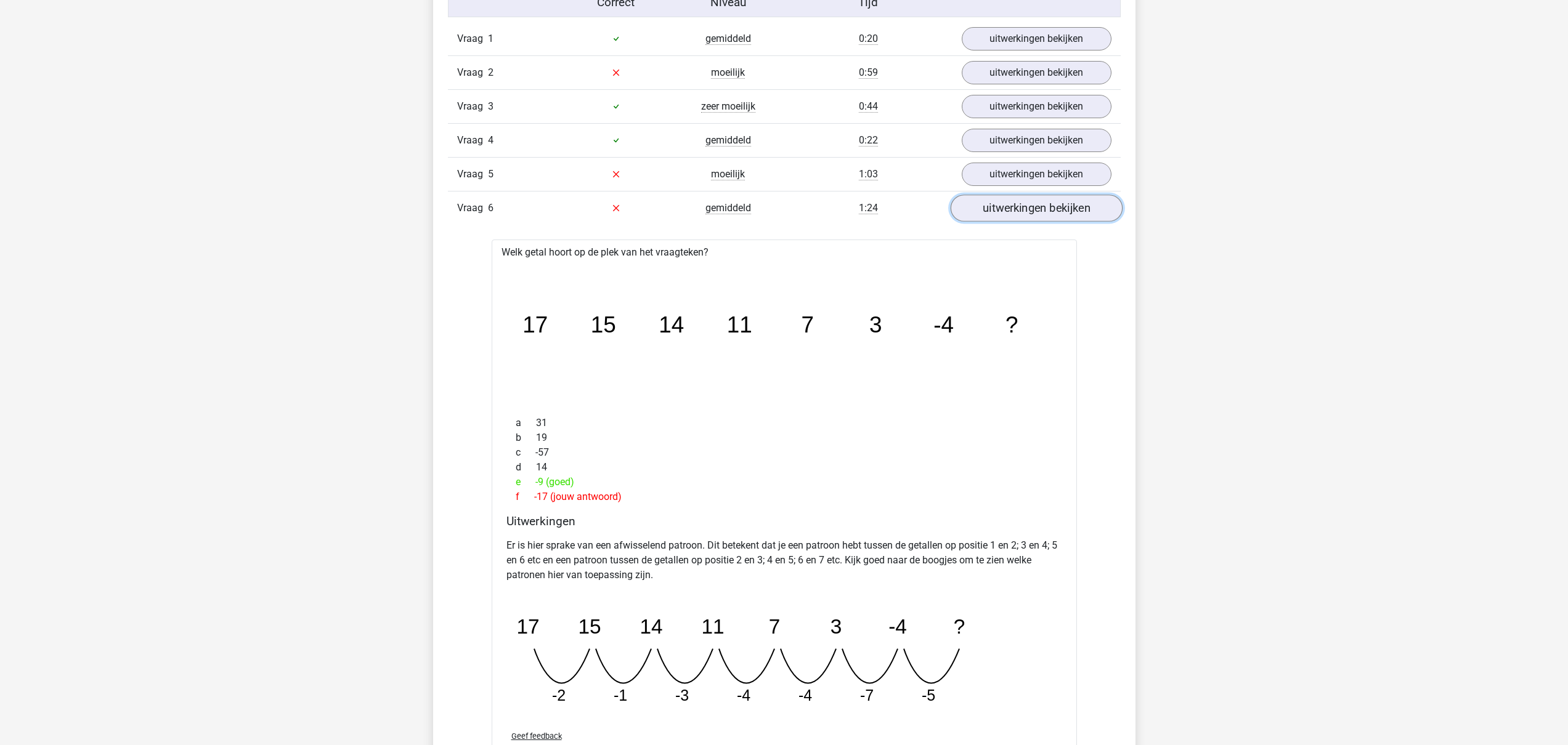
click at [1054, 202] on link "uitwerkingen bekijken" at bounding box center [1037, 208] width 172 height 27
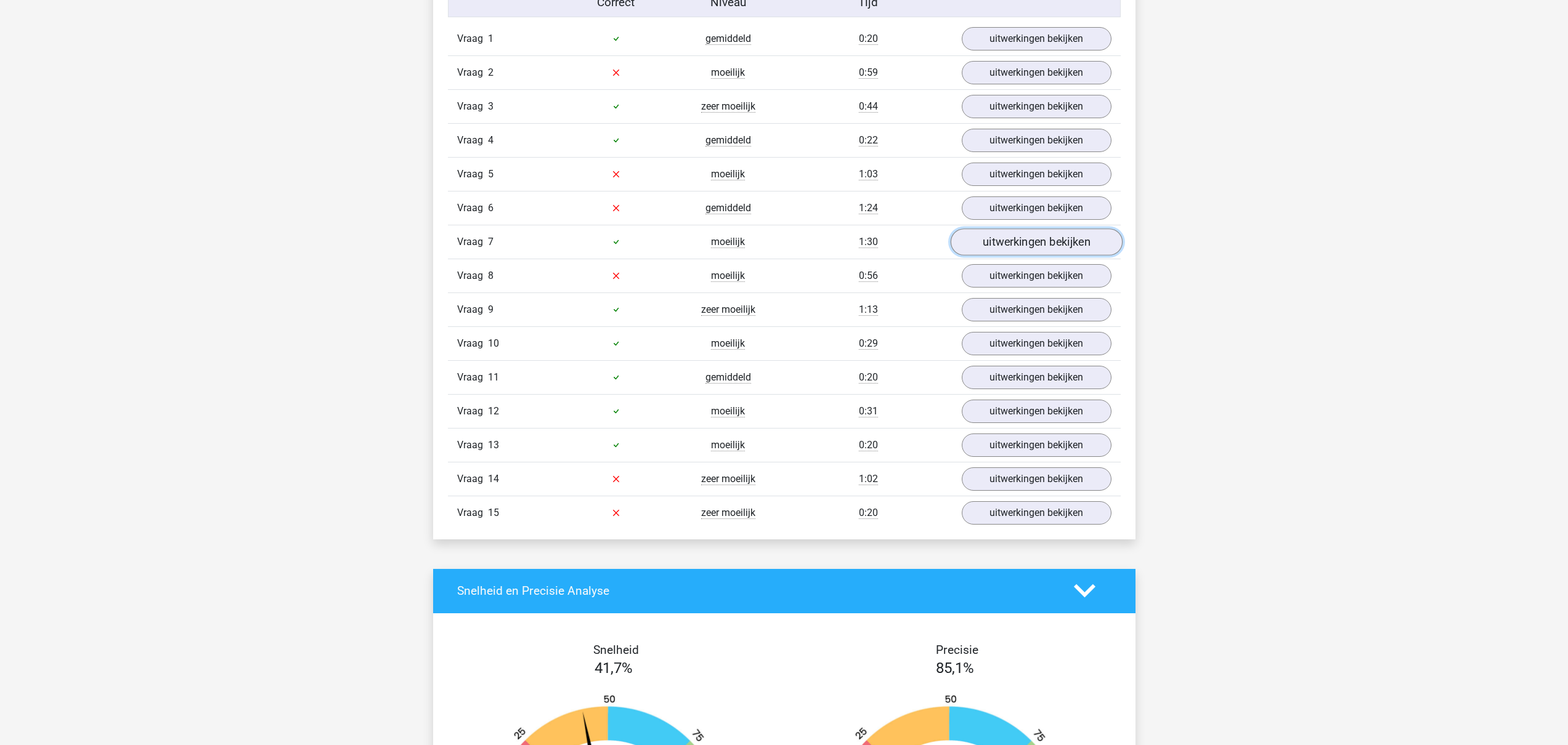
click at [1040, 242] on link "uitwerkingen bekijken" at bounding box center [1037, 242] width 172 height 27
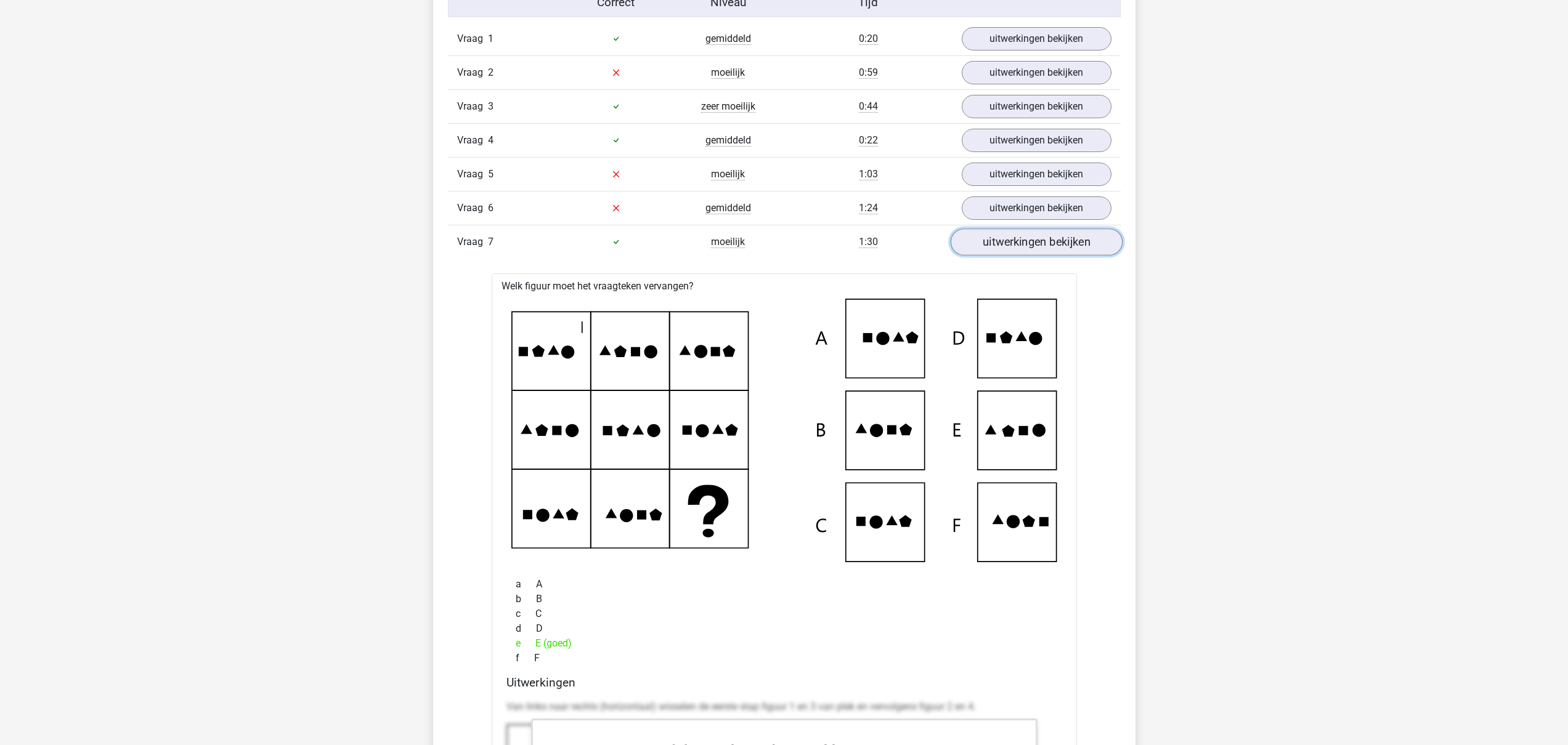
click at [1040, 242] on link "uitwerkingen bekijken" at bounding box center [1037, 242] width 172 height 27
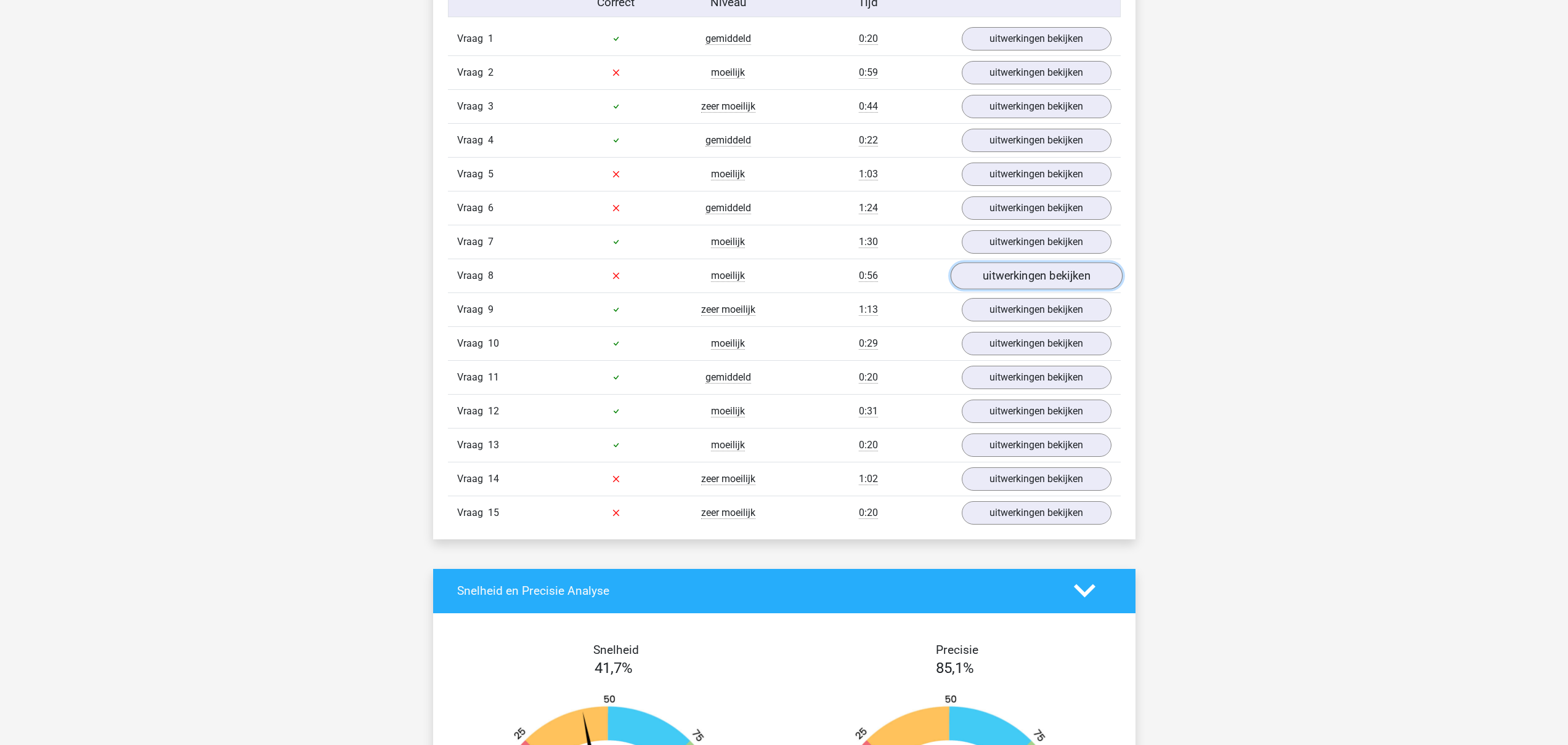
click at [1039, 272] on link "uitwerkingen bekijken" at bounding box center [1037, 276] width 172 height 27
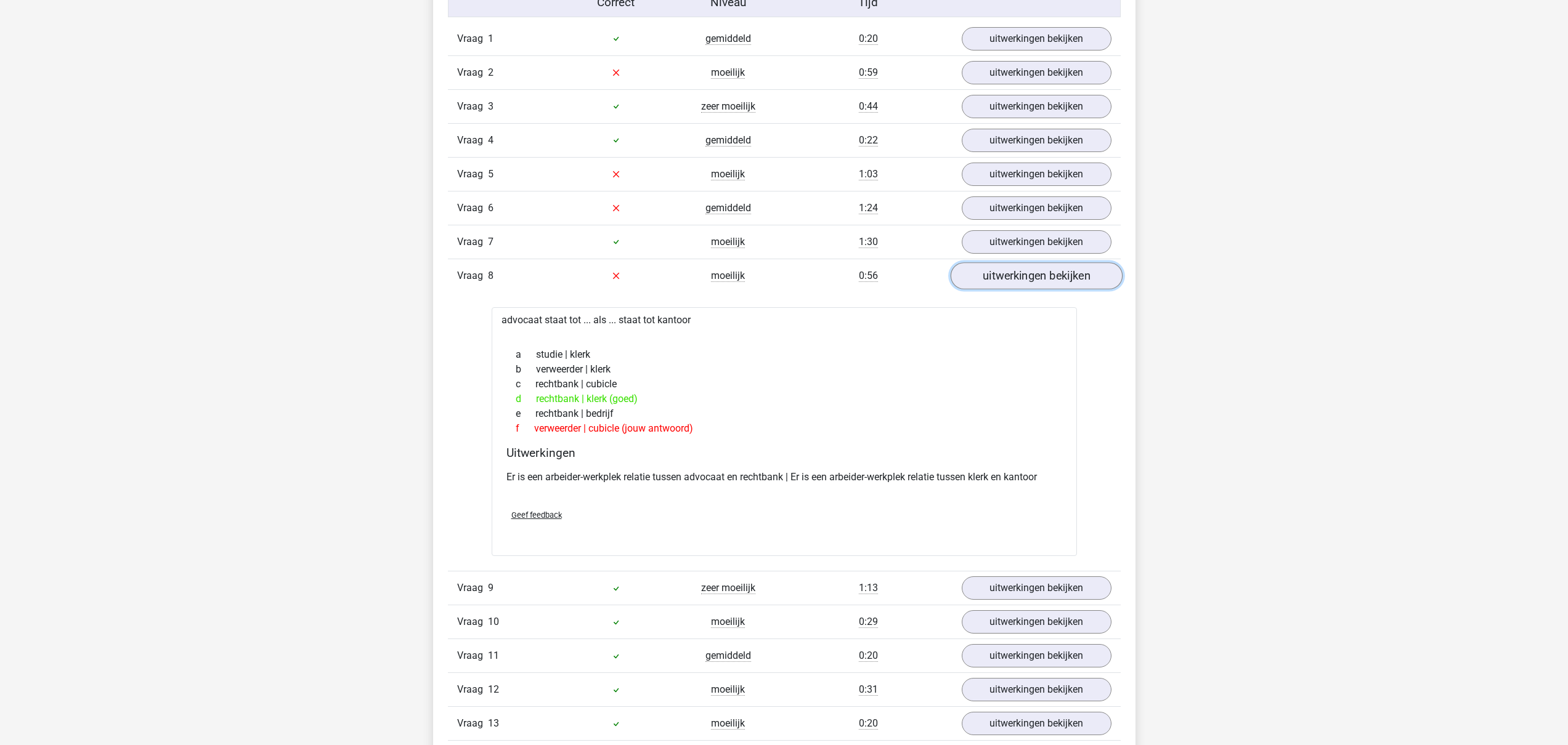
click at [1039, 272] on link "uitwerkingen bekijken" at bounding box center [1037, 276] width 172 height 27
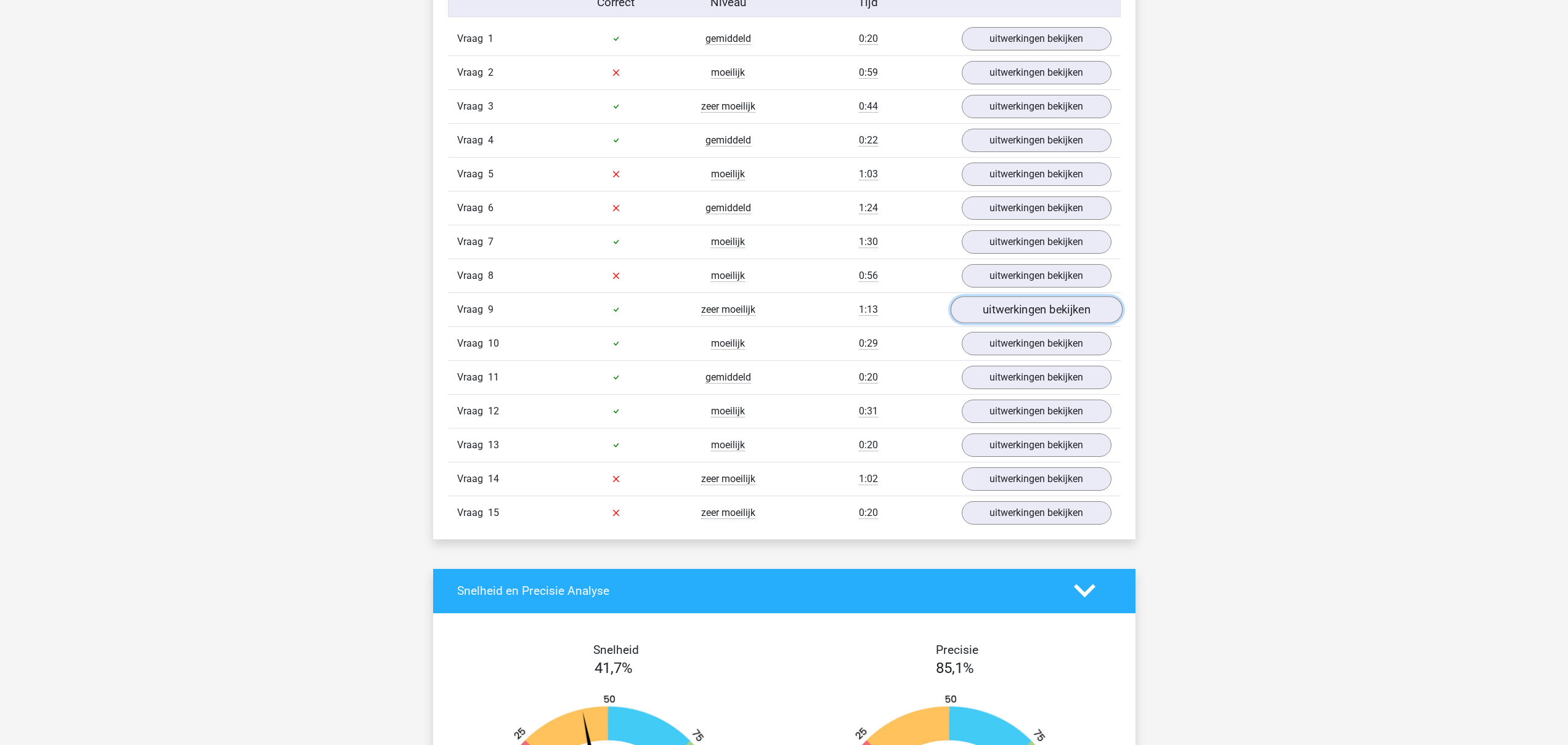
click at [1027, 309] on link "uitwerkingen bekijken" at bounding box center [1037, 310] width 172 height 27
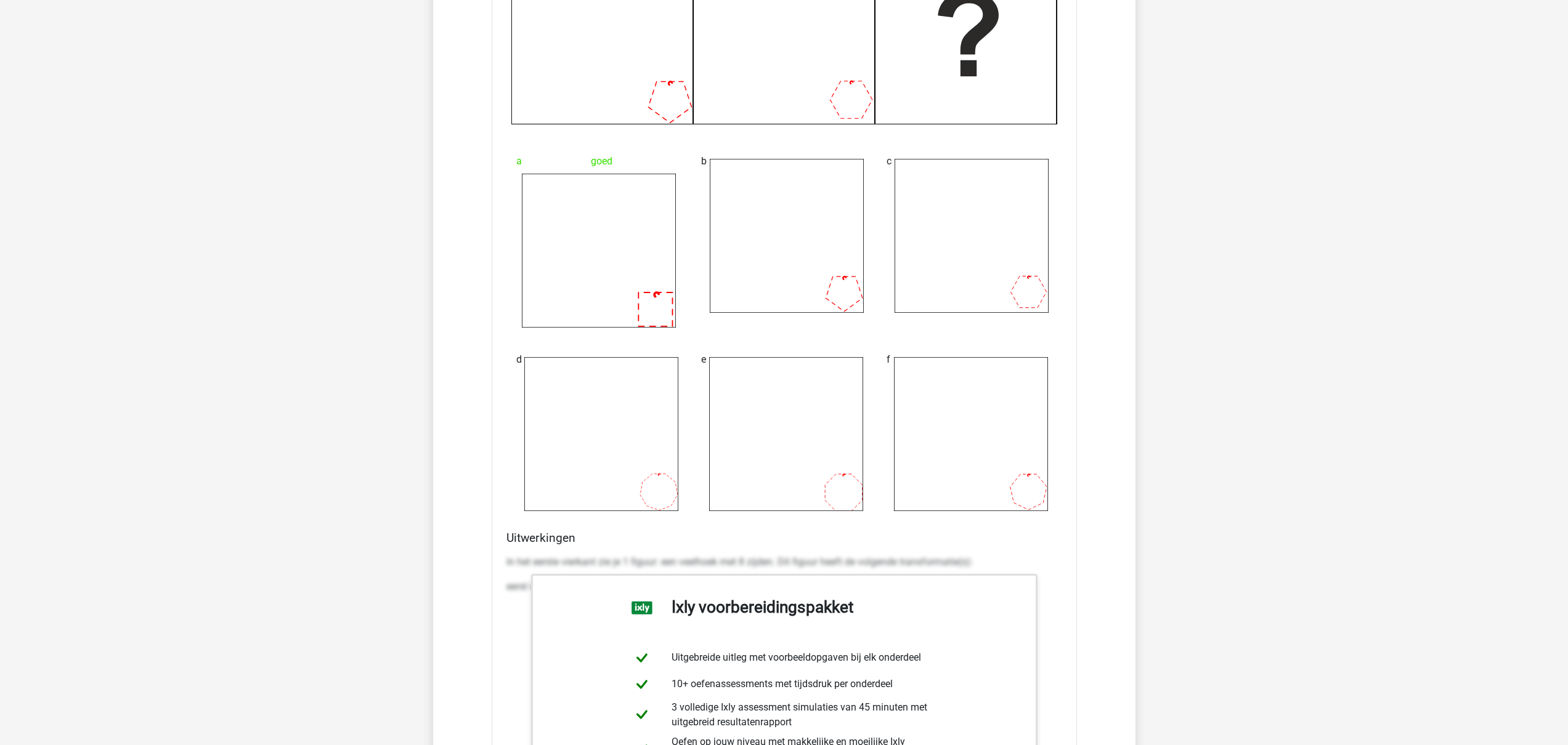
scroll to position [1561, 0]
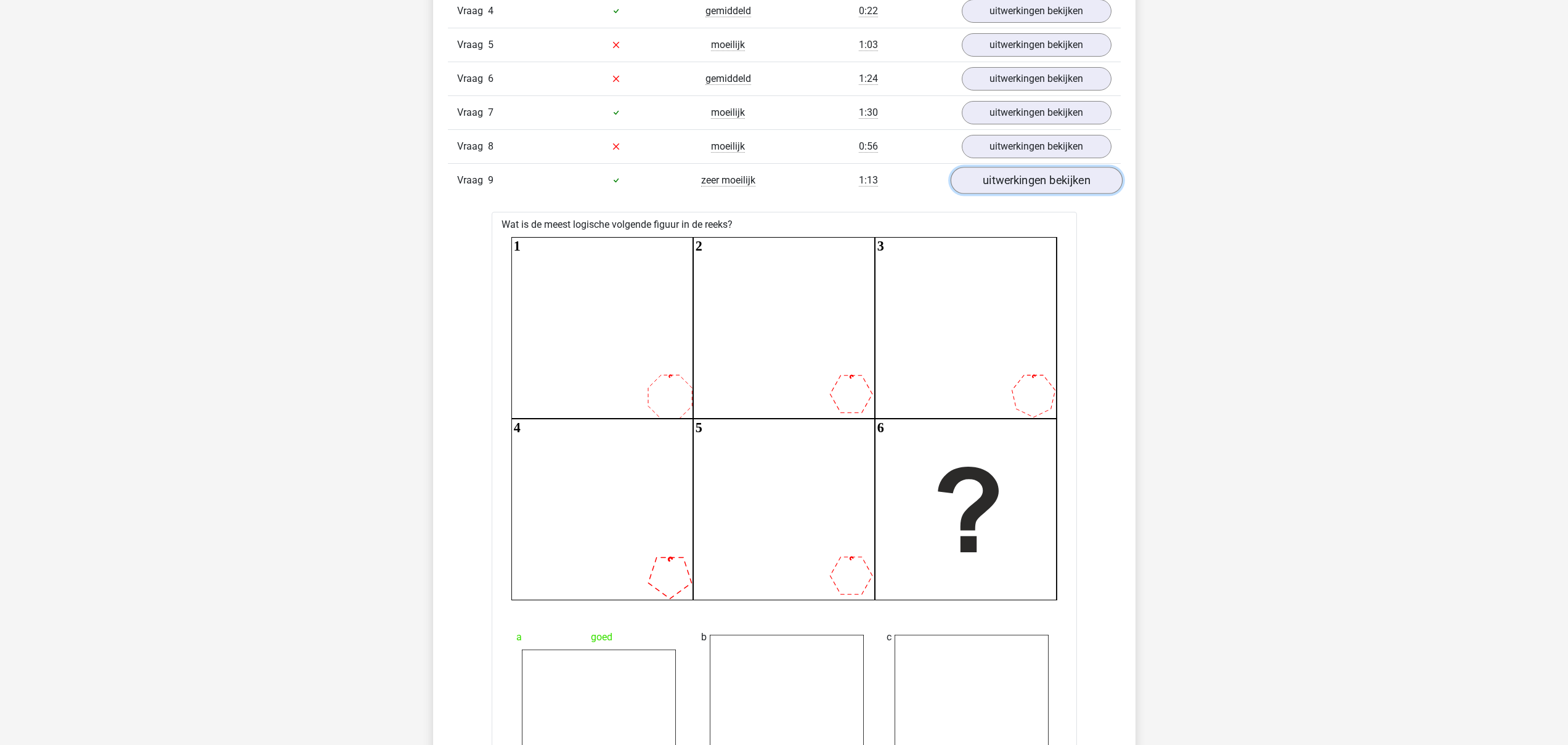
click at [1033, 183] on link "uitwerkingen bekijken" at bounding box center [1037, 181] width 172 height 27
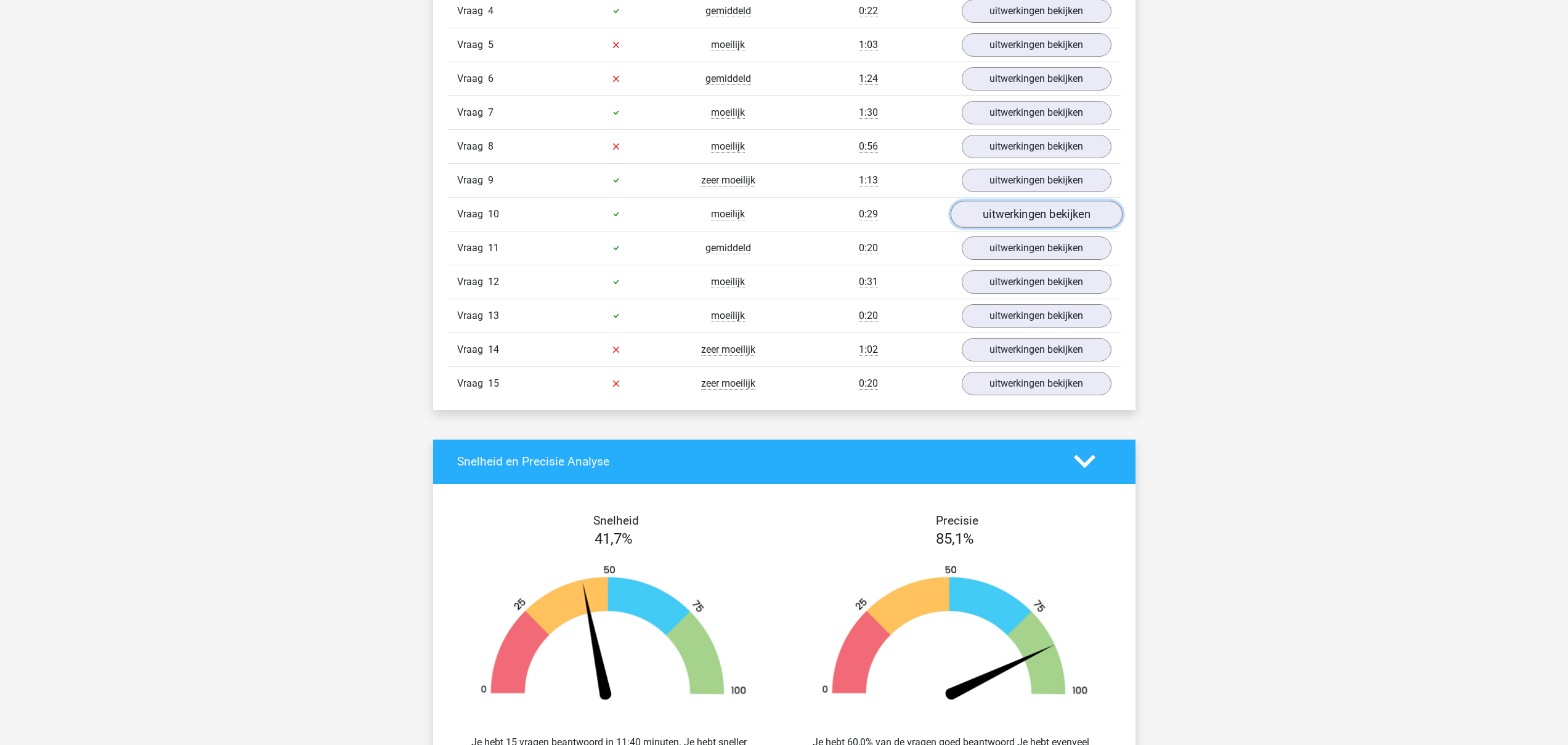
click at [1025, 213] on link "uitwerkingen bekijken" at bounding box center [1037, 215] width 172 height 27
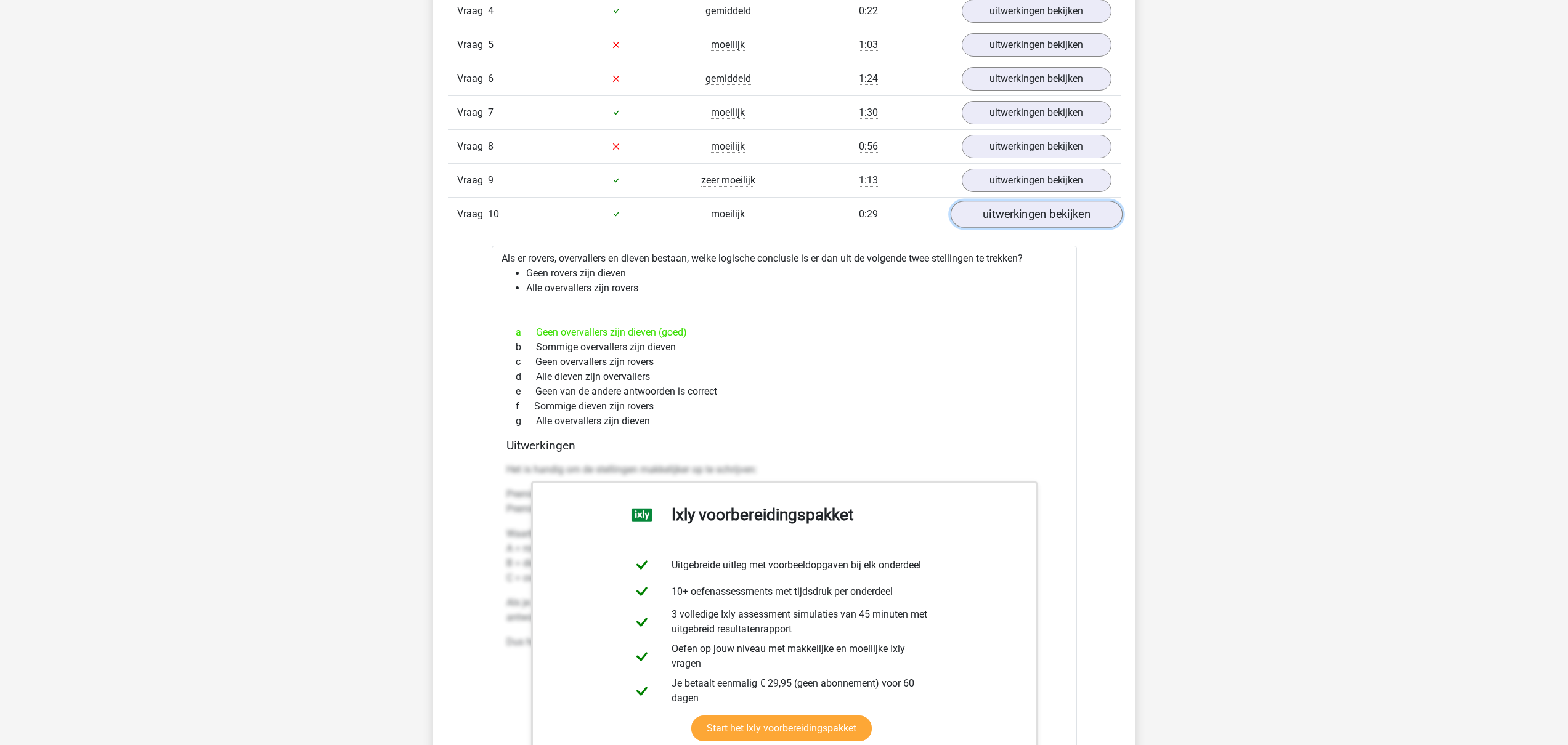
click at [1025, 213] on link "uitwerkingen bekijken" at bounding box center [1037, 215] width 172 height 27
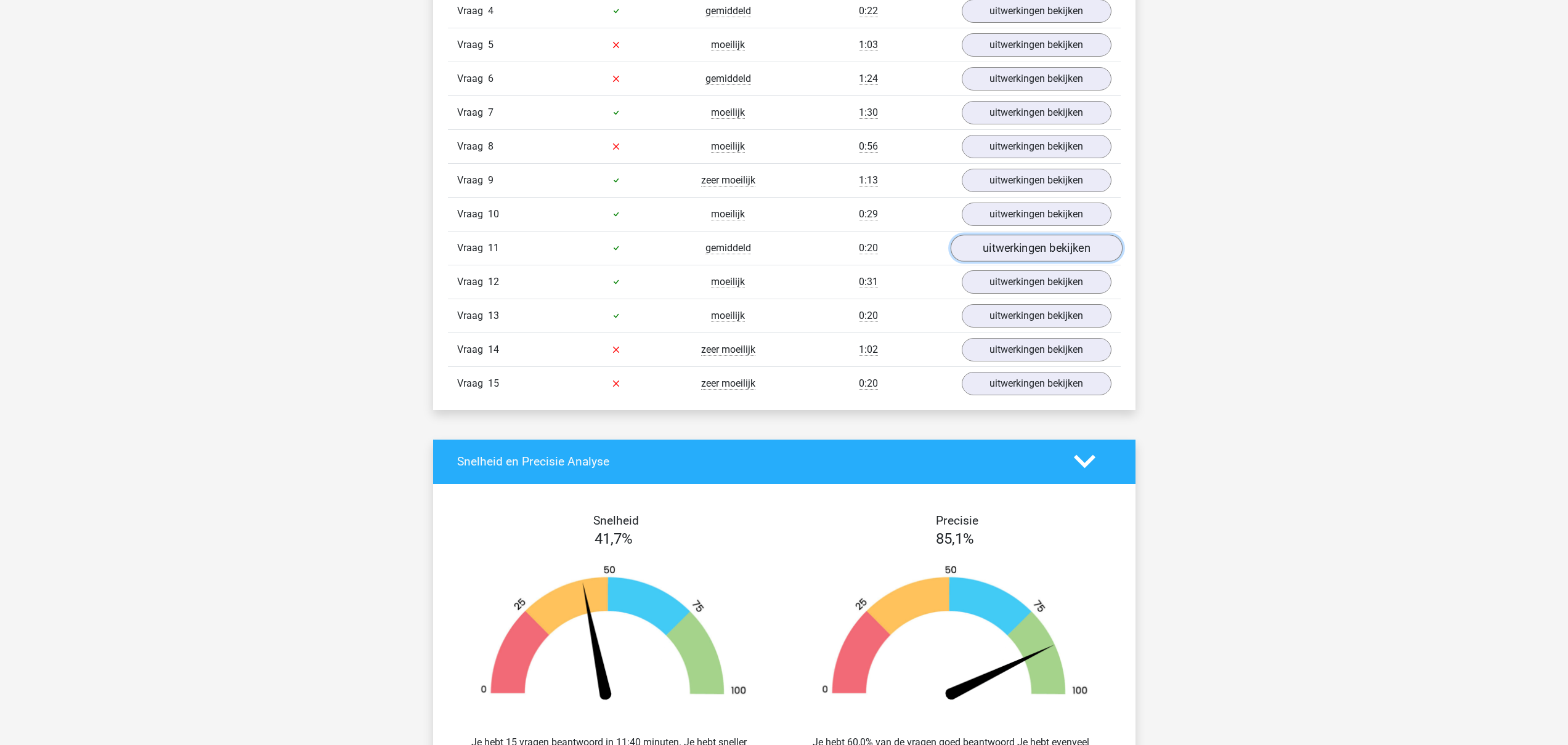
click at [1013, 247] on link "uitwerkingen bekijken" at bounding box center [1037, 249] width 172 height 27
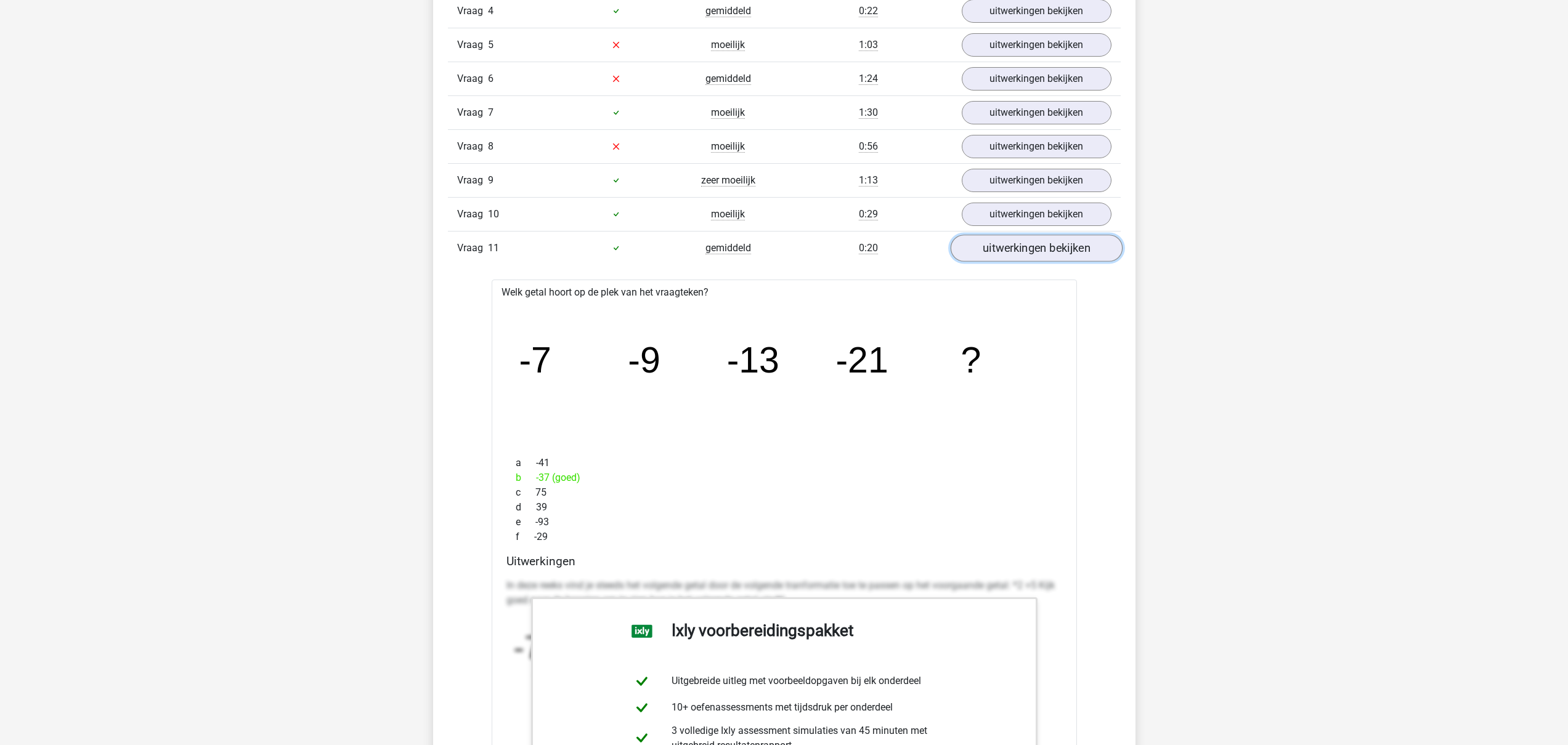
click at [1013, 247] on link "uitwerkingen bekijken" at bounding box center [1037, 249] width 172 height 27
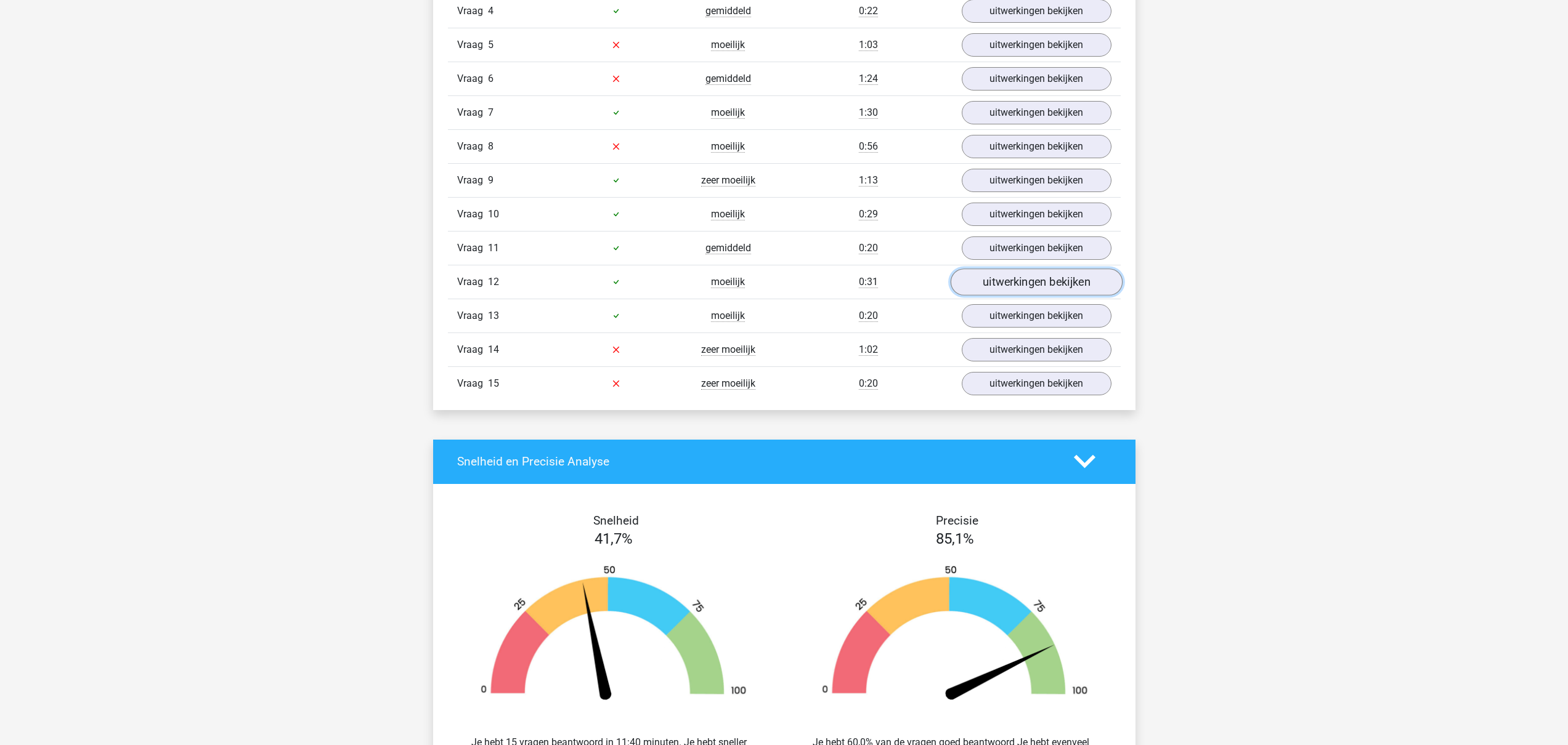
click at [1010, 286] on link "uitwerkingen bekijken" at bounding box center [1037, 283] width 172 height 27
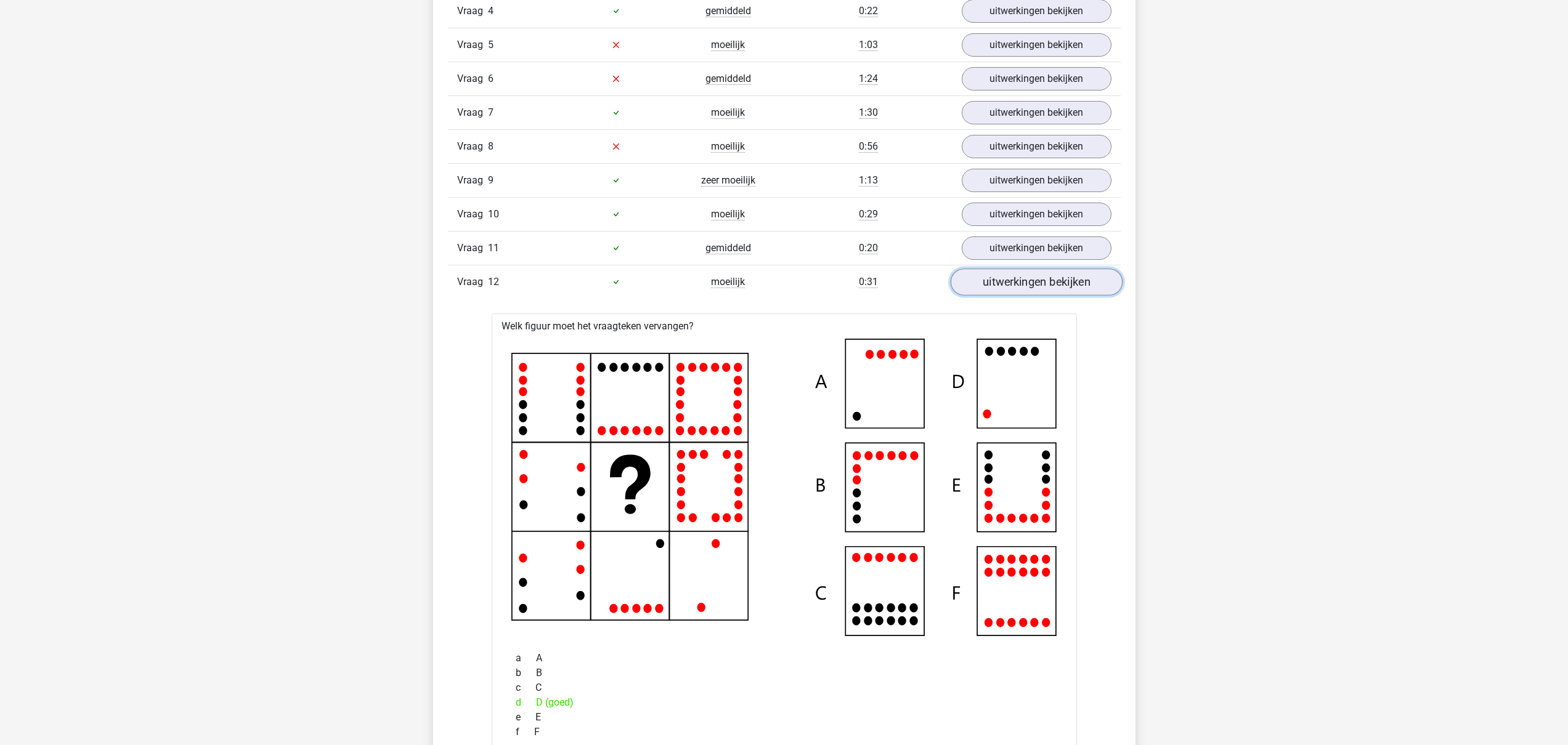
click at [1010, 286] on link "uitwerkingen bekijken" at bounding box center [1037, 283] width 172 height 27
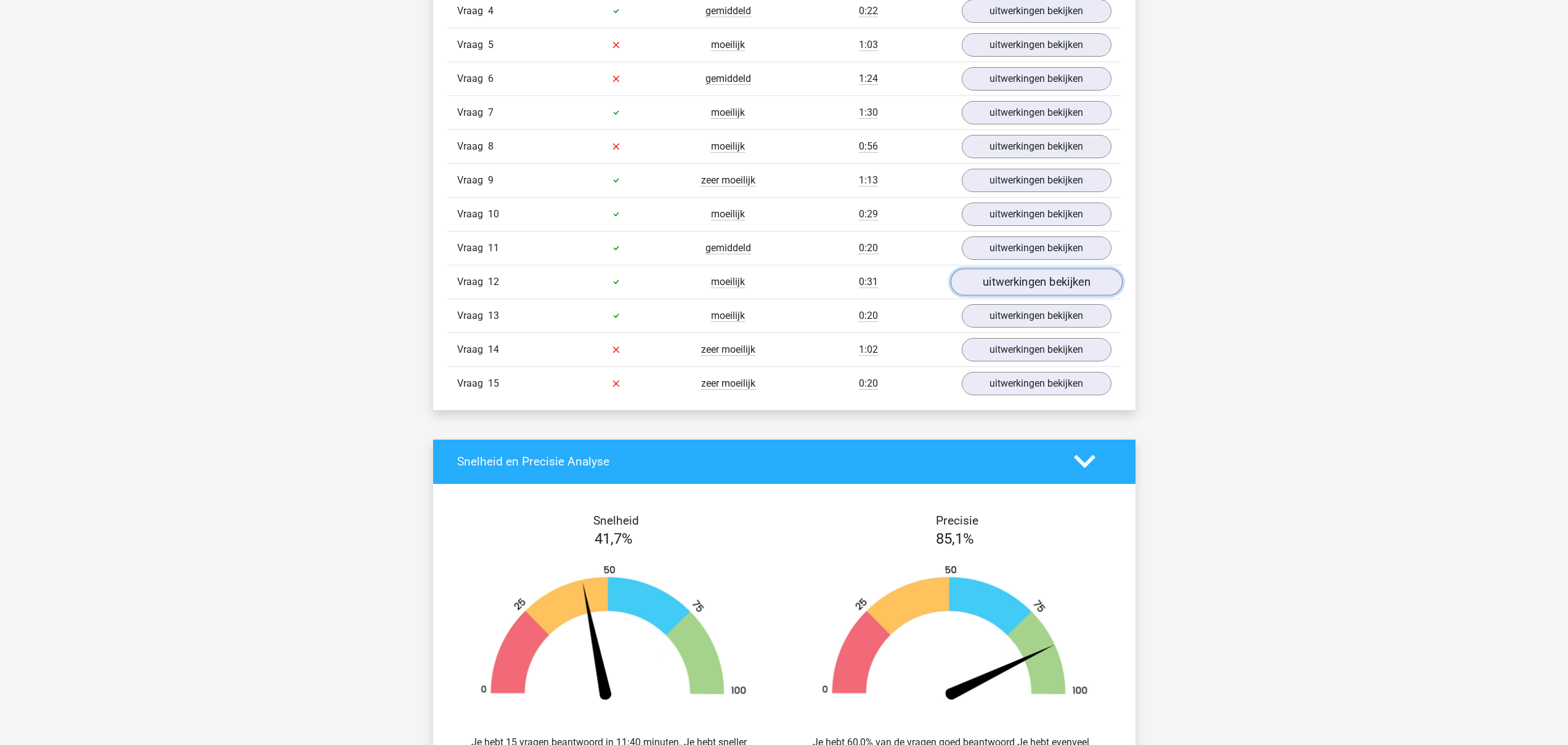
click at [1010, 286] on link "uitwerkingen bekijken" at bounding box center [1037, 283] width 172 height 27
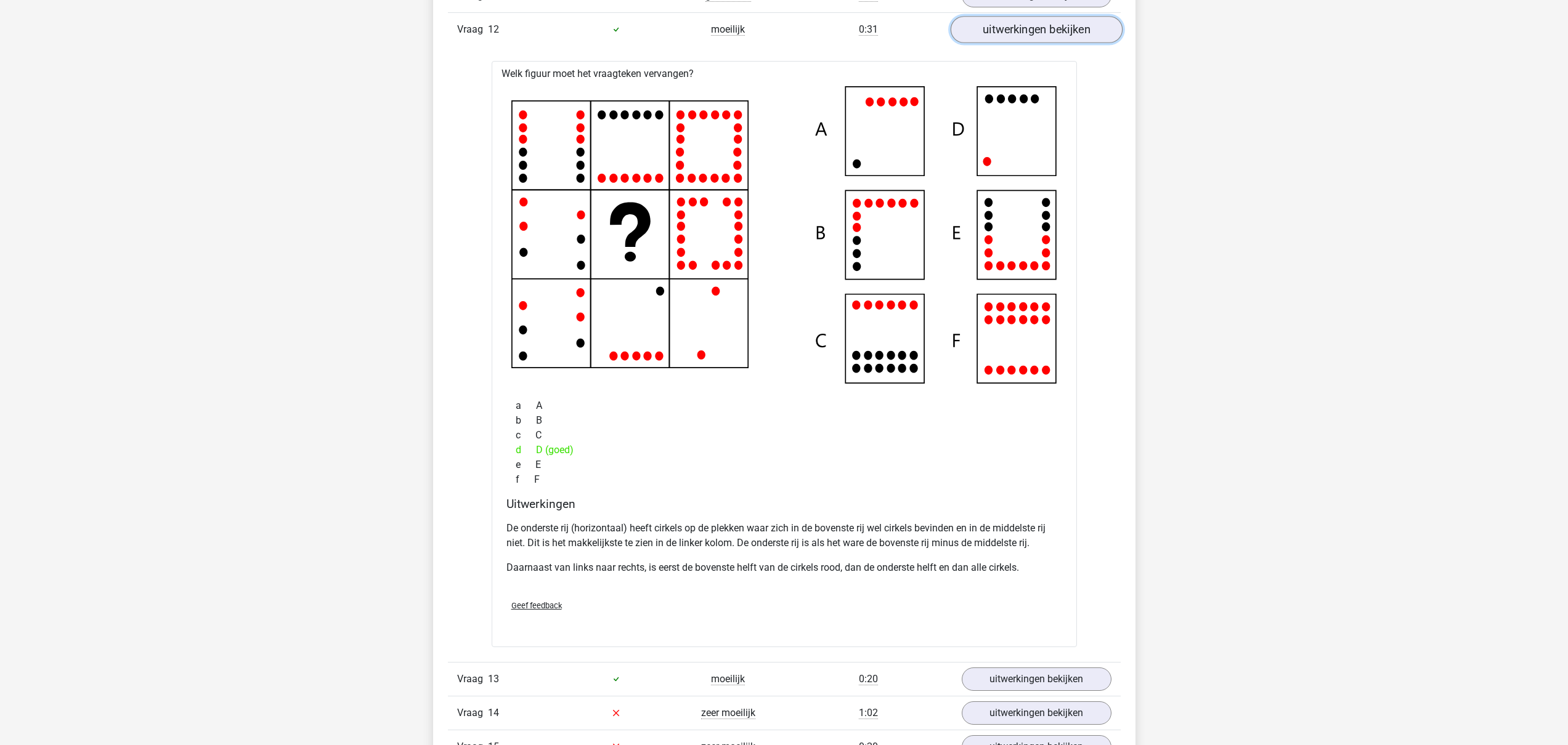
scroll to position [1765, 0]
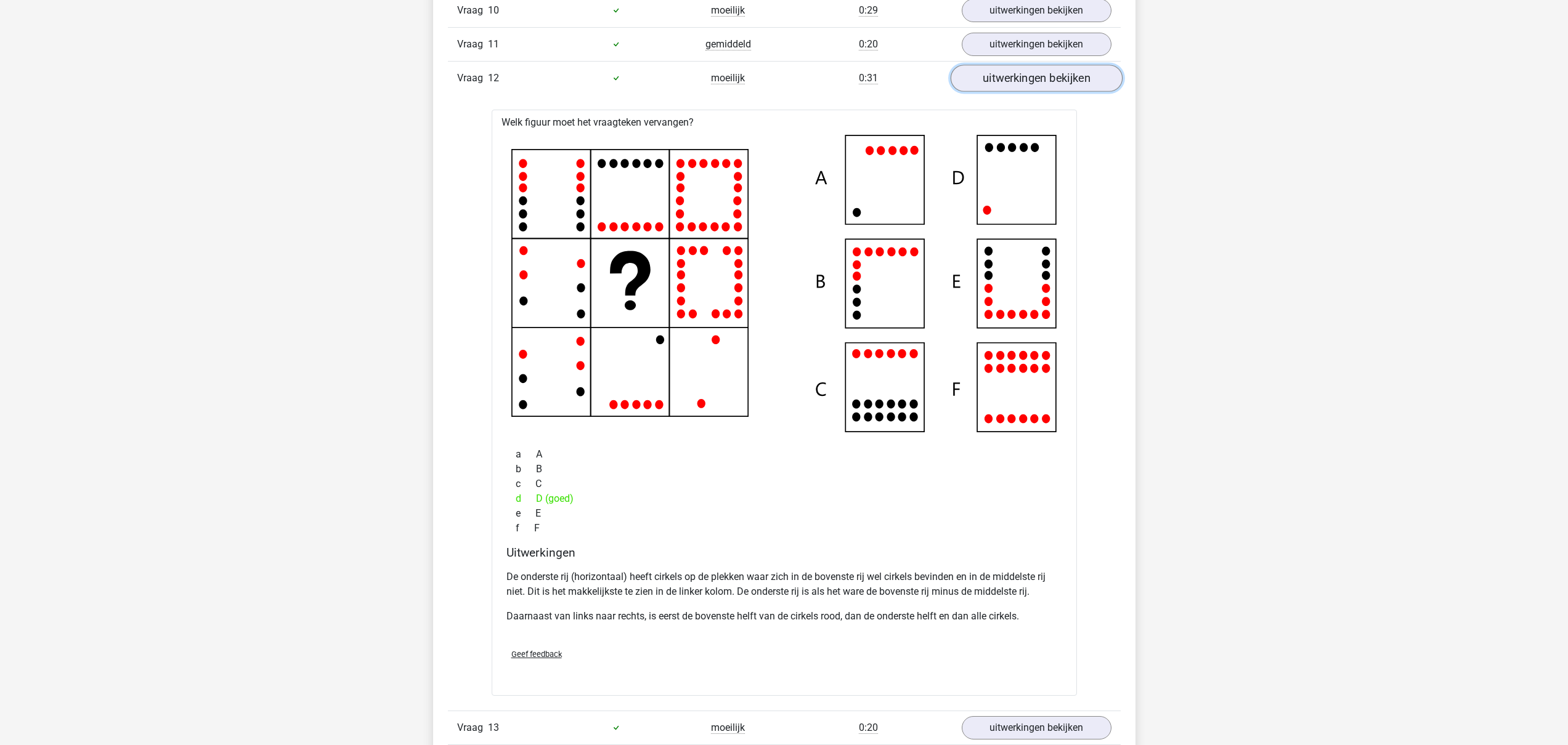
click at [1047, 78] on link "uitwerkingen bekijken" at bounding box center [1037, 78] width 172 height 27
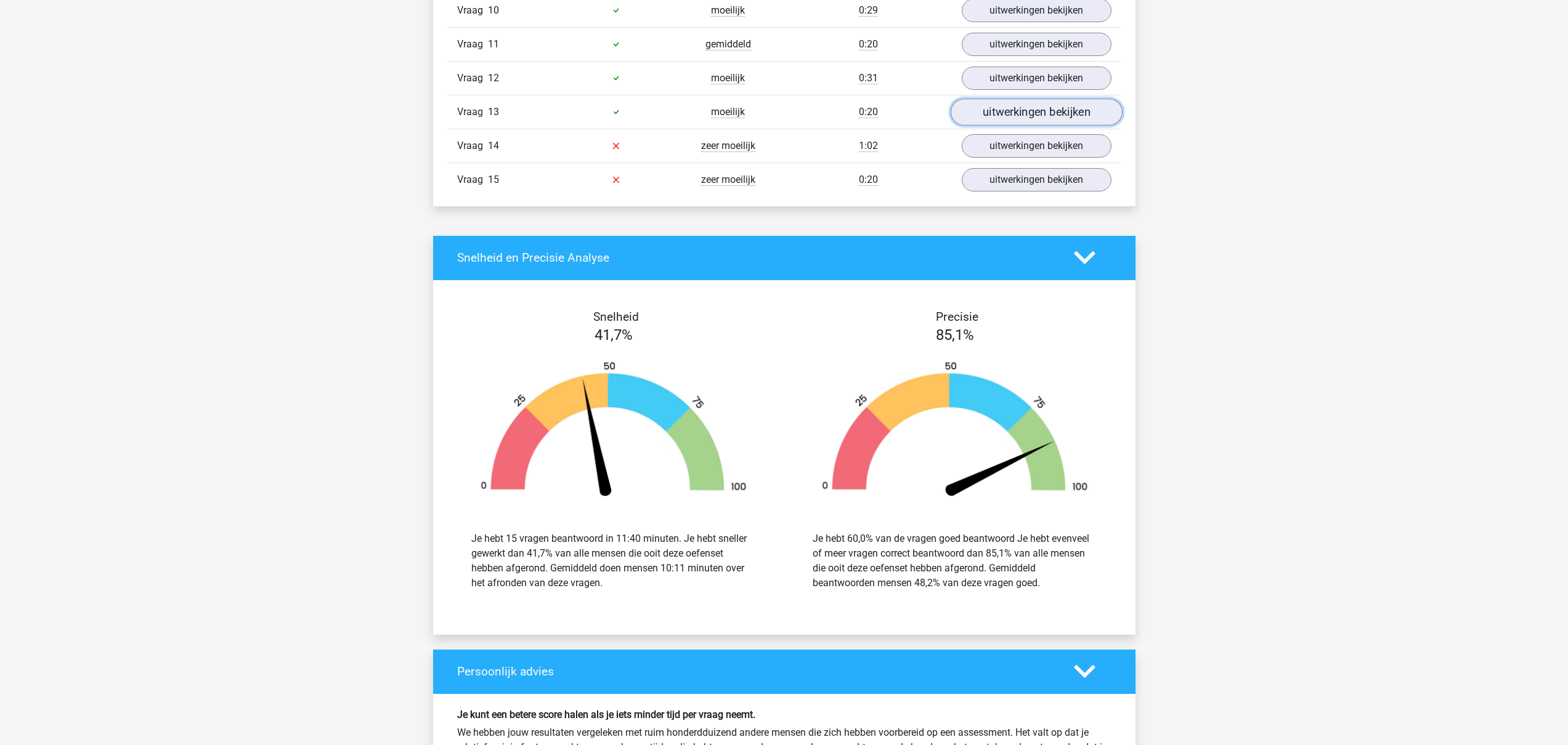
click at [1046, 113] on link "uitwerkingen bekijken" at bounding box center [1037, 112] width 172 height 27
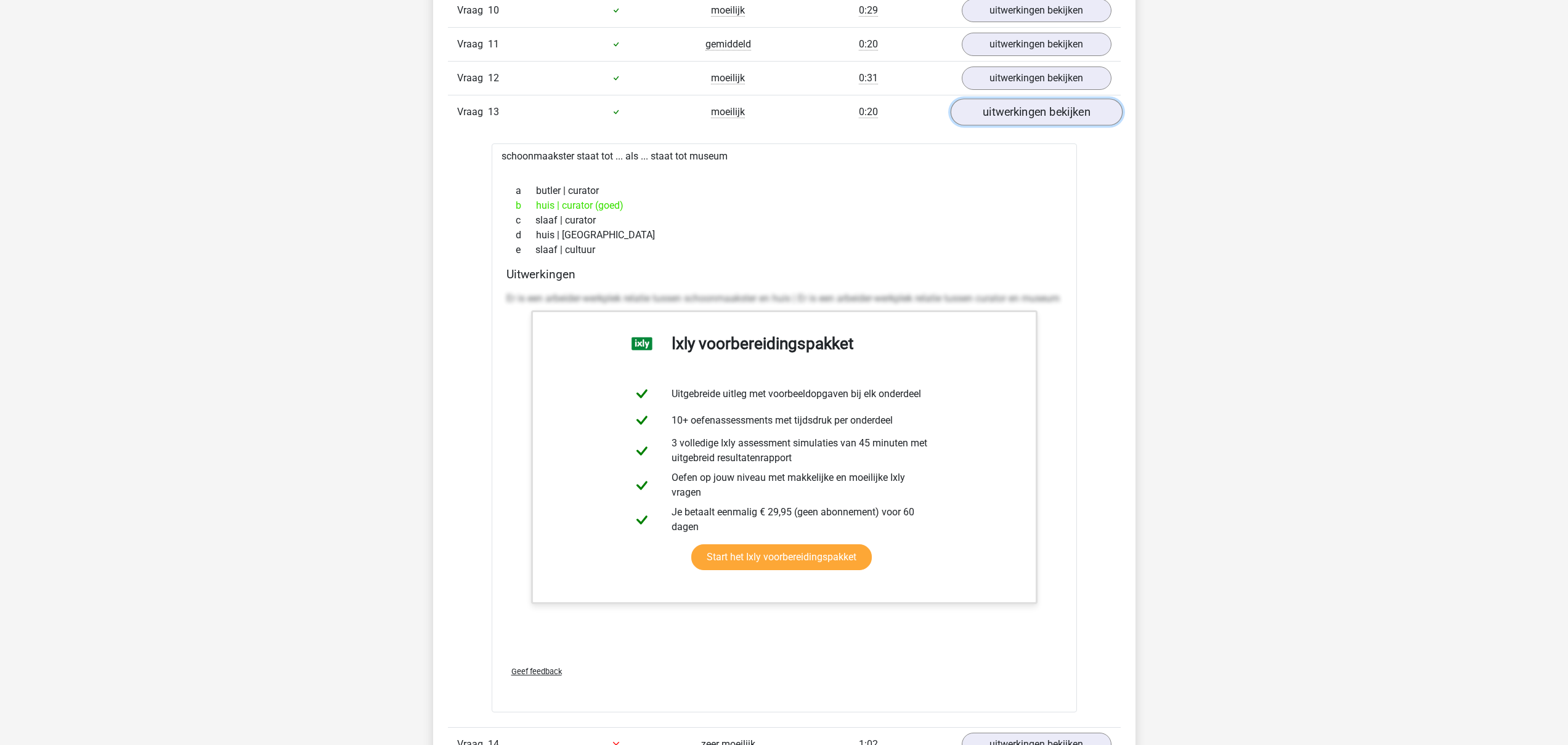
click at [1046, 113] on link "uitwerkingen bekijken" at bounding box center [1037, 112] width 172 height 27
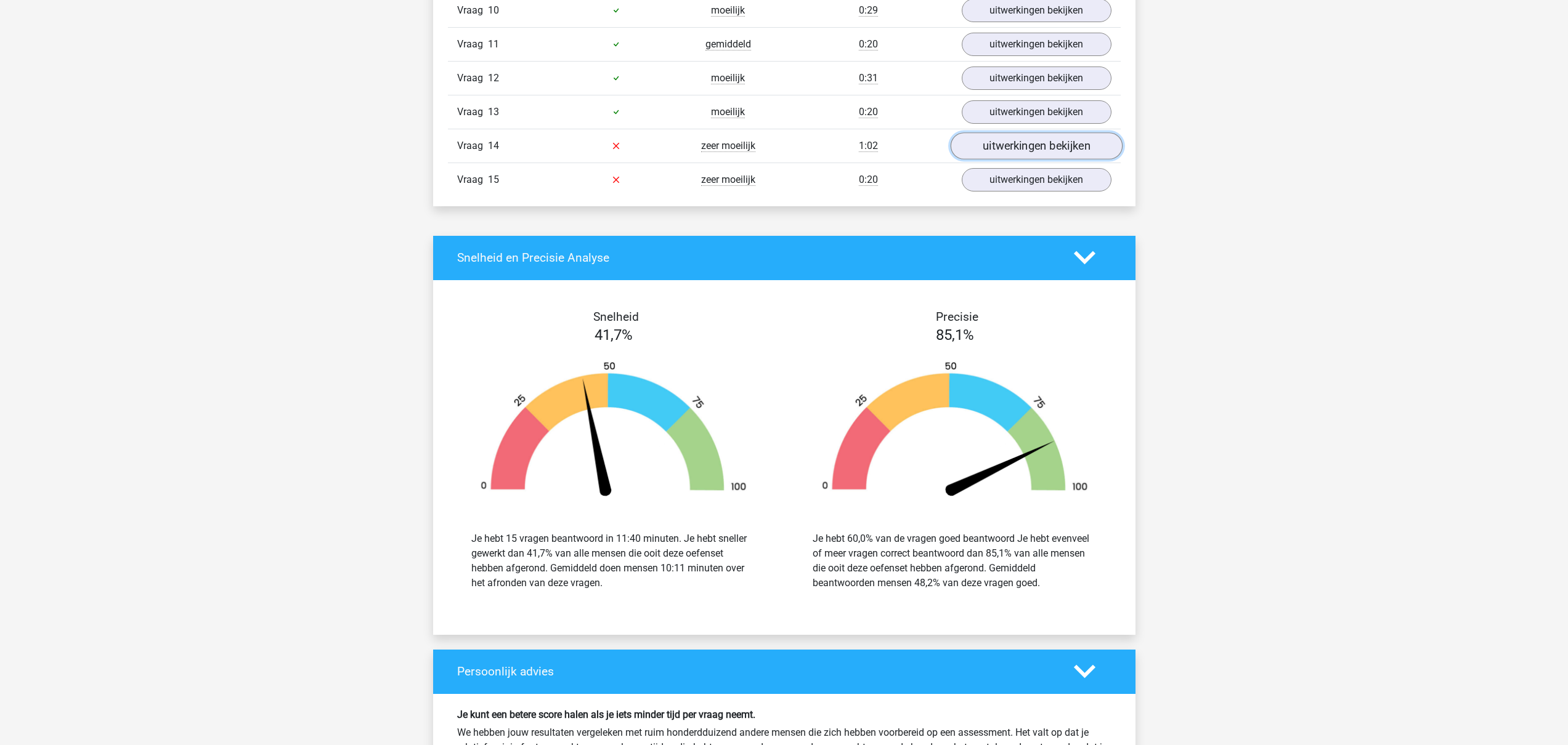
click at [1040, 155] on link "uitwerkingen bekijken" at bounding box center [1037, 146] width 172 height 27
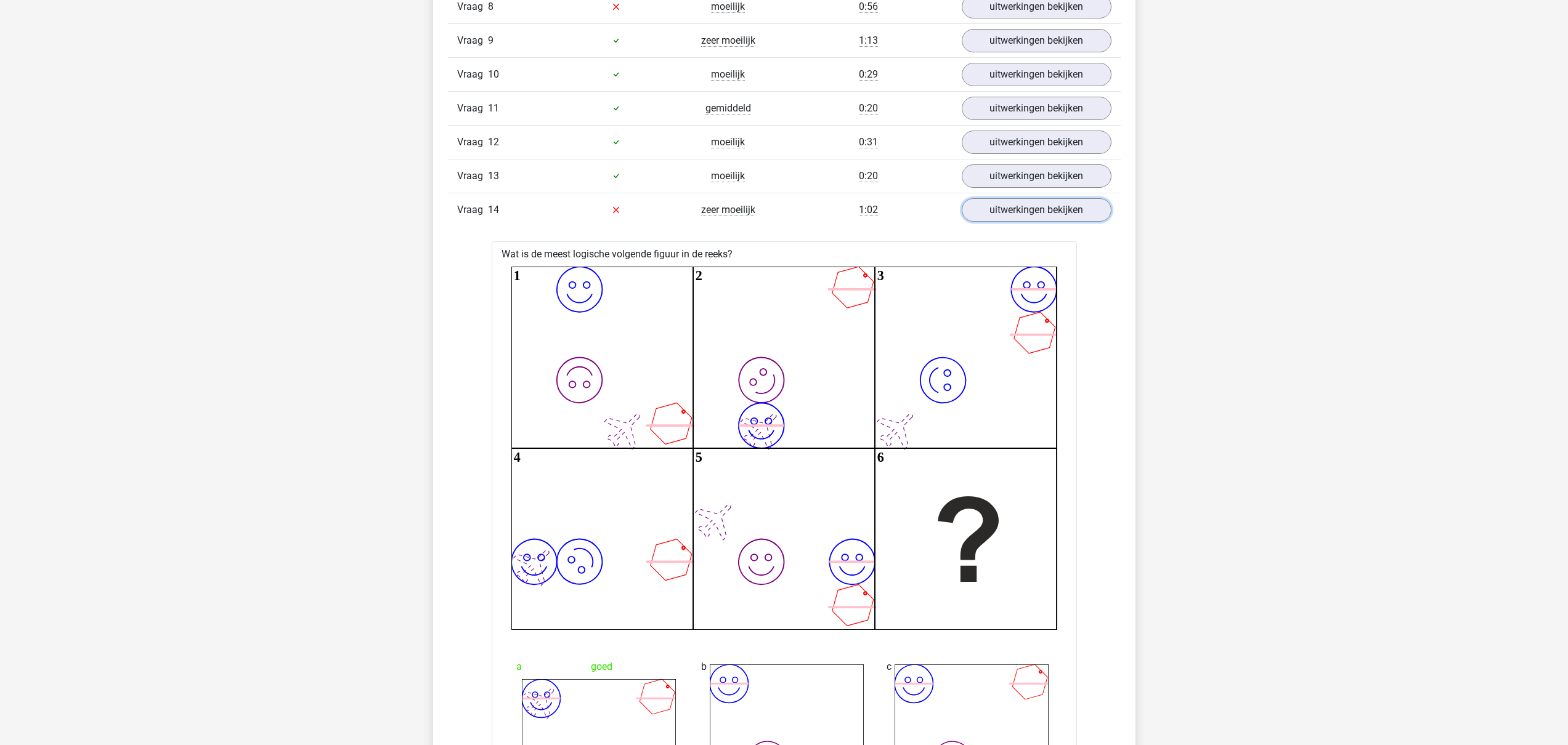
scroll to position [1501, 0]
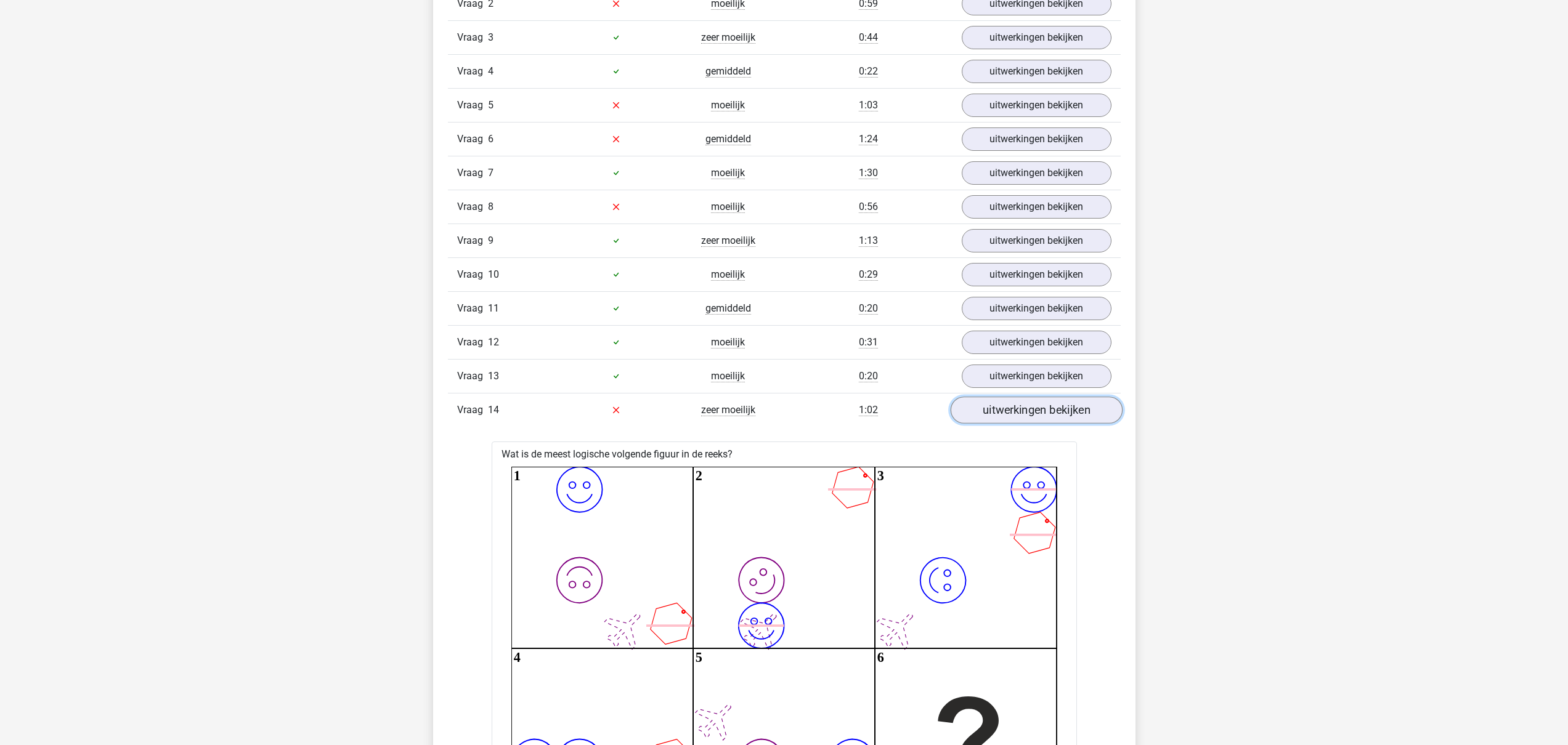
click at [1038, 409] on link "uitwerkingen bekijken" at bounding box center [1037, 410] width 172 height 27
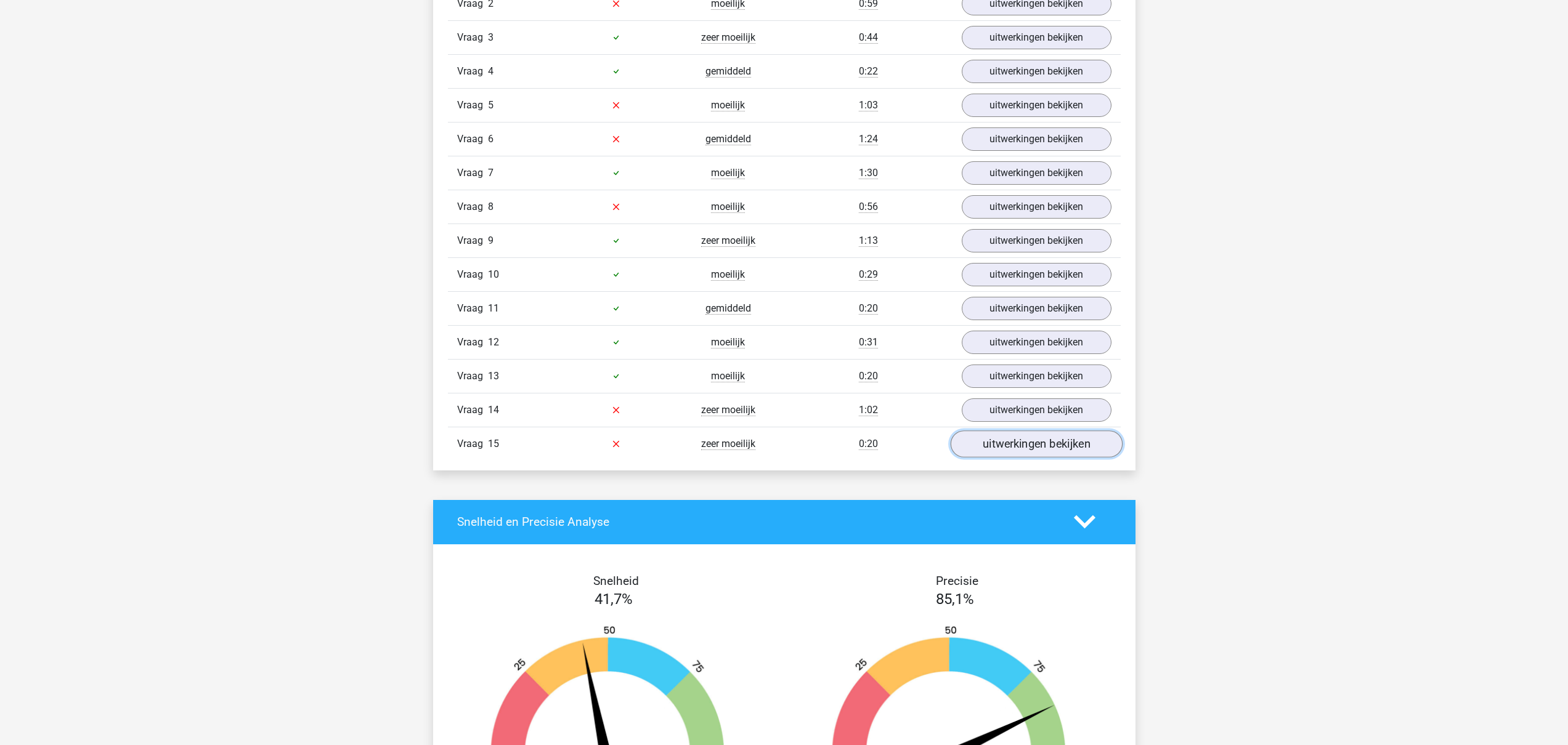
click at [1033, 456] on link "uitwerkingen bekijken" at bounding box center [1037, 444] width 172 height 27
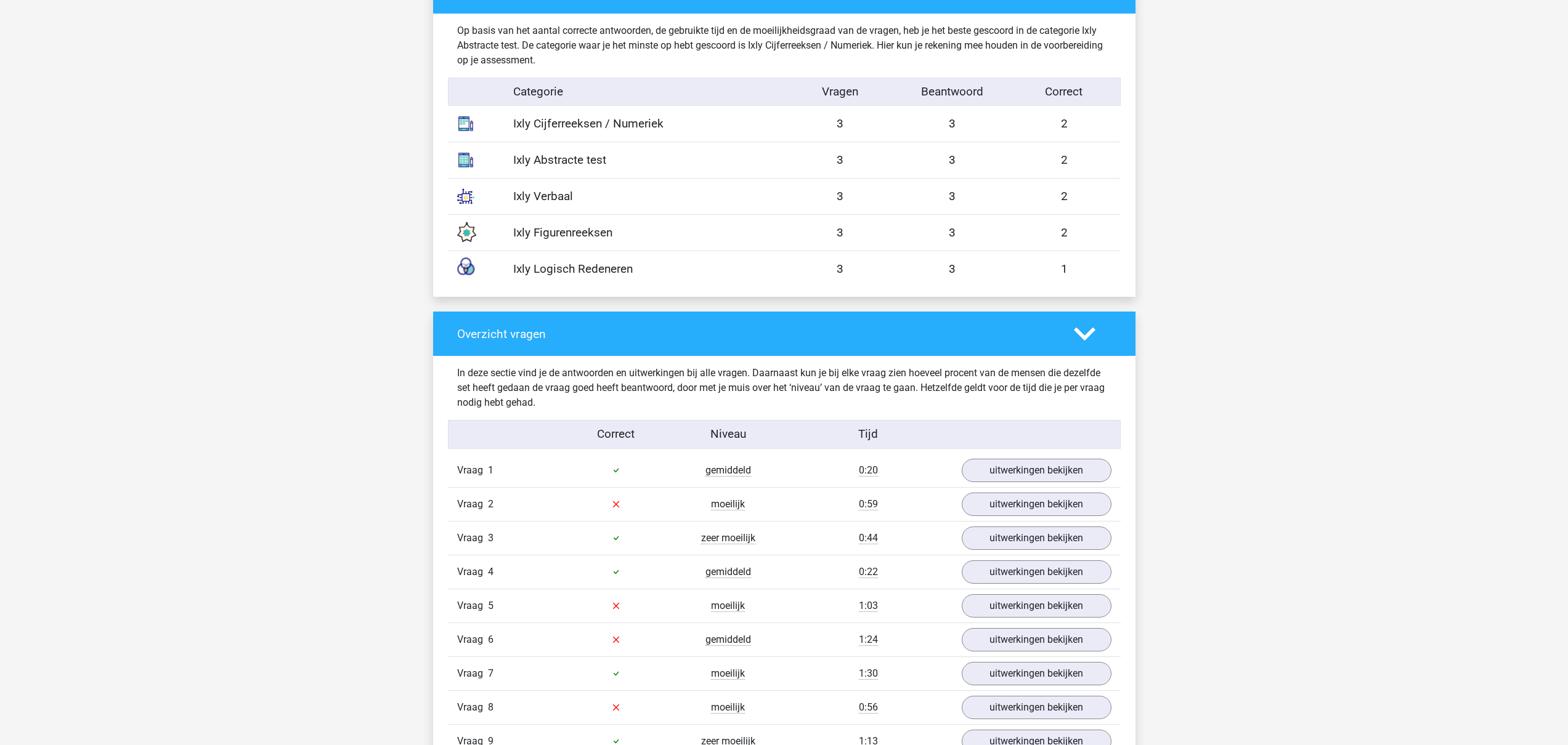
scroll to position [0, 0]
